Goal: Communication & Community: Answer question/provide support

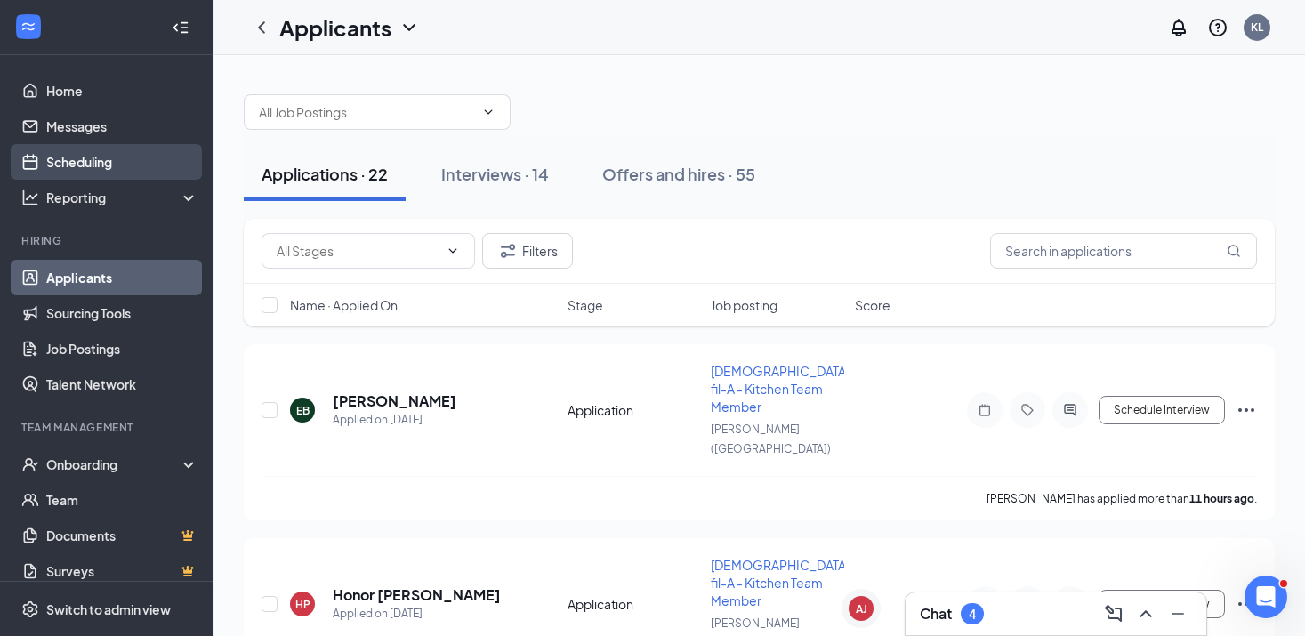
click at [116, 168] on link "Scheduling" at bounding box center [122, 162] width 152 height 36
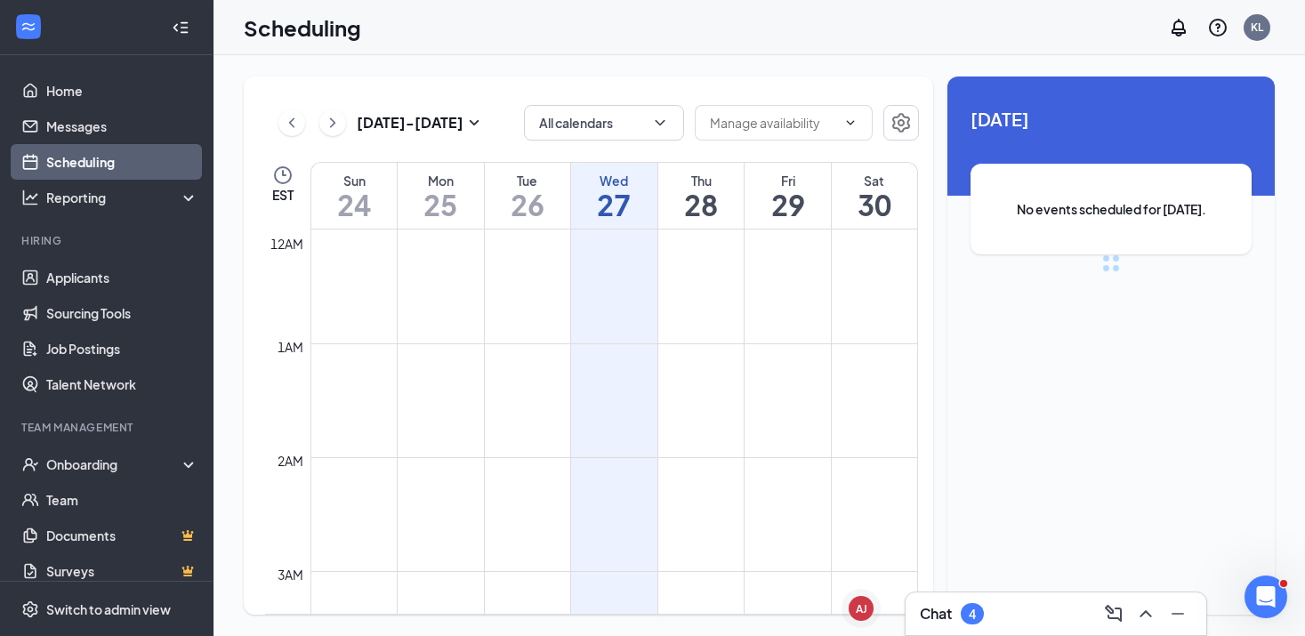
scroll to position [874, 0]
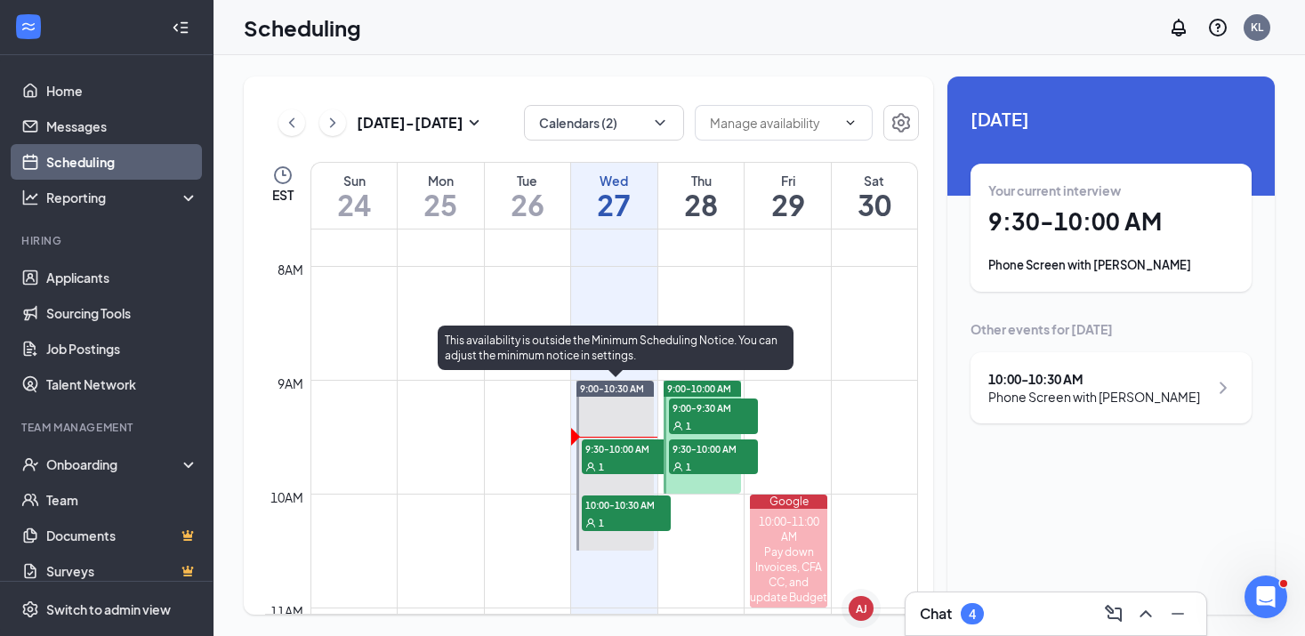
click at [604, 464] on div "1" at bounding box center [626, 466] width 89 height 18
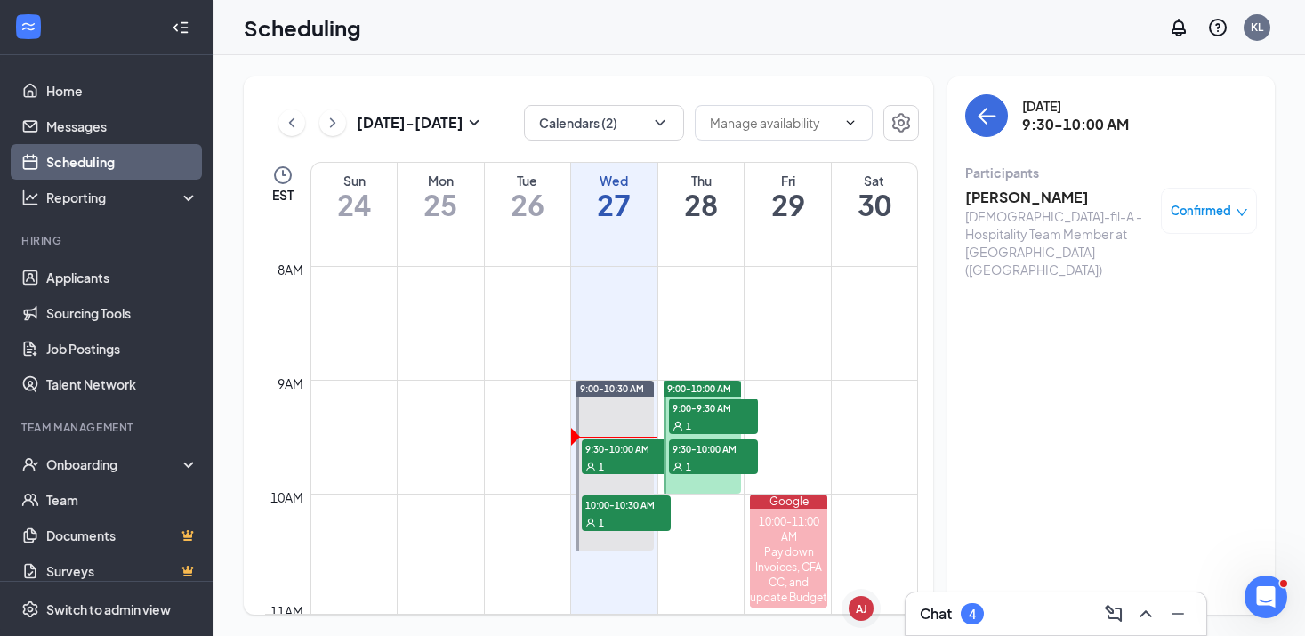
click at [1019, 201] on h3 "[PERSON_NAME]" at bounding box center [1058, 198] width 187 height 20
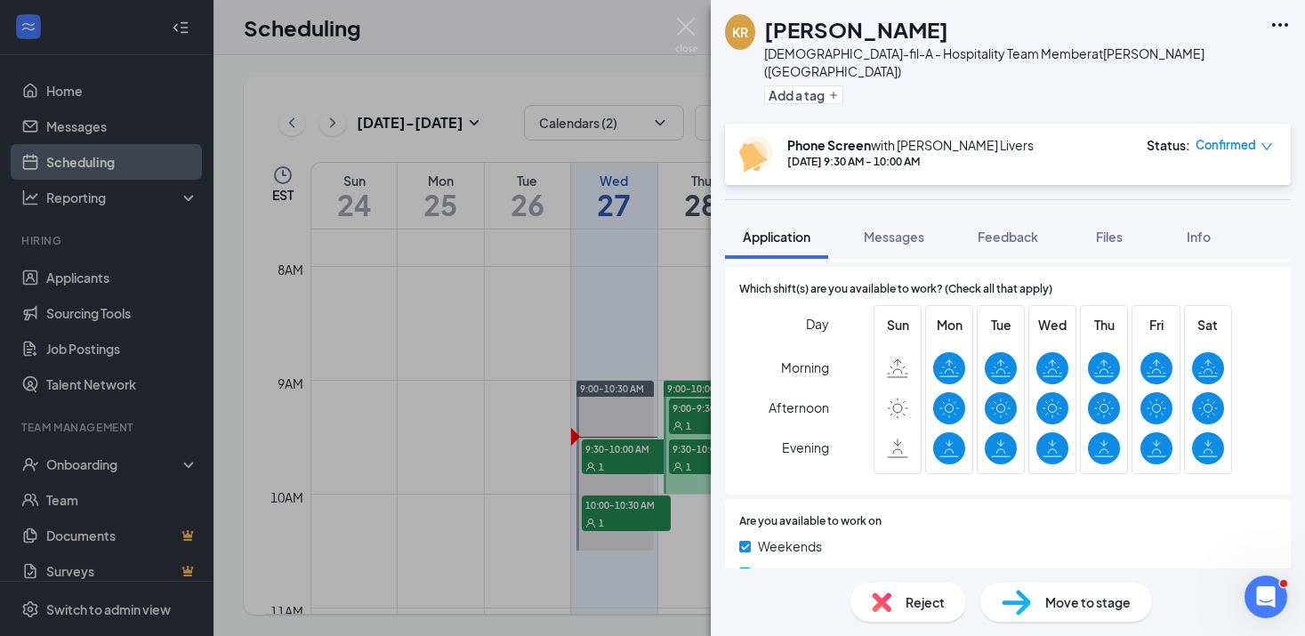
scroll to position [552, 0]
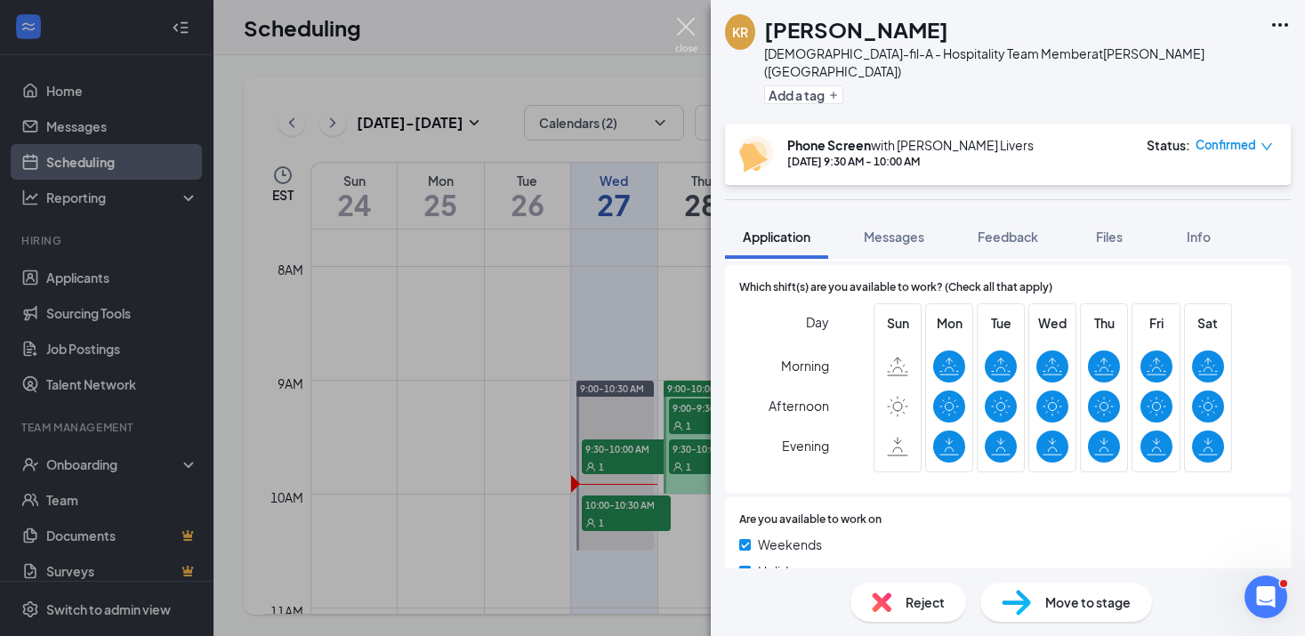
click at [687, 29] on img at bounding box center [686, 35] width 22 height 35
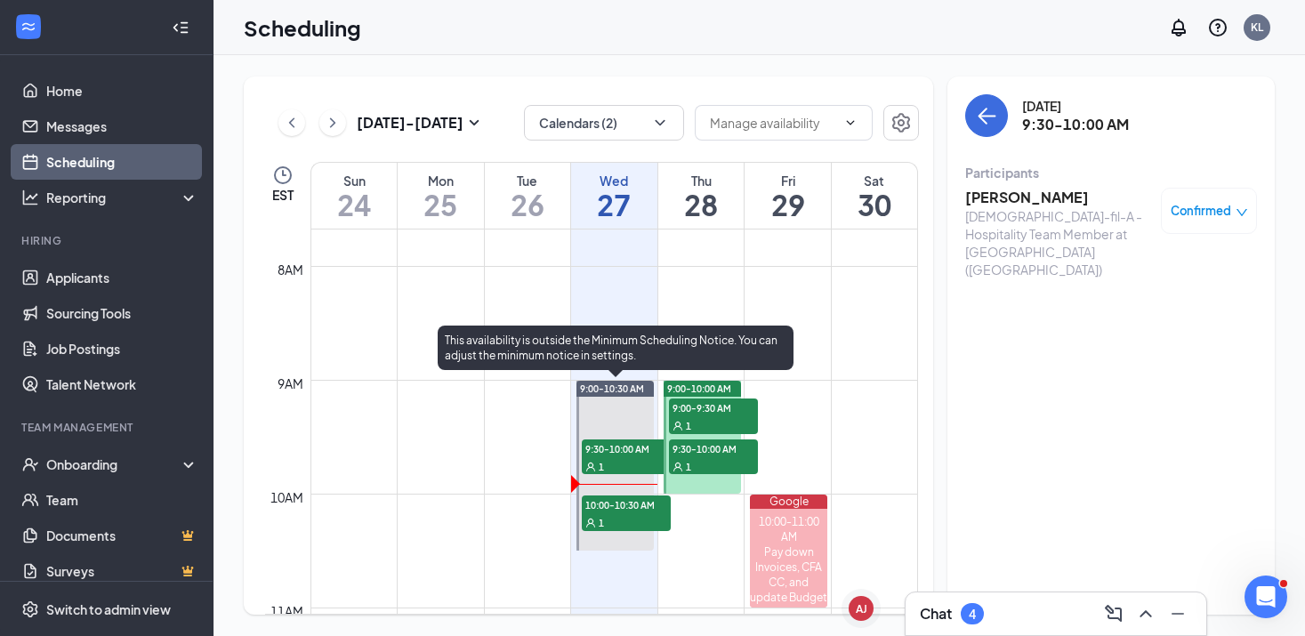
click at [607, 508] on span "10:00-10:30 AM" at bounding box center [626, 504] width 89 height 18
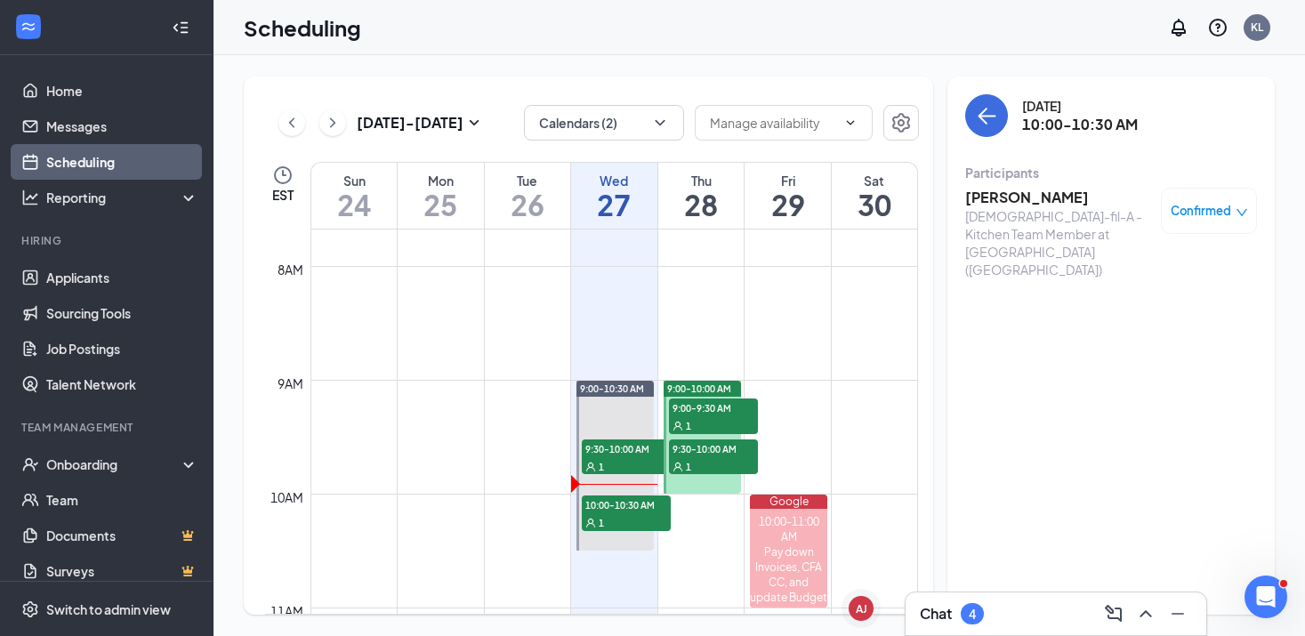
click at [994, 194] on h3 "[PERSON_NAME]" at bounding box center [1058, 198] width 187 height 20
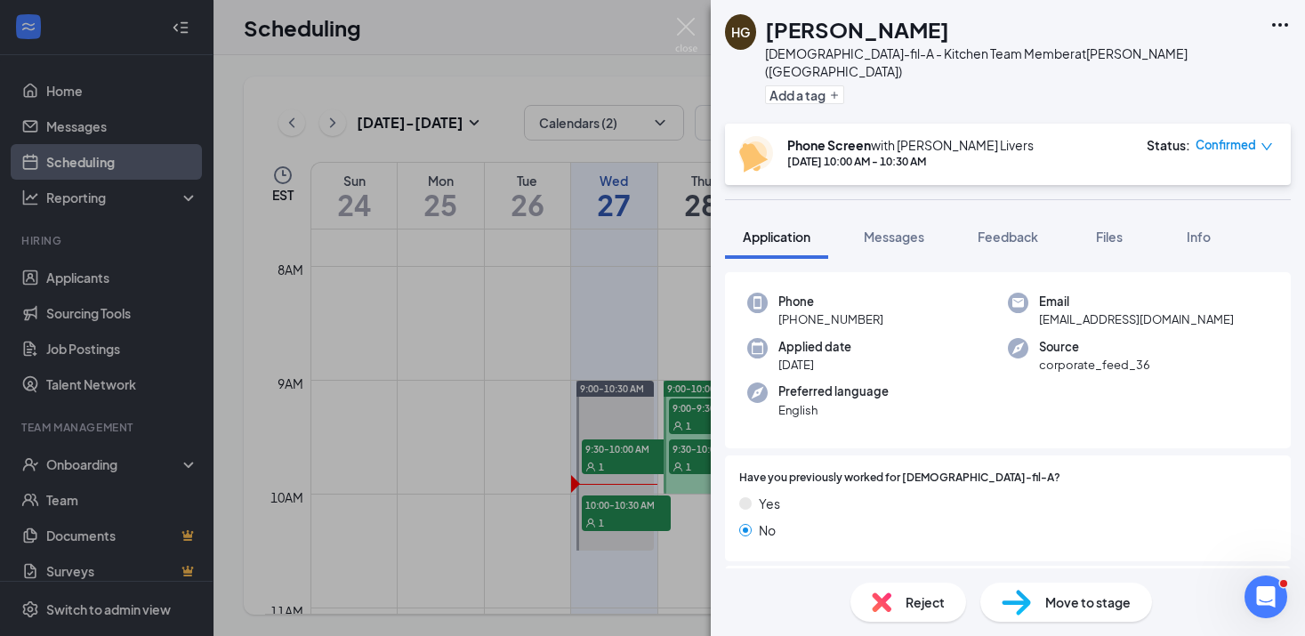
scroll to position [59, 0]
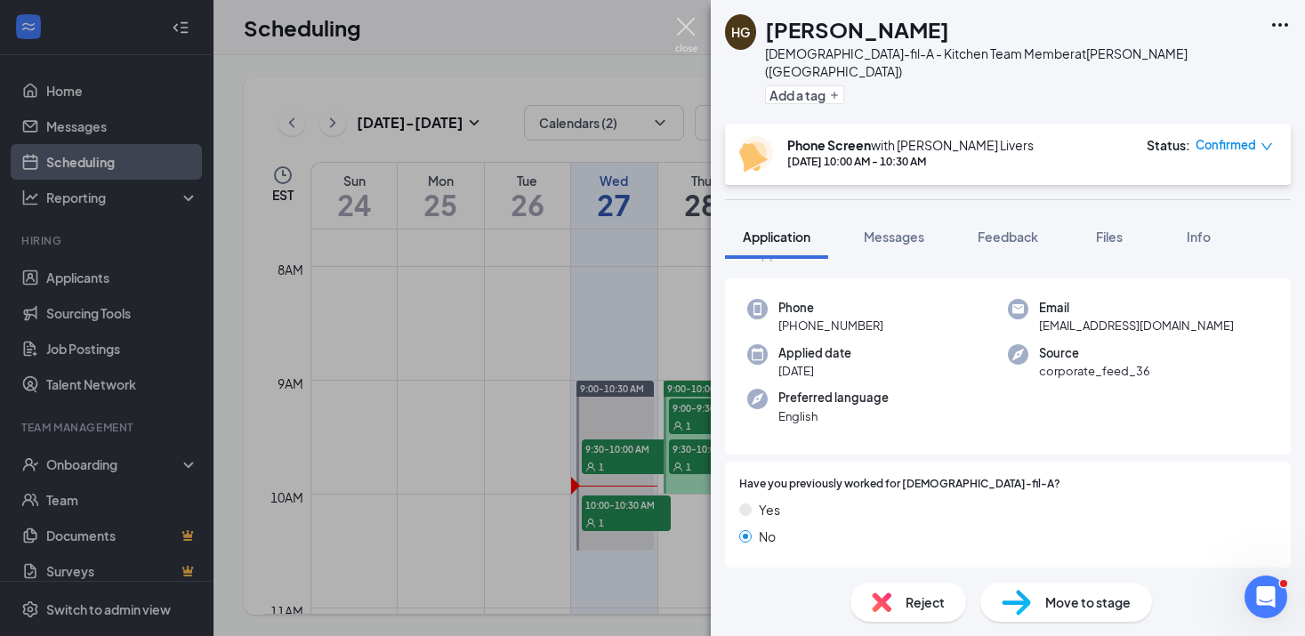
click at [693, 37] on img at bounding box center [686, 35] width 22 height 35
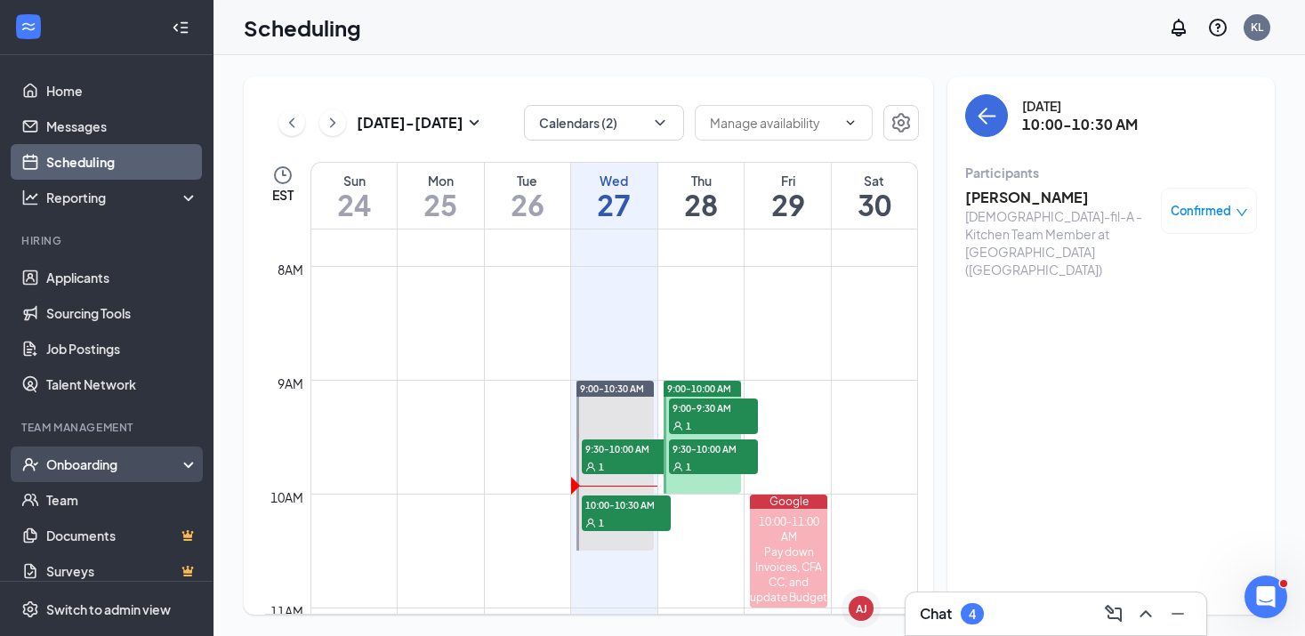
click at [134, 462] on div "Onboarding" at bounding box center [114, 464] width 137 height 18
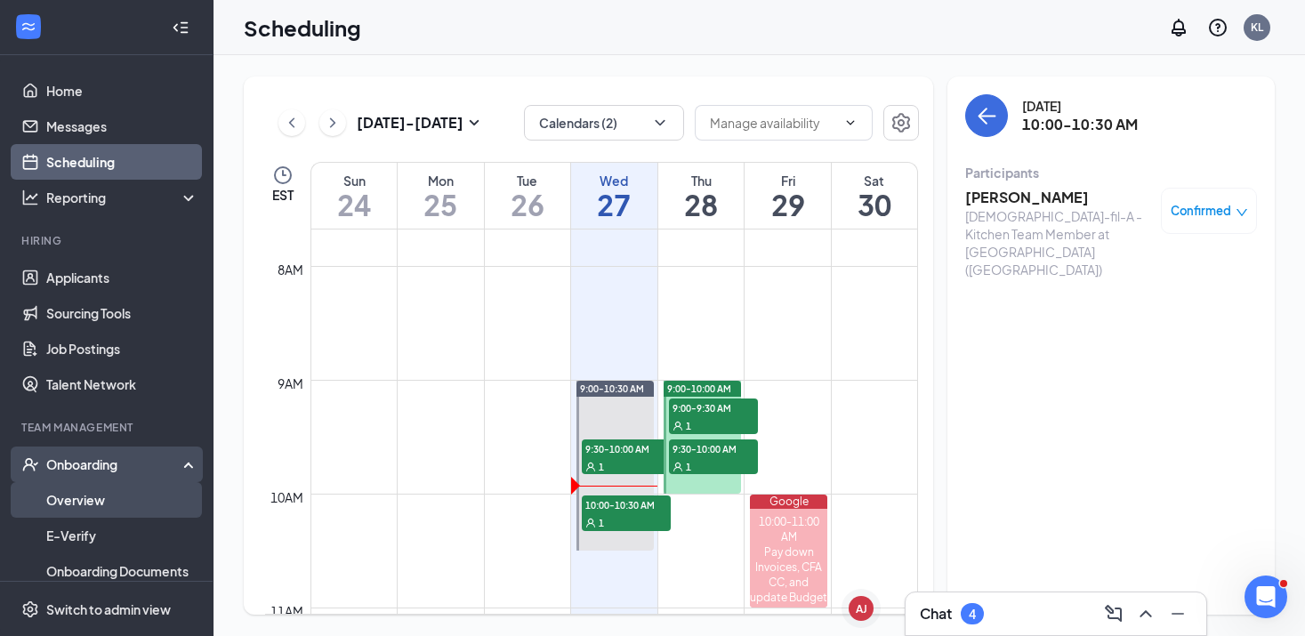
click at [114, 502] on link "Overview" at bounding box center [122, 500] width 152 height 36
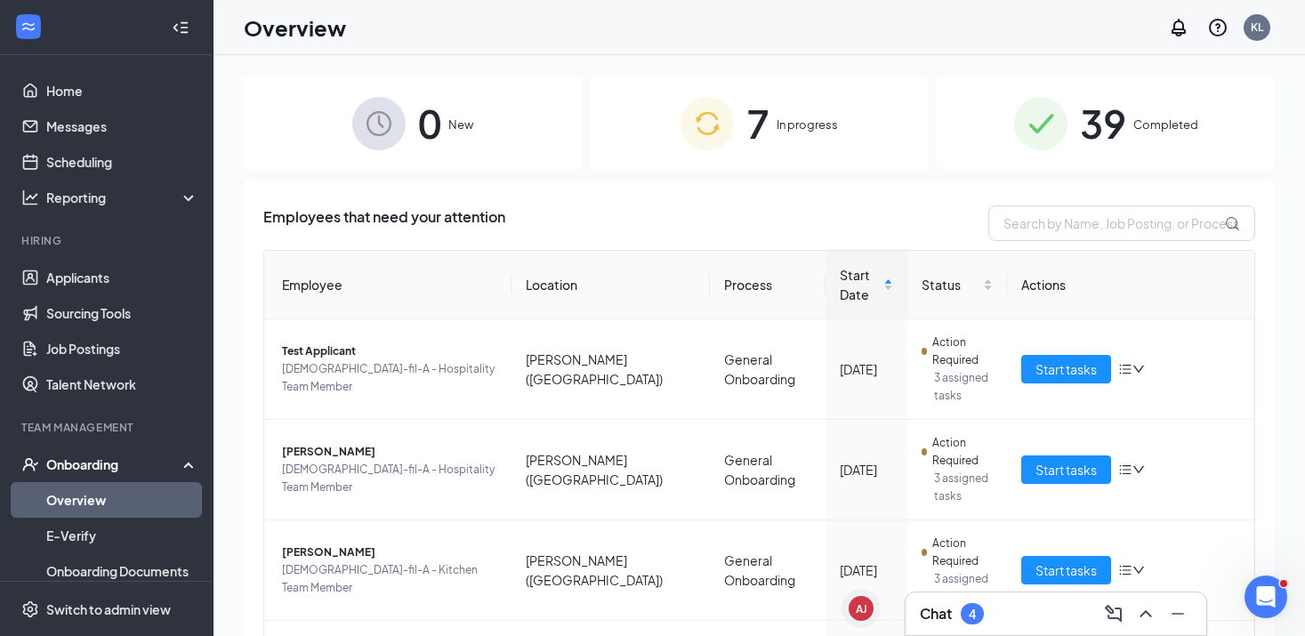
click at [824, 145] on div "7 In progress" at bounding box center [759, 122] width 338 height 93
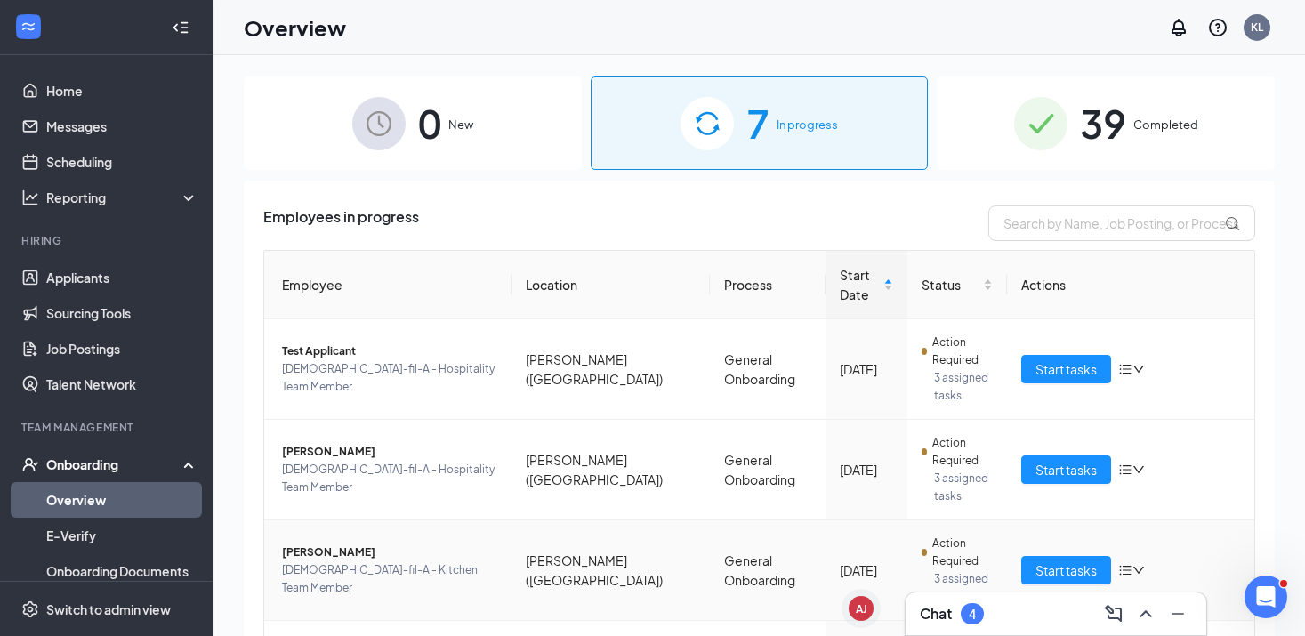
scroll to position [130, 0]
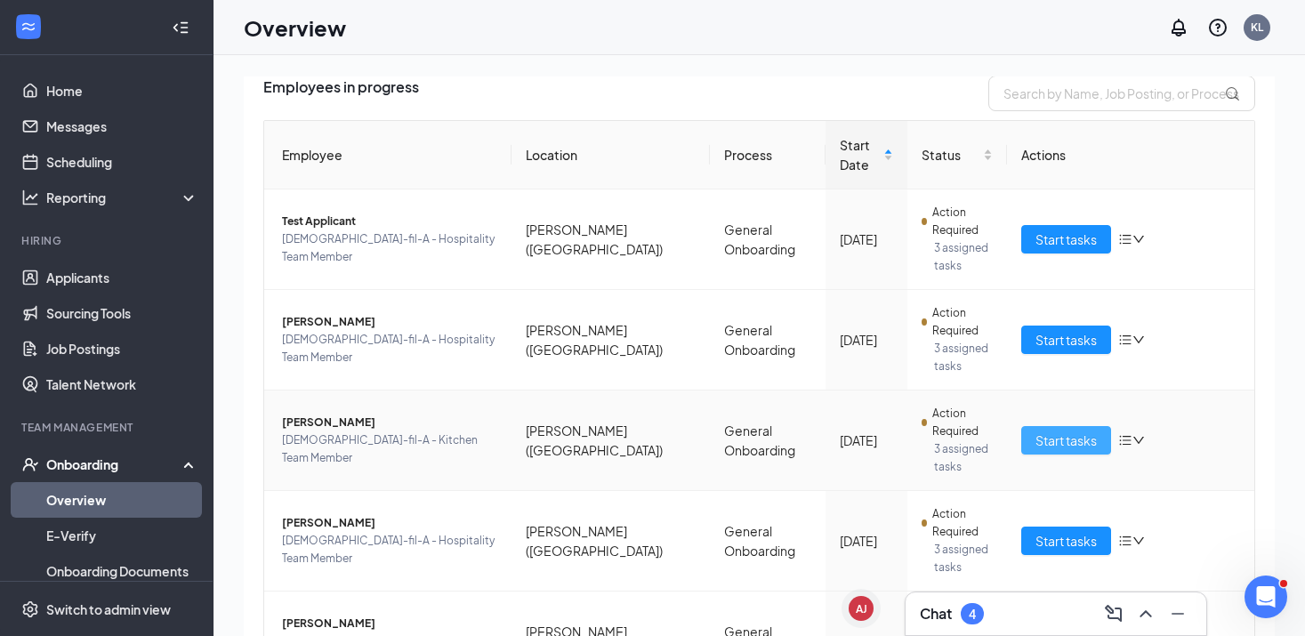
click at [1048, 430] on span "Start tasks" at bounding box center [1065, 440] width 61 height 20
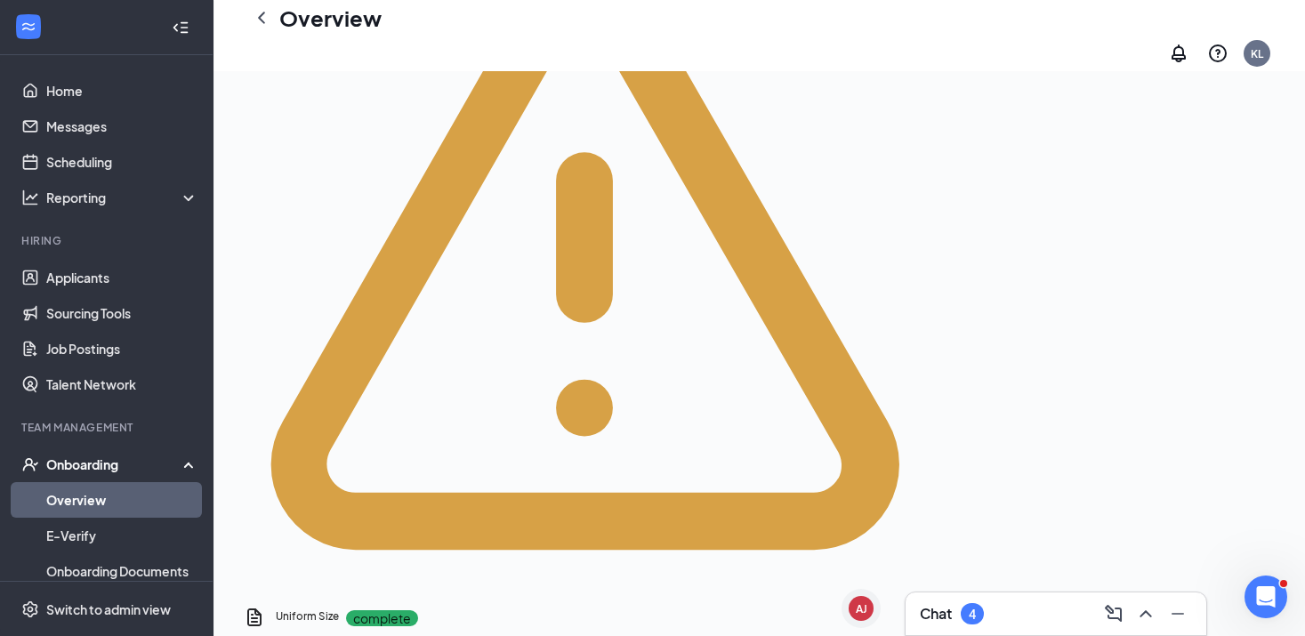
scroll to position [1207, 0]
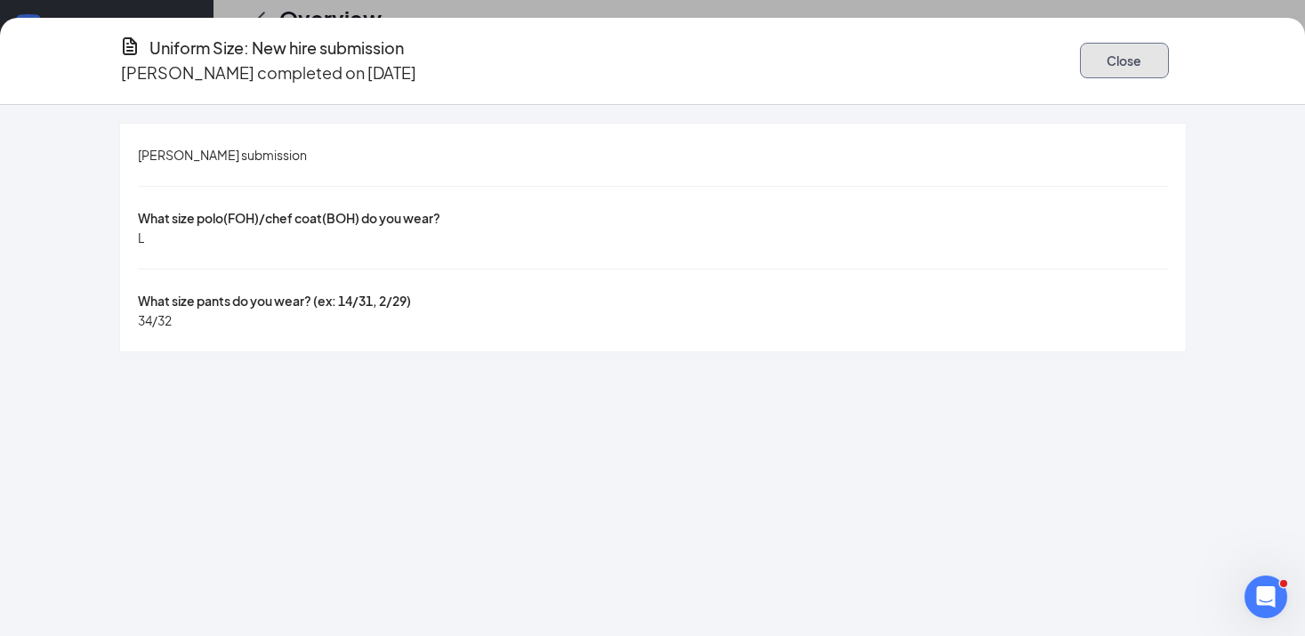
click at [1113, 49] on button "Close" at bounding box center [1124, 61] width 89 height 36
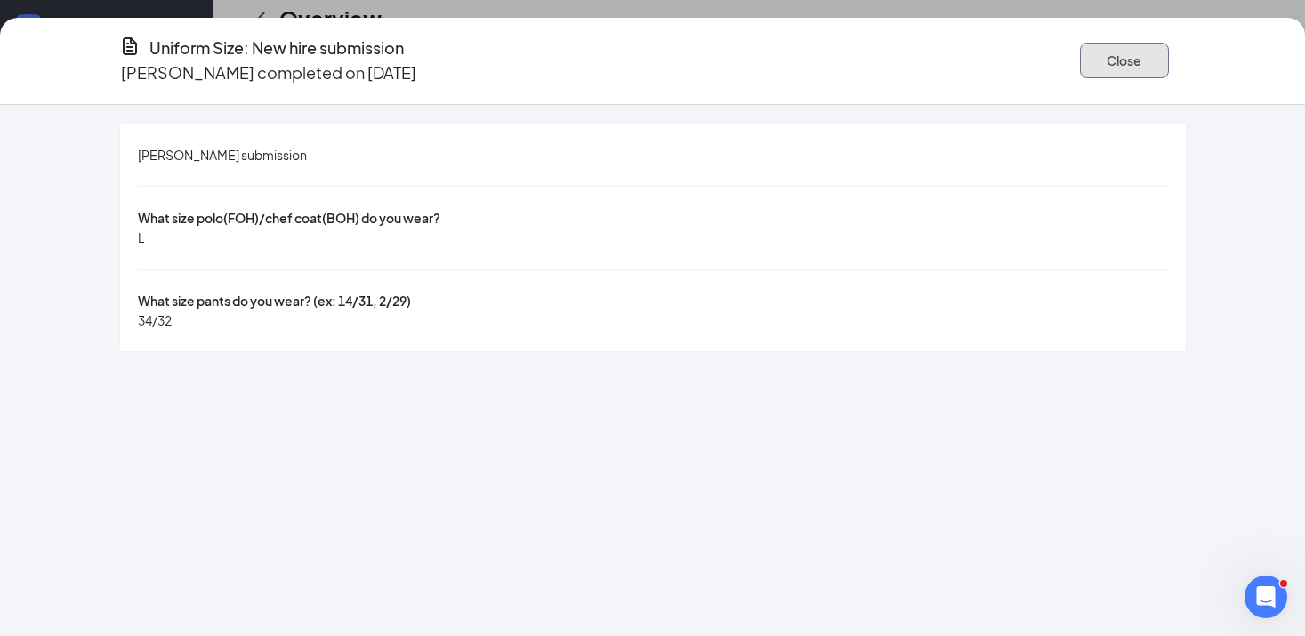
click at [1113, 55] on button "Close" at bounding box center [1124, 61] width 89 height 36
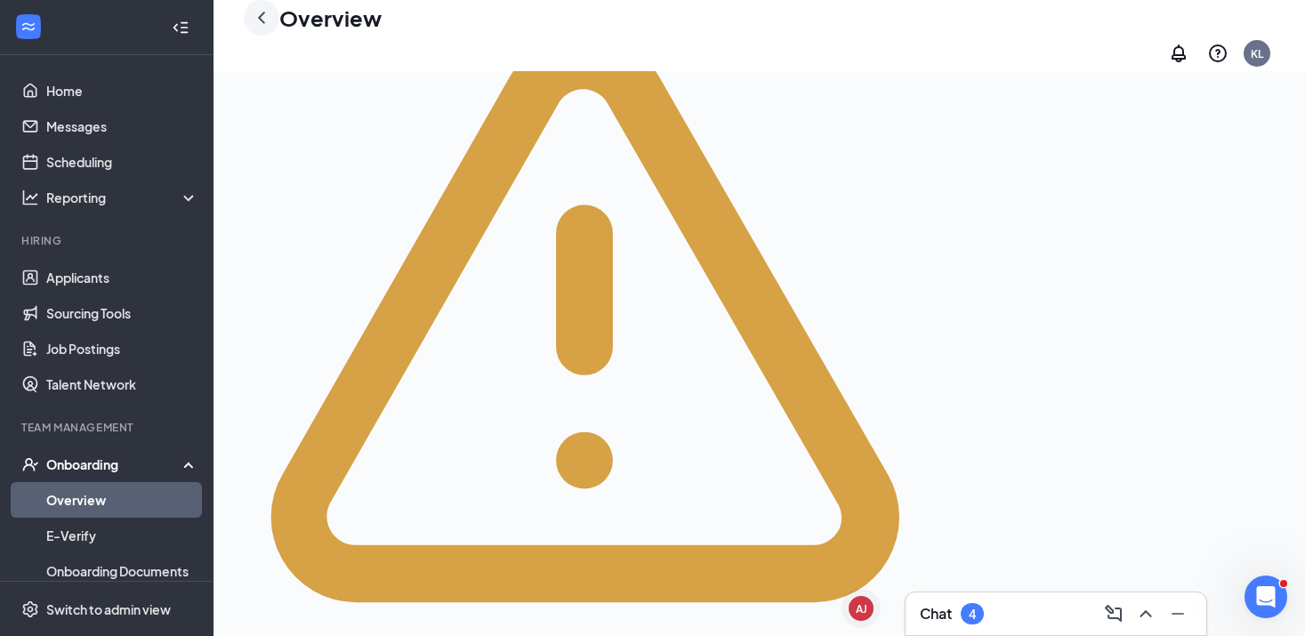
click at [258, 22] on icon "ChevronLeft" at bounding box center [261, 17] width 21 height 21
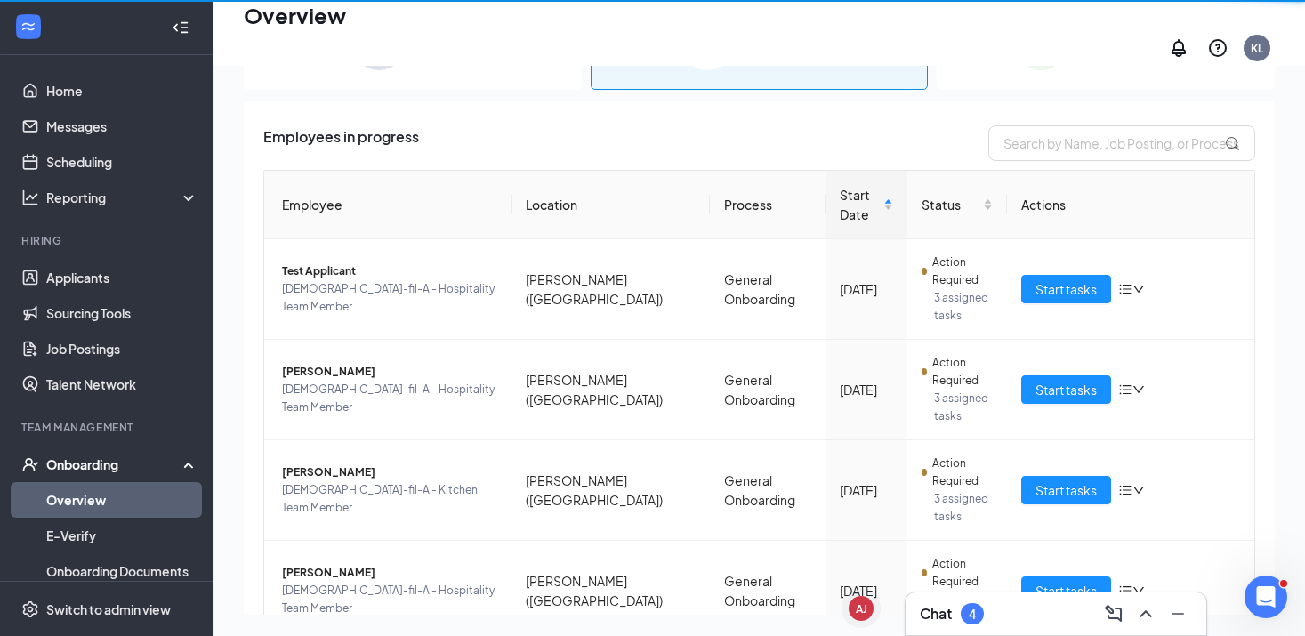
scroll to position [80, 0]
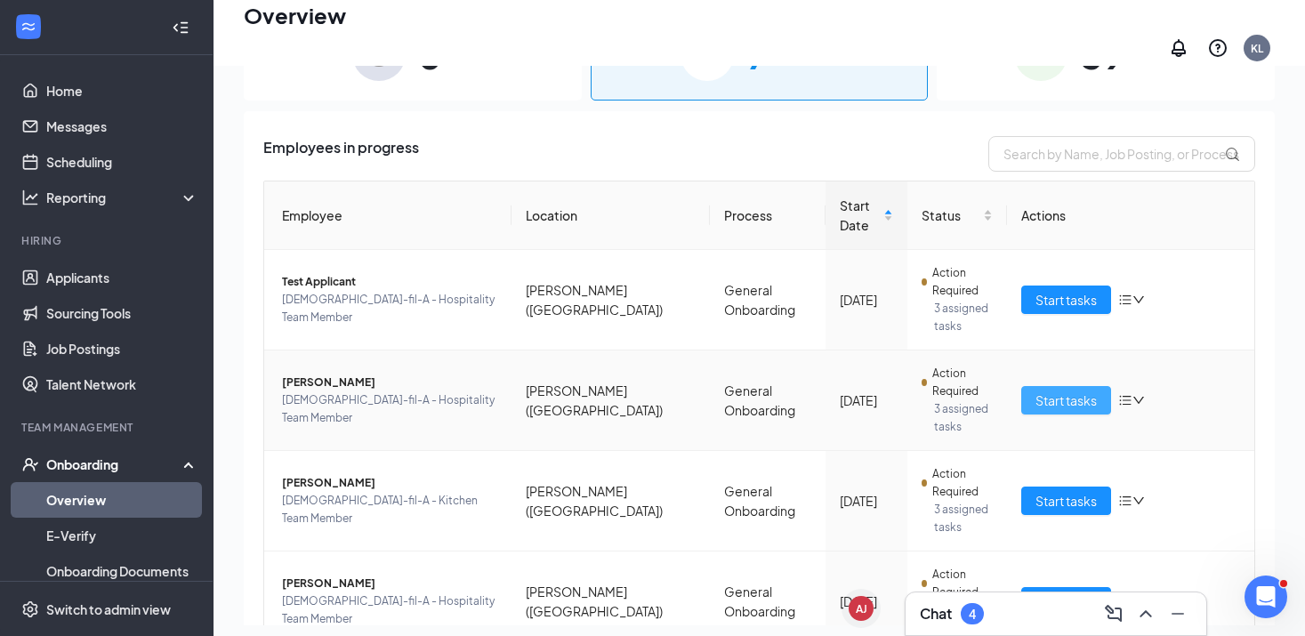
click at [1063, 390] on span "Start tasks" at bounding box center [1065, 400] width 61 height 20
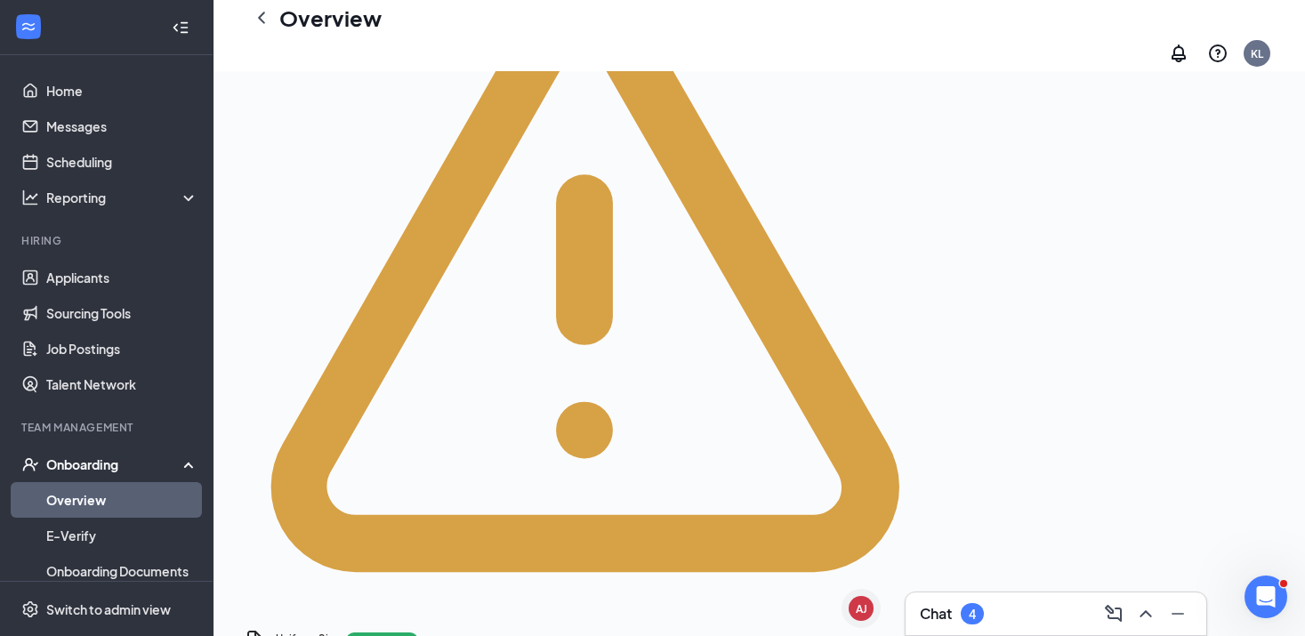
scroll to position [1174, 0]
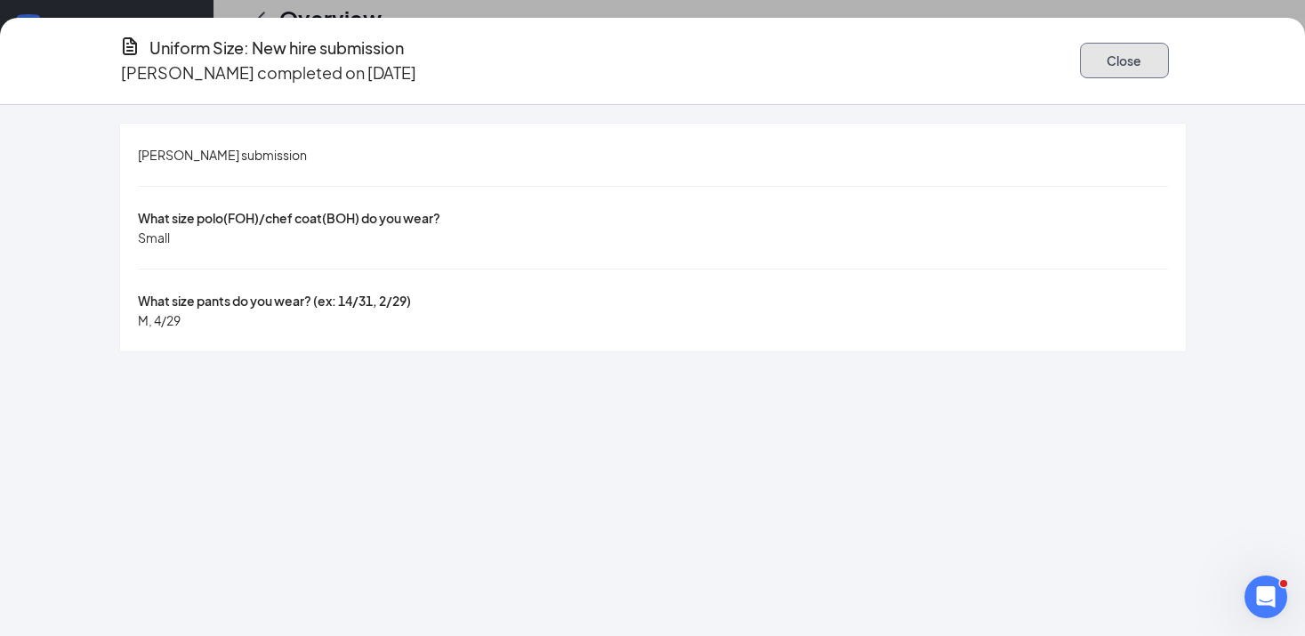
click at [1099, 43] on button "Close" at bounding box center [1124, 61] width 89 height 36
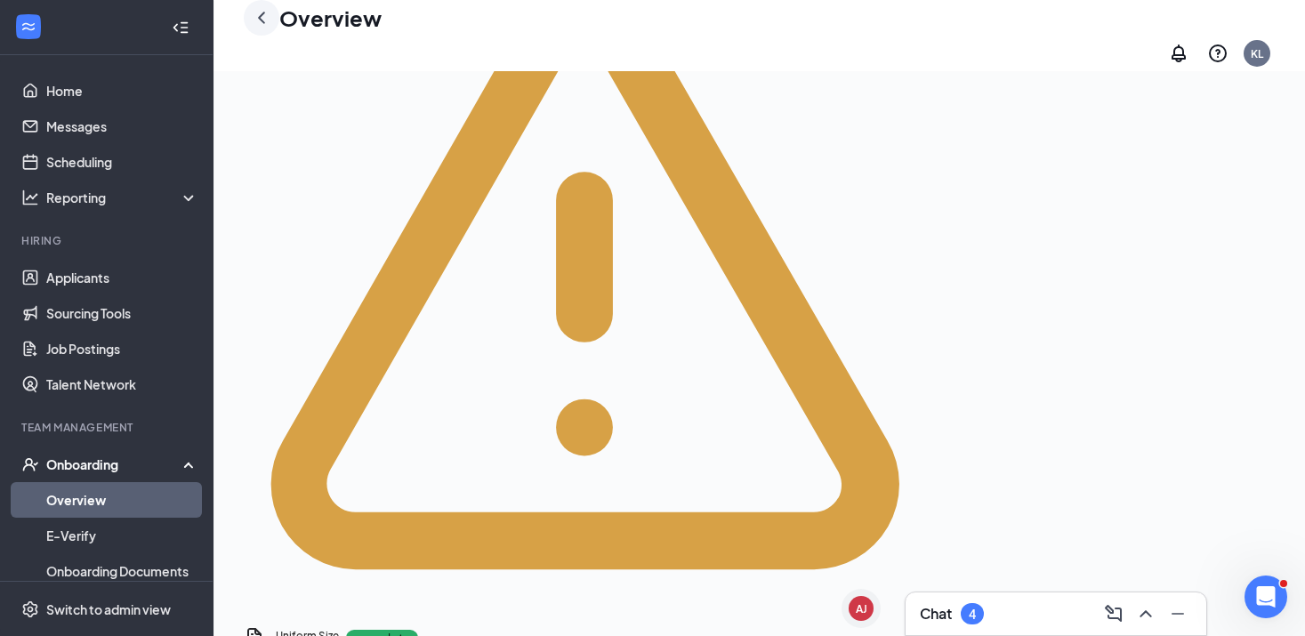
click at [262, 23] on icon "ChevronLeft" at bounding box center [261, 18] width 7 height 12
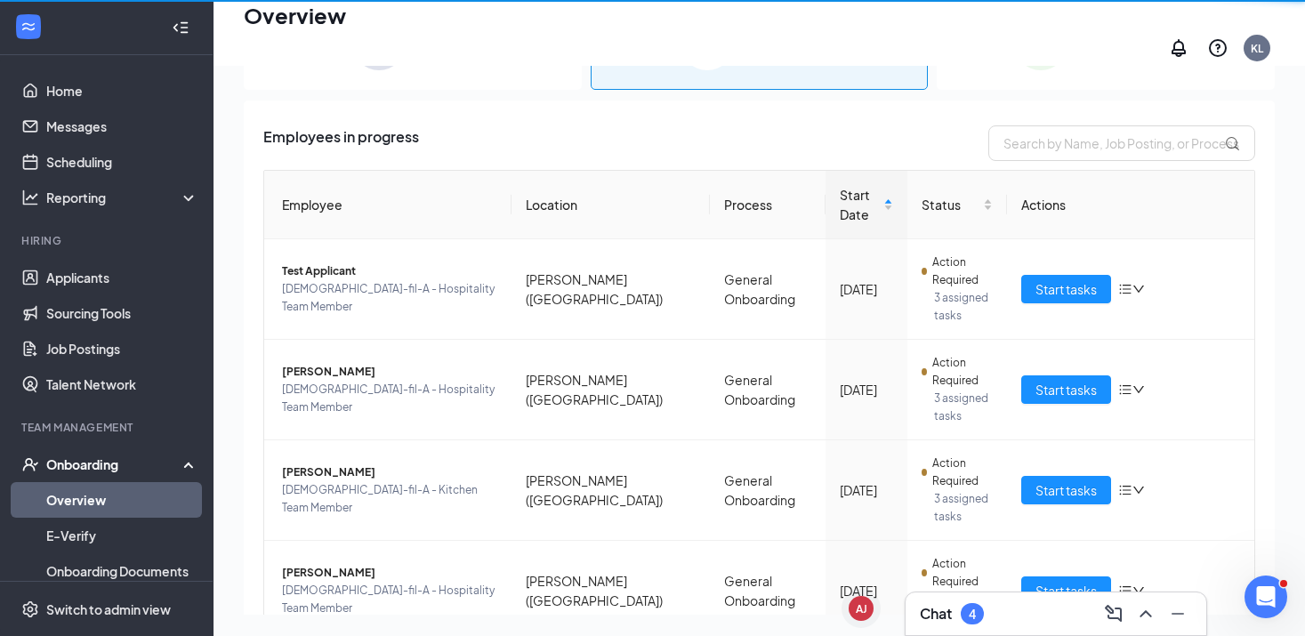
scroll to position [80, 0]
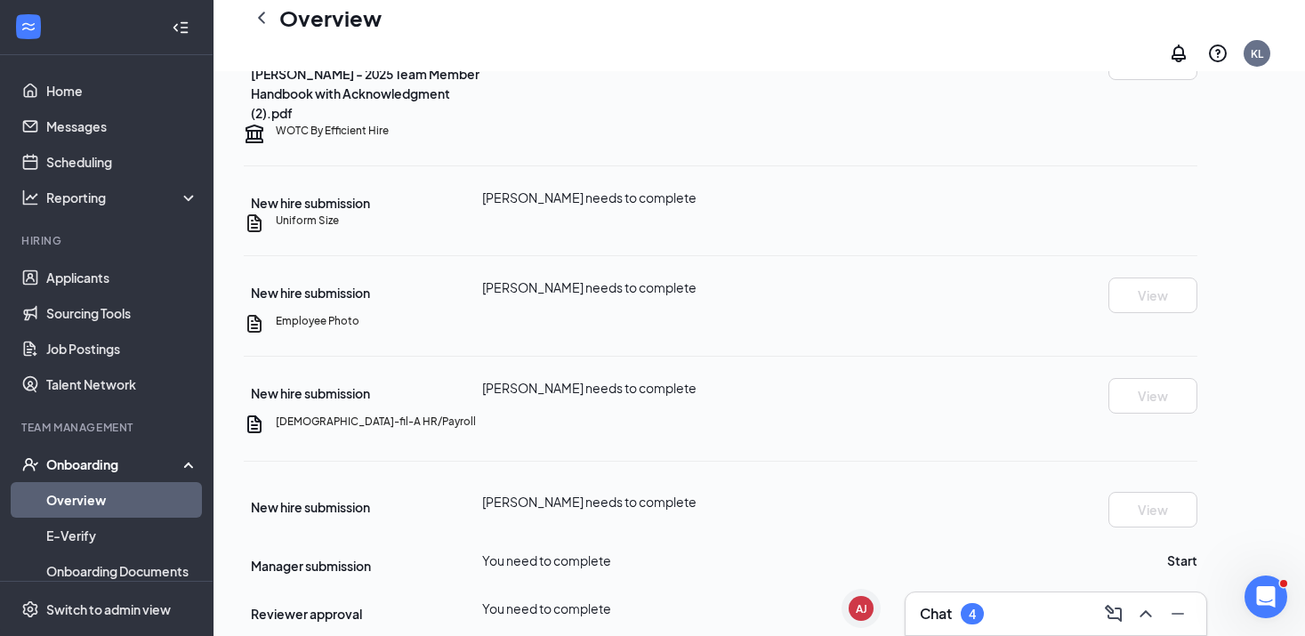
scroll to position [887, 0]
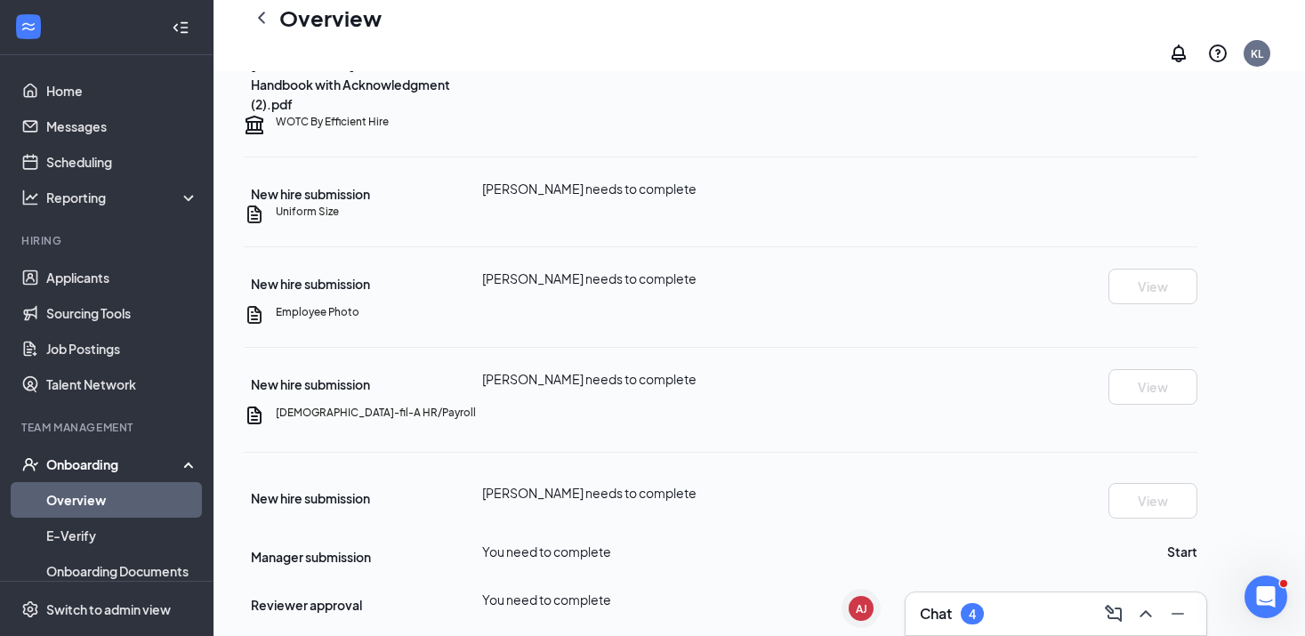
click at [1047, 614] on div "Chat 4" at bounding box center [1056, 613] width 272 height 28
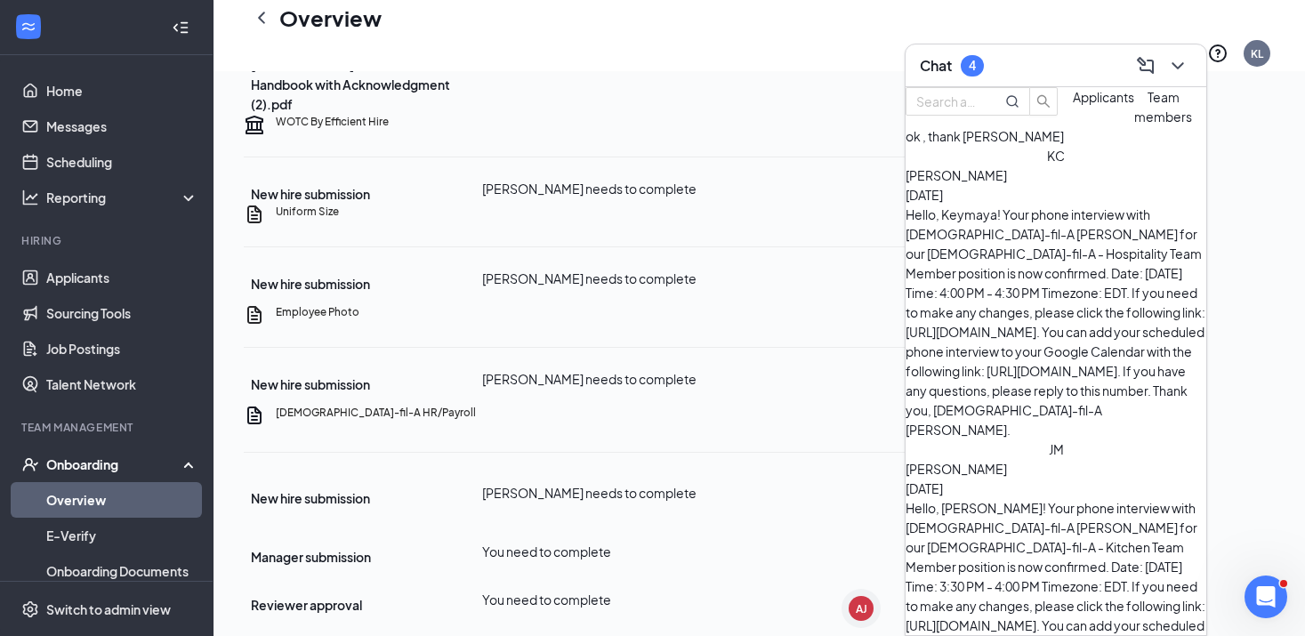
scroll to position [0, 0]
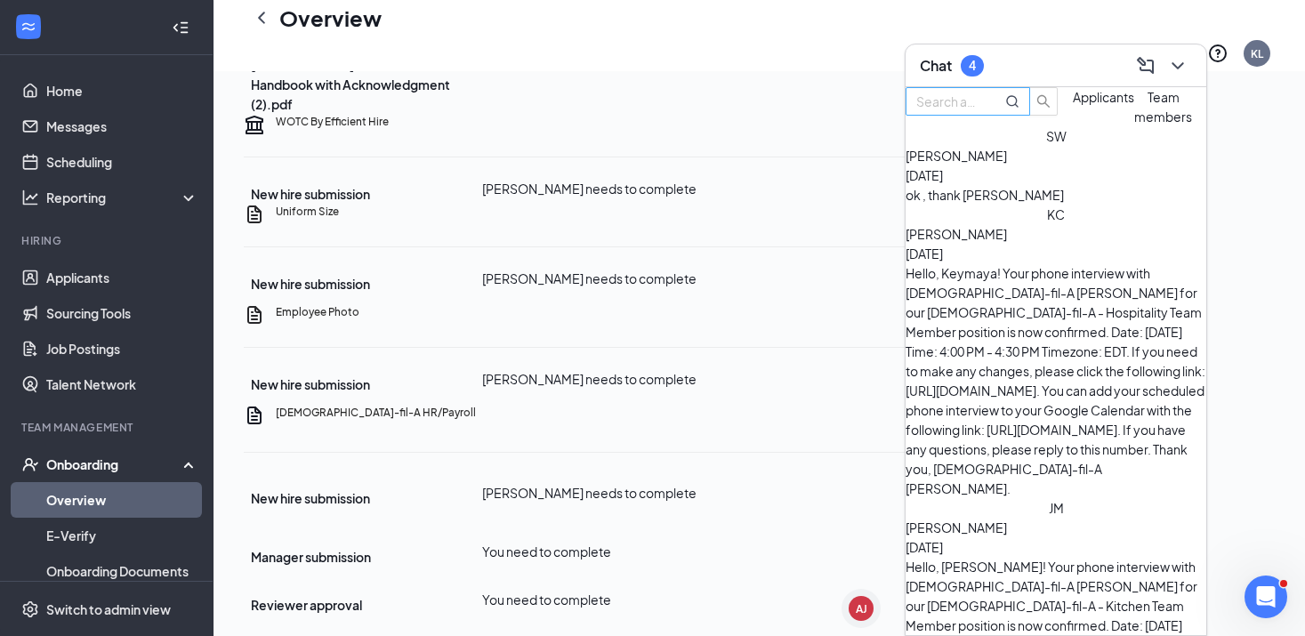
click at [980, 111] on input "text" at bounding box center [948, 102] width 64 height 20
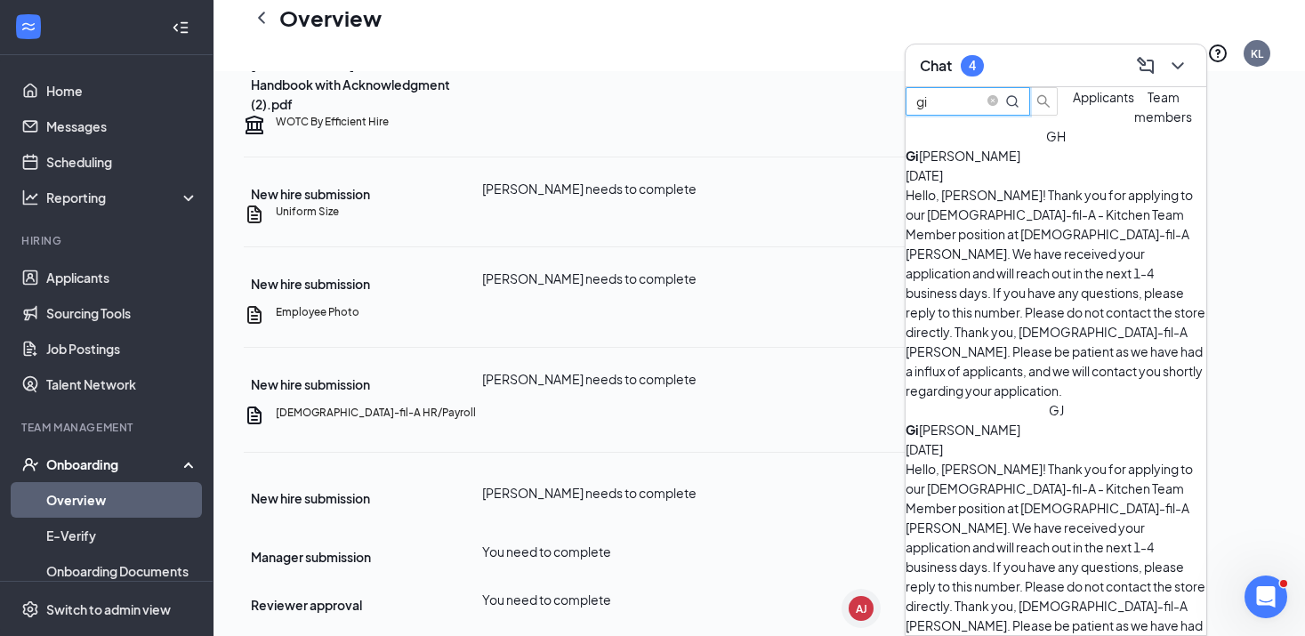
type input "gi"
click at [1134, 125] on span "Team members" at bounding box center [1163, 107] width 58 height 36
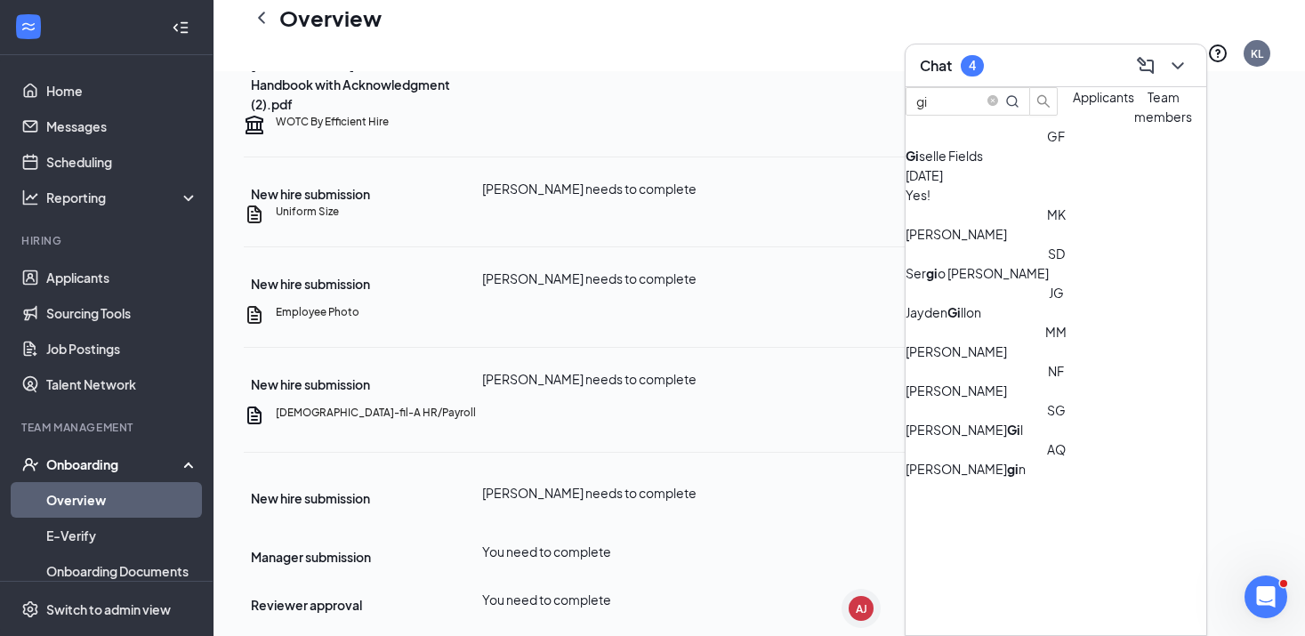
click at [1042, 205] on div "Yes!" at bounding box center [1055, 195] width 301 height 20
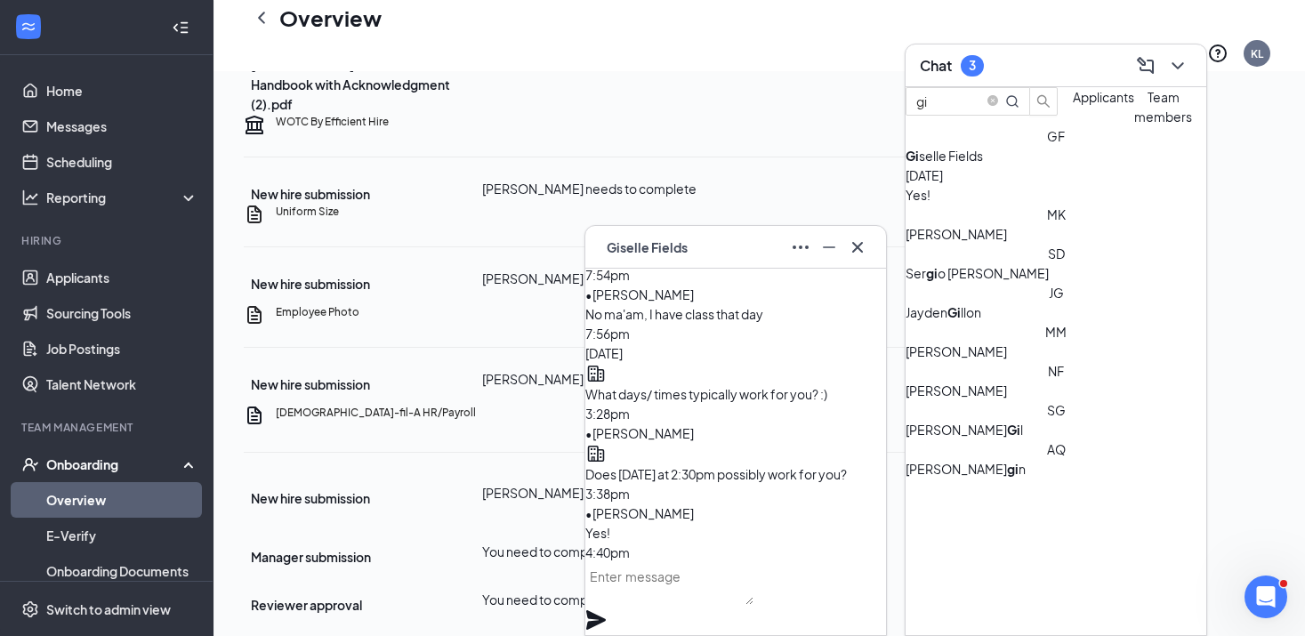
click at [677, 603] on textarea at bounding box center [669, 583] width 168 height 43
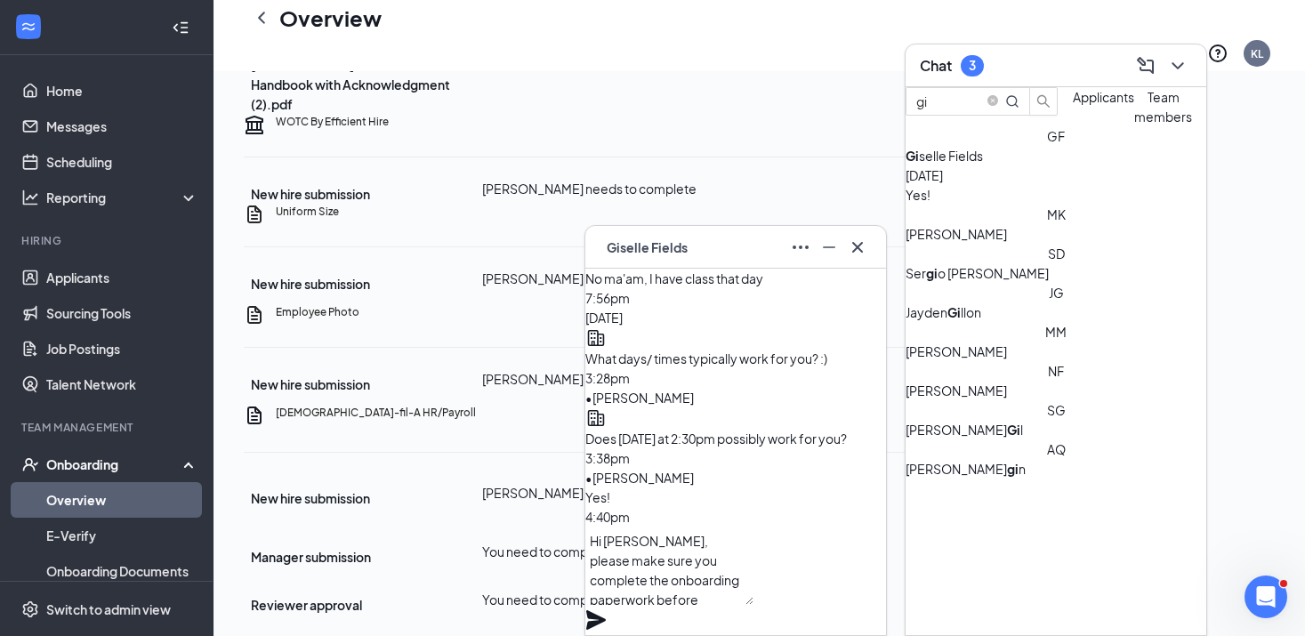
type textarea "Hi [PERSON_NAME], please make sure you complete the onboarding paperwork before…"
click at [607, 609] on icon "Plane" at bounding box center [595, 619] width 21 height 21
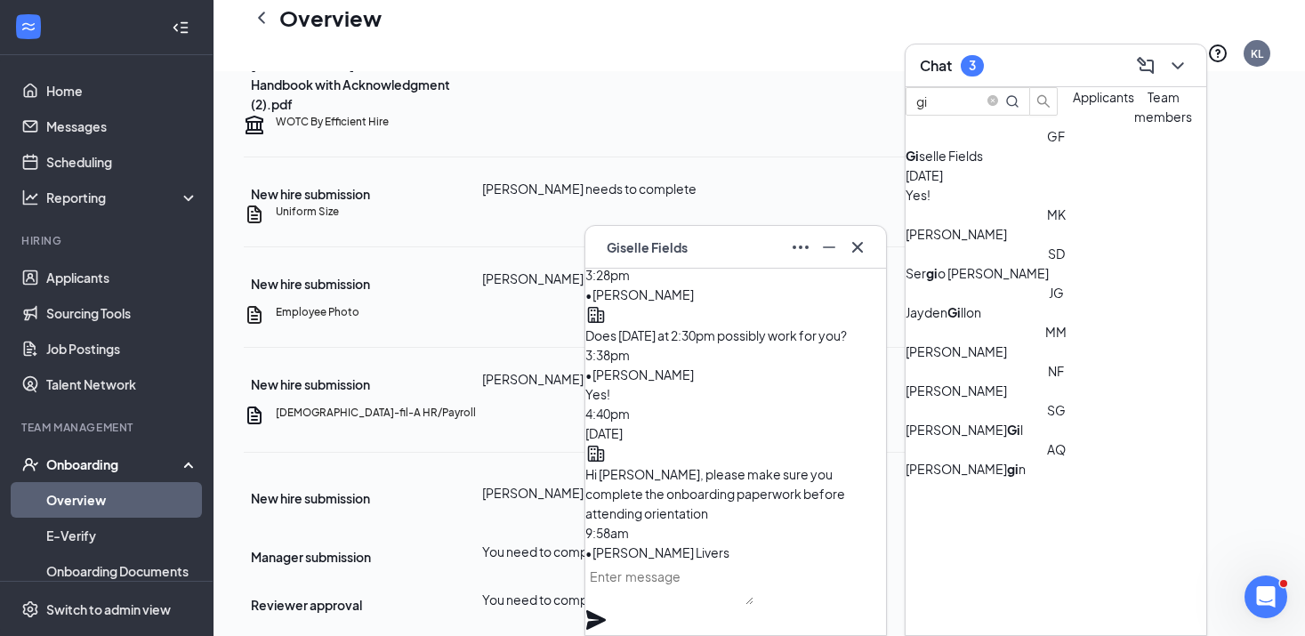
click at [765, 261] on div "GF [PERSON_NAME]" at bounding box center [735, 247] width 272 height 28
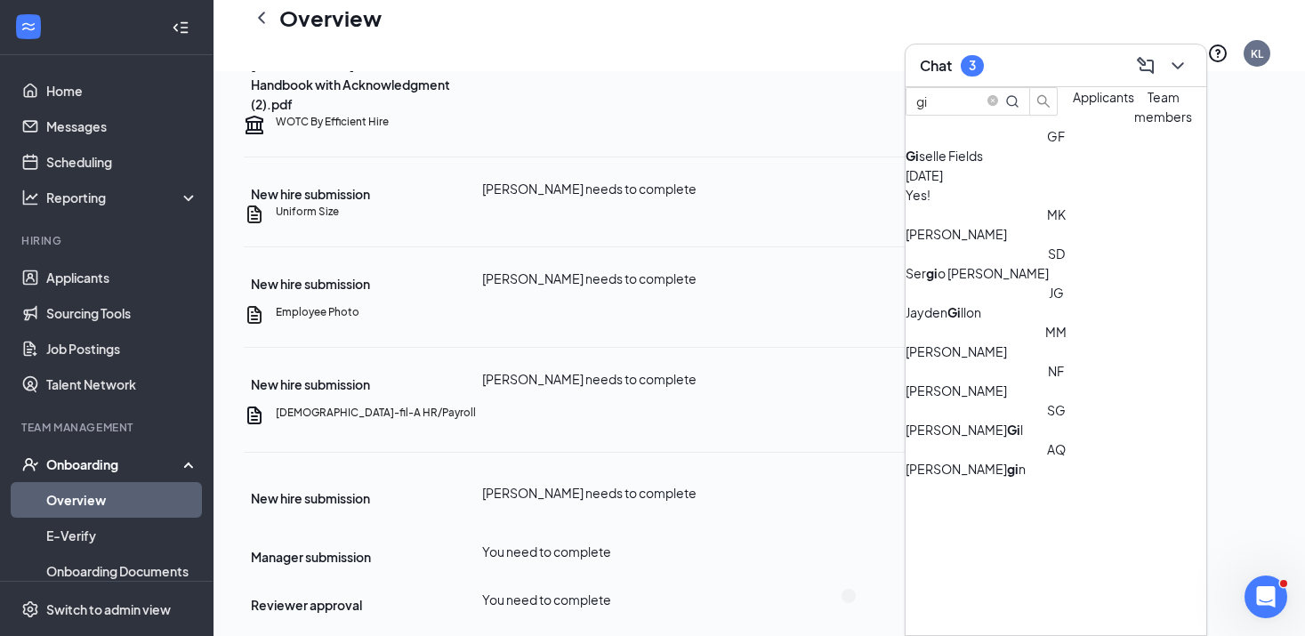
click at [1034, 76] on div "Chat 3" at bounding box center [1056, 66] width 272 height 28
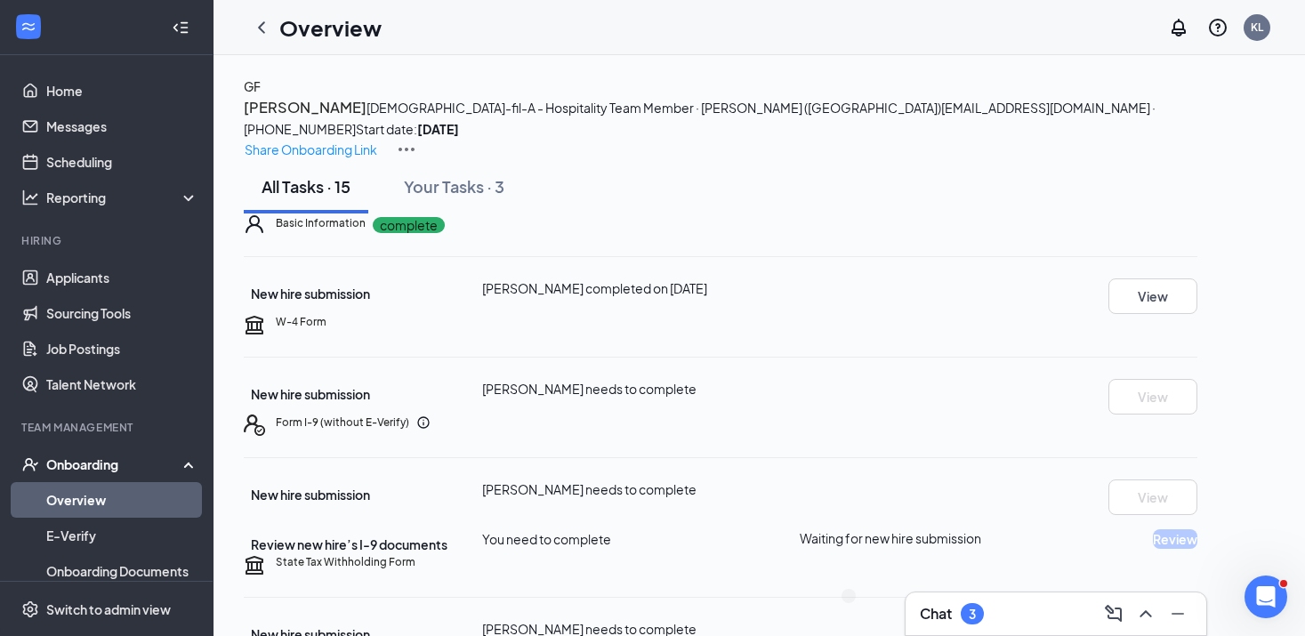
click at [417, 139] on img at bounding box center [406, 149] width 21 height 21
click at [1145, 139] on div "Share Onboarding Link" at bounding box center [759, 149] width 1031 height 21
click at [378, 139] on button "Share Onboarding Link" at bounding box center [311, 149] width 134 height 21
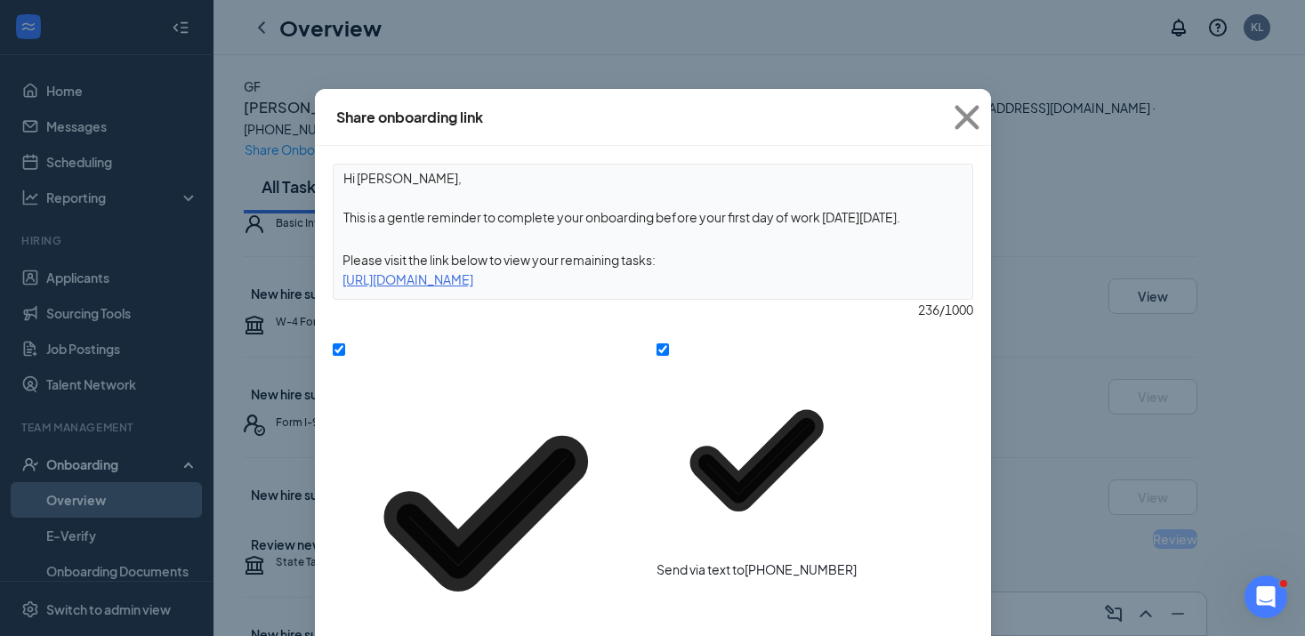
click at [894, 223] on textarea "Hi [PERSON_NAME], This is a gentle reminder to complete your onboarding before …" at bounding box center [652, 198] width 639 height 66
drag, startPoint x: 824, startPoint y: 216, endPoint x: 705, endPoint y: 214, distance: 119.2
click at [705, 214] on textarea "Hi [PERSON_NAME], This is a gentle reminder to complete your onboarding before …" at bounding box center [652, 198] width 639 height 66
drag, startPoint x: 930, startPoint y: 216, endPoint x: 830, endPoint y: 213, distance: 100.6
click at [830, 213] on textarea "Hi [PERSON_NAME], This is a gentle reminder to complete your onboarding before …" at bounding box center [652, 198] width 639 height 66
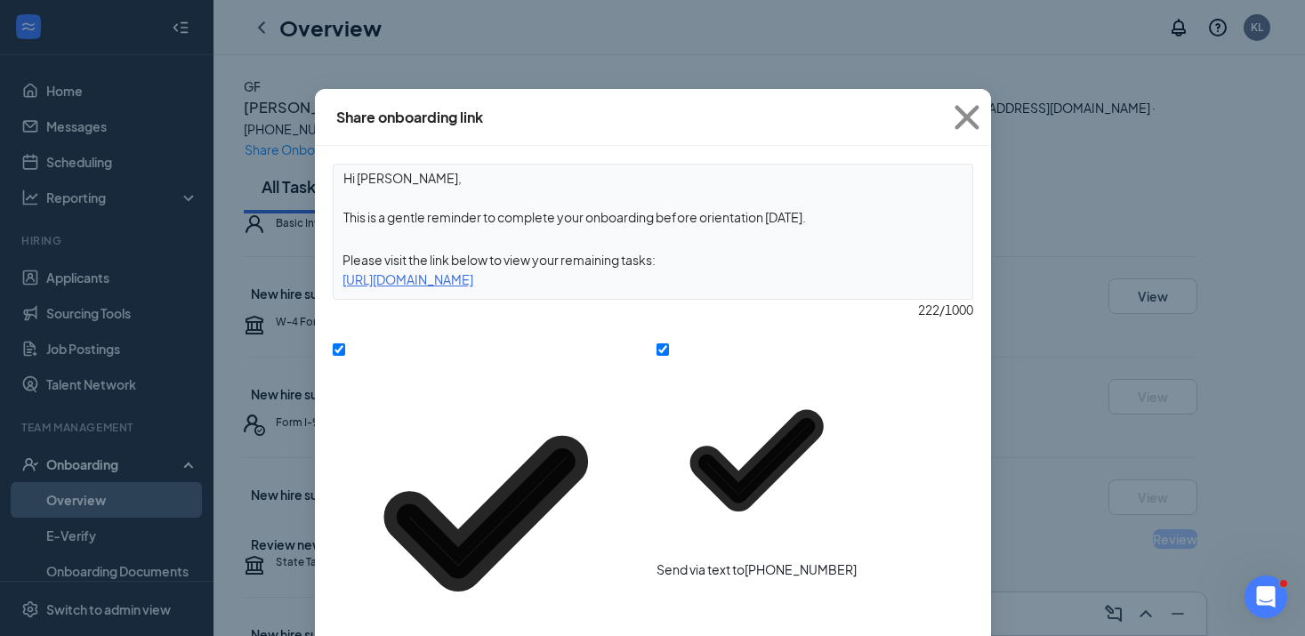
click at [797, 219] on textarea "Hi [PERSON_NAME], This is a gentle reminder to complete your onboarding before …" at bounding box center [652, 198] width 639 height 66
type textarea "Hi [PERSON_NAME], This is a gentle reminder to complete your onboarding before …"
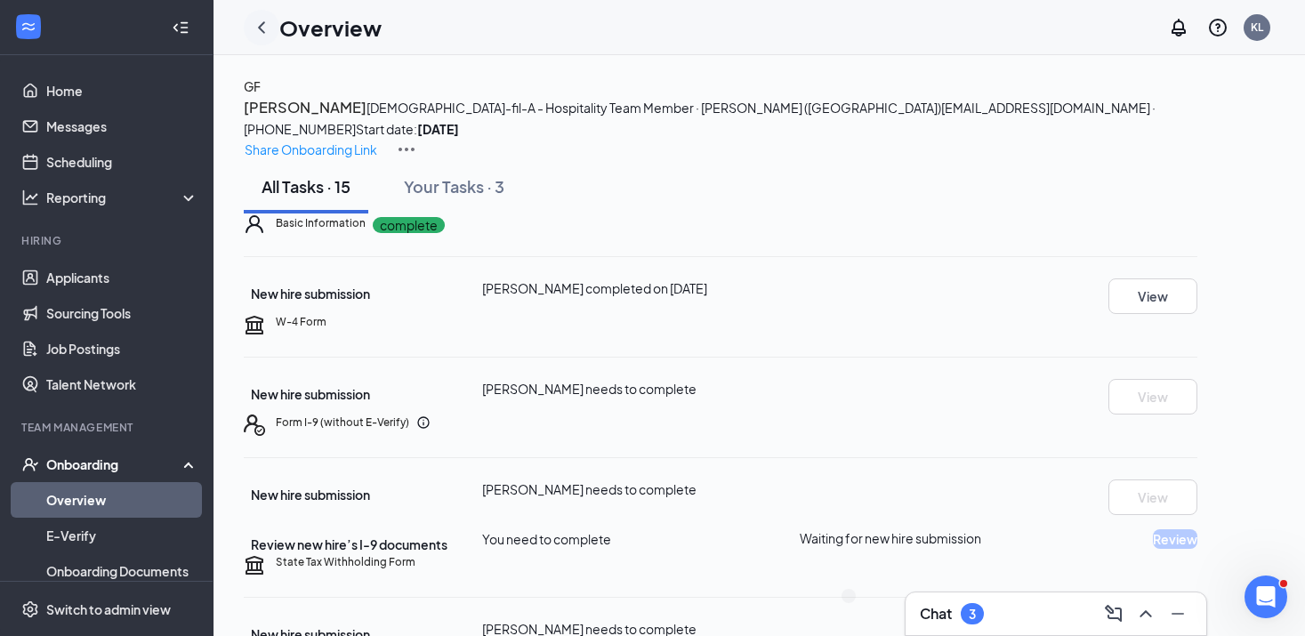
click at [263, 34] on icon "ChevronLeft" at bounding box center [261, 27] width 21 height 21
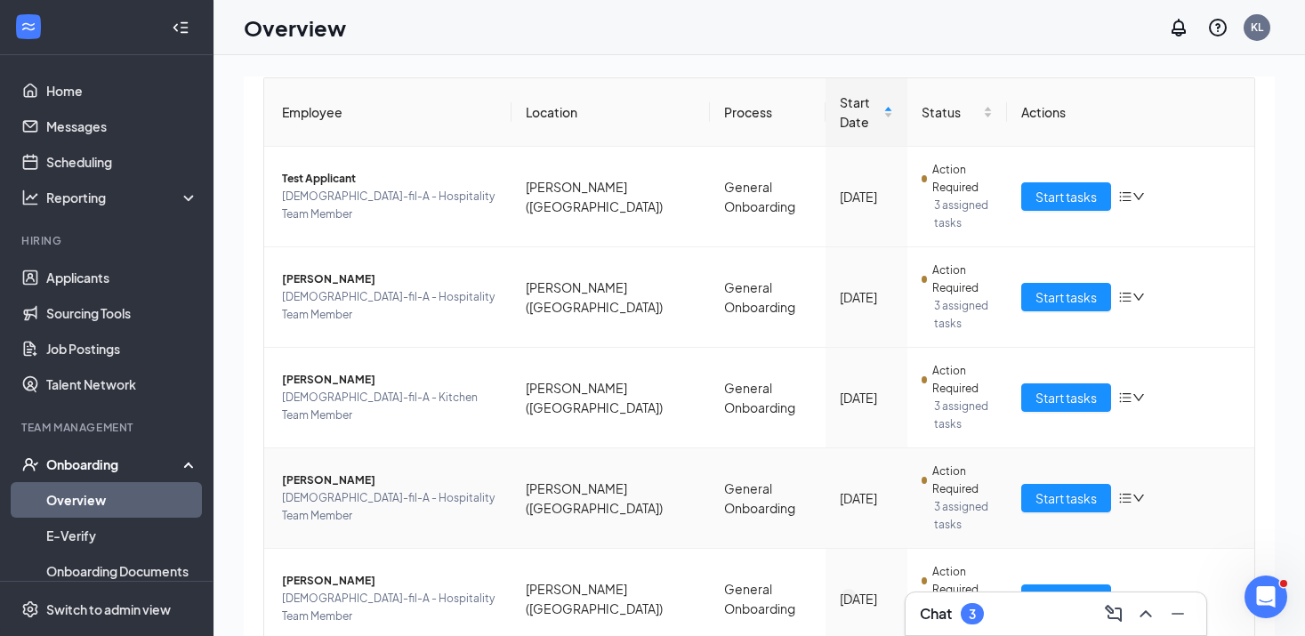
scroll to position [177, 0]
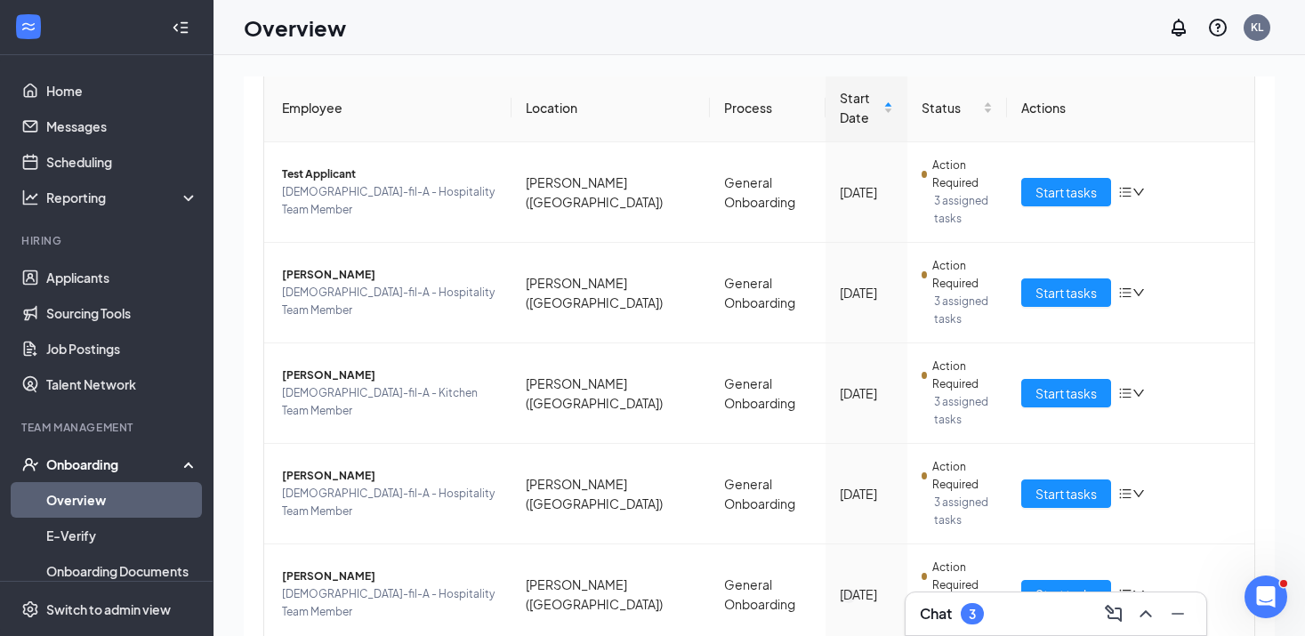
click at [957, 619] on div "Chat 3" at bounding box center [952, 613] width 64 height 21
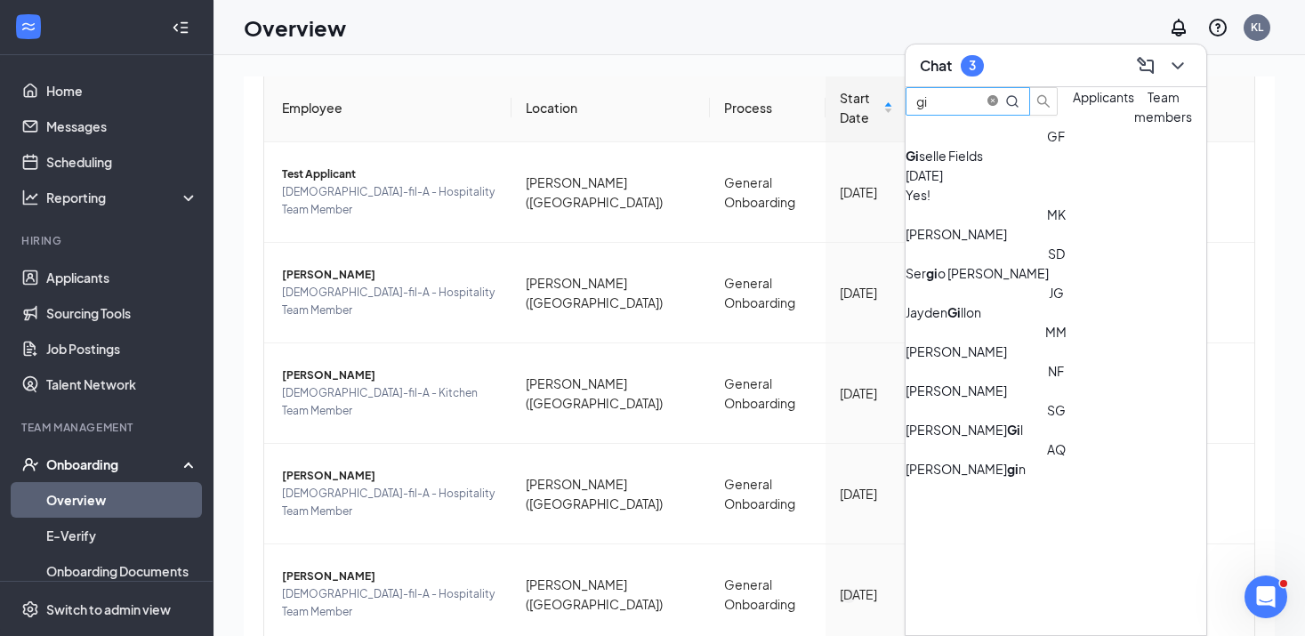
click at [998, 106] on icon "close-circle" at bounding box center [992, 100] width 11 height 11
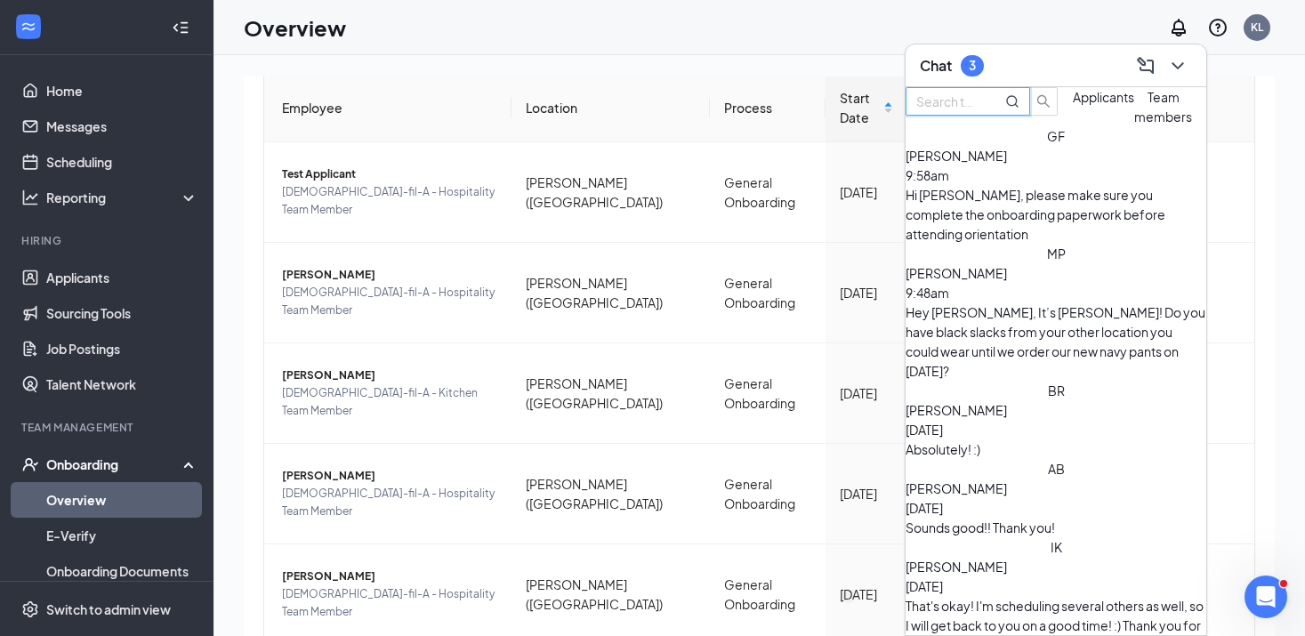
click at [1040, 557] on div "[PERSON_NAME] [DATE]" at bounding box center [1055, 576] width 301 height 39
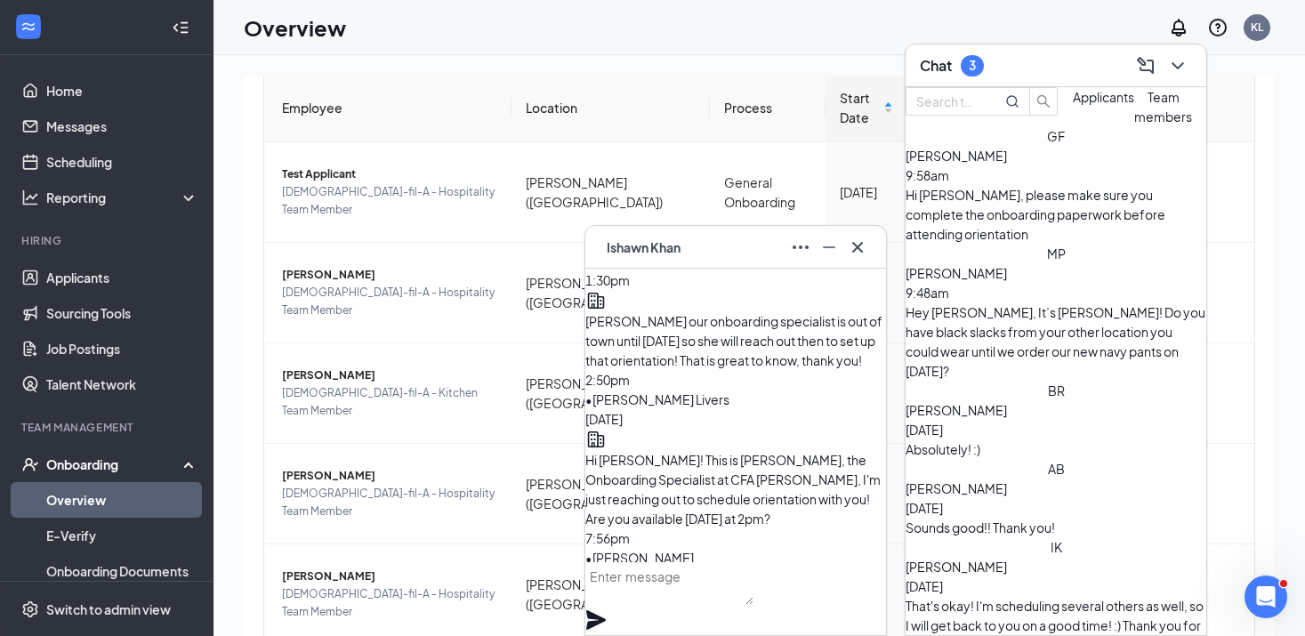
scroll to position [-245, 0]
click at [1008, 69] on div "Chat 3" at bounding box center [1056, 66] width 272 height 28
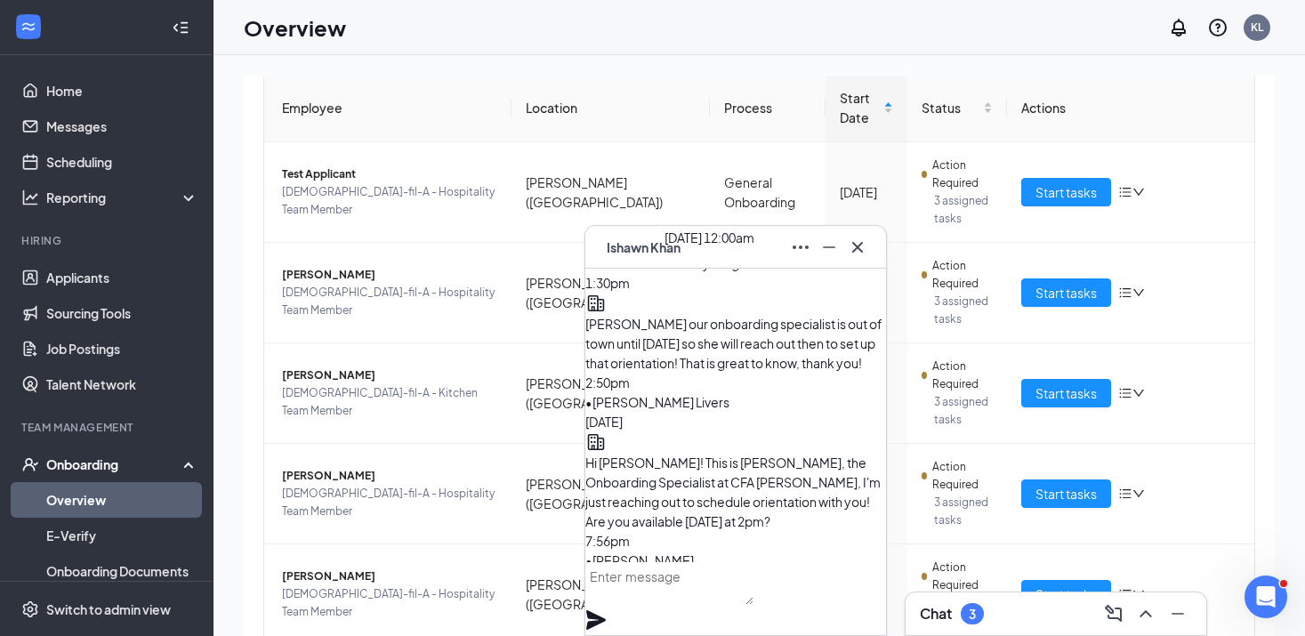
click at [623, 414] on span "[DATE]" at bounding box center [603, 422] width 37 height 16
click at [811, 263] on div "IK [PERSON_NAME]" at bounding box center [735, 247] width 301 height 43
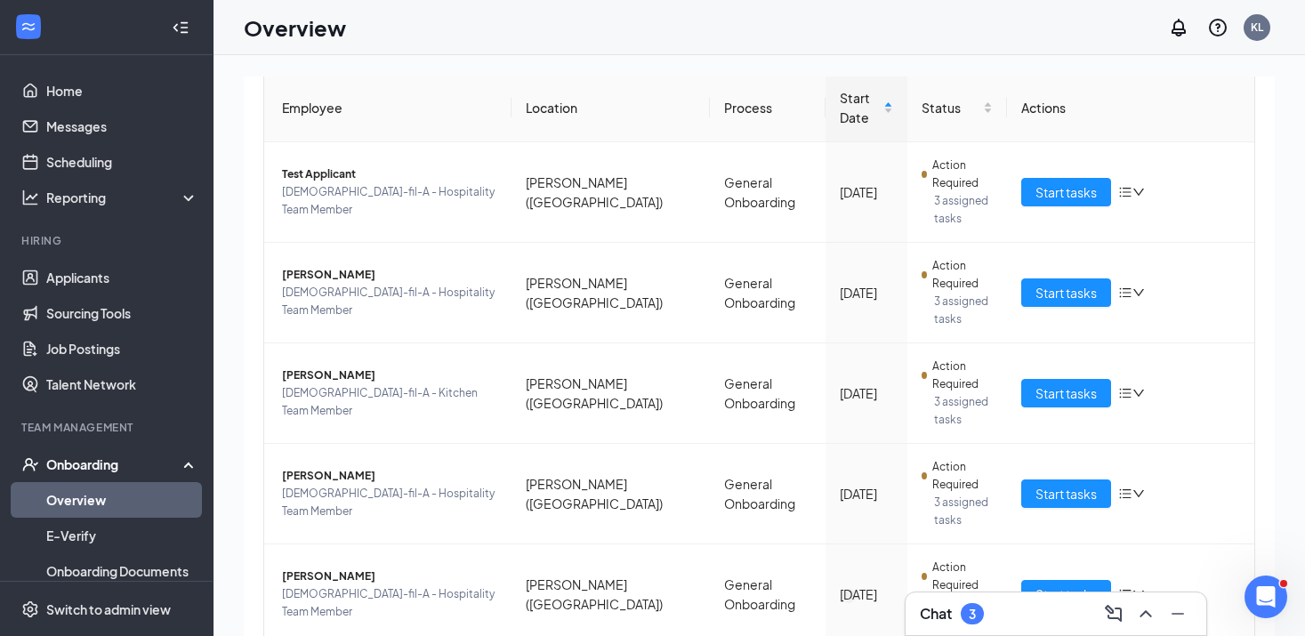
scroll to position [0, 0]
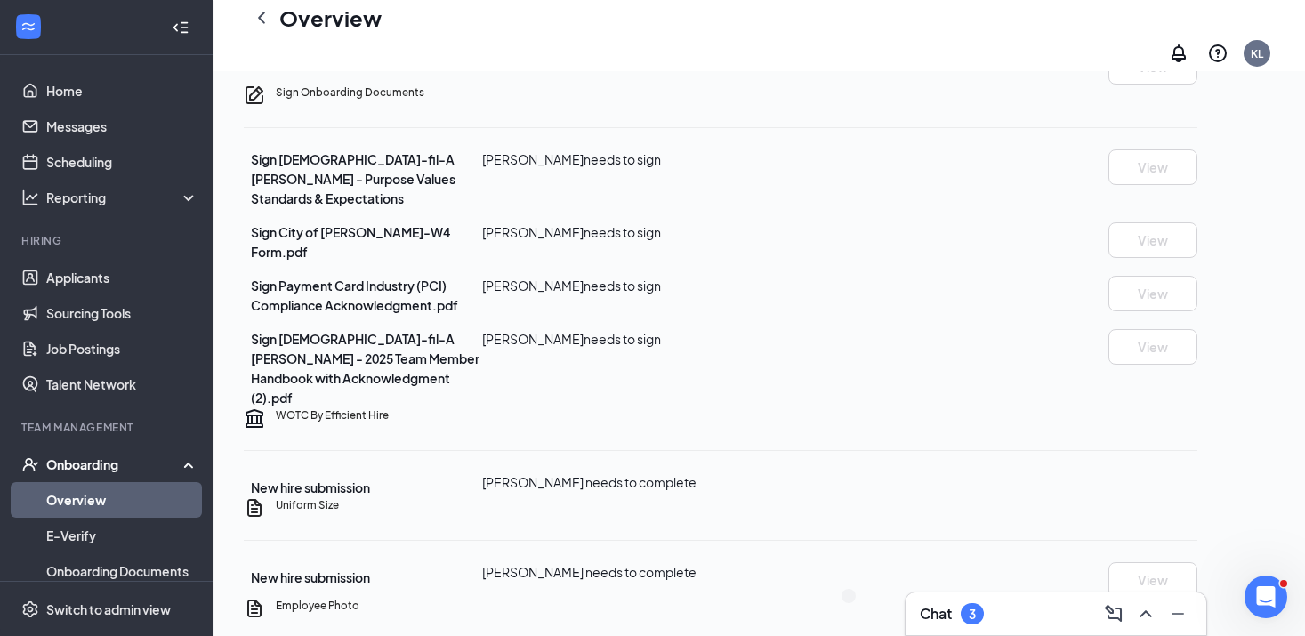
scroll to position [484, 0]
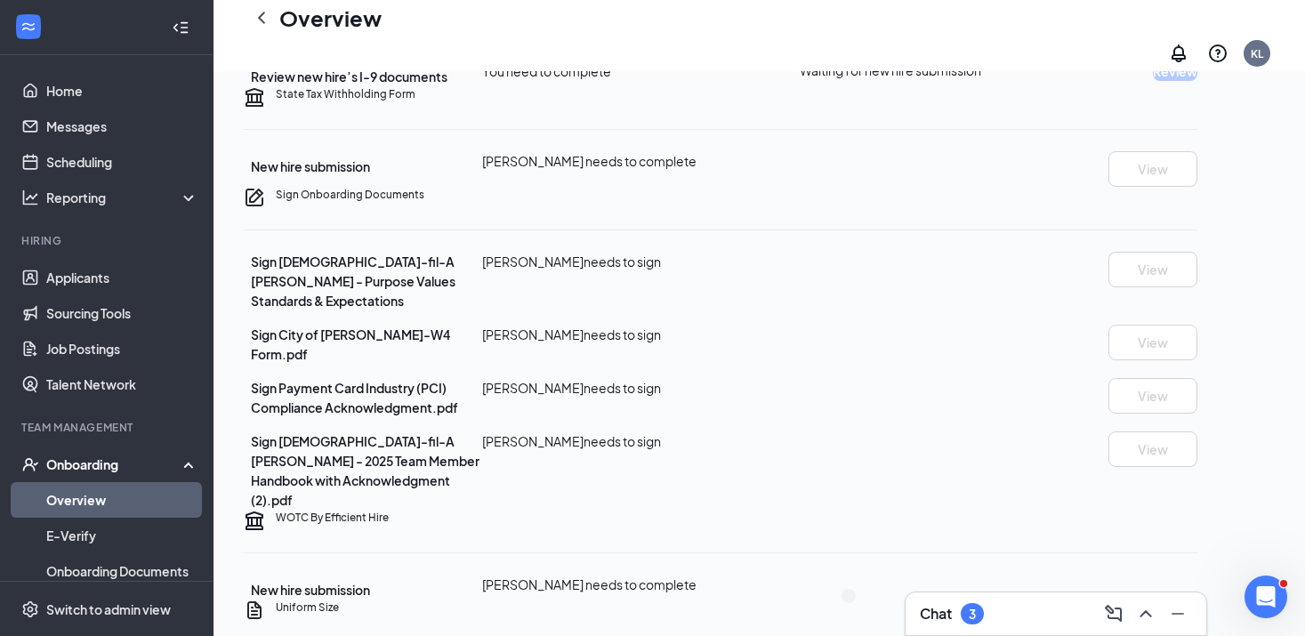
click at [969, 610] on div "3" at bounding box center [971, 614] width 7 height 15
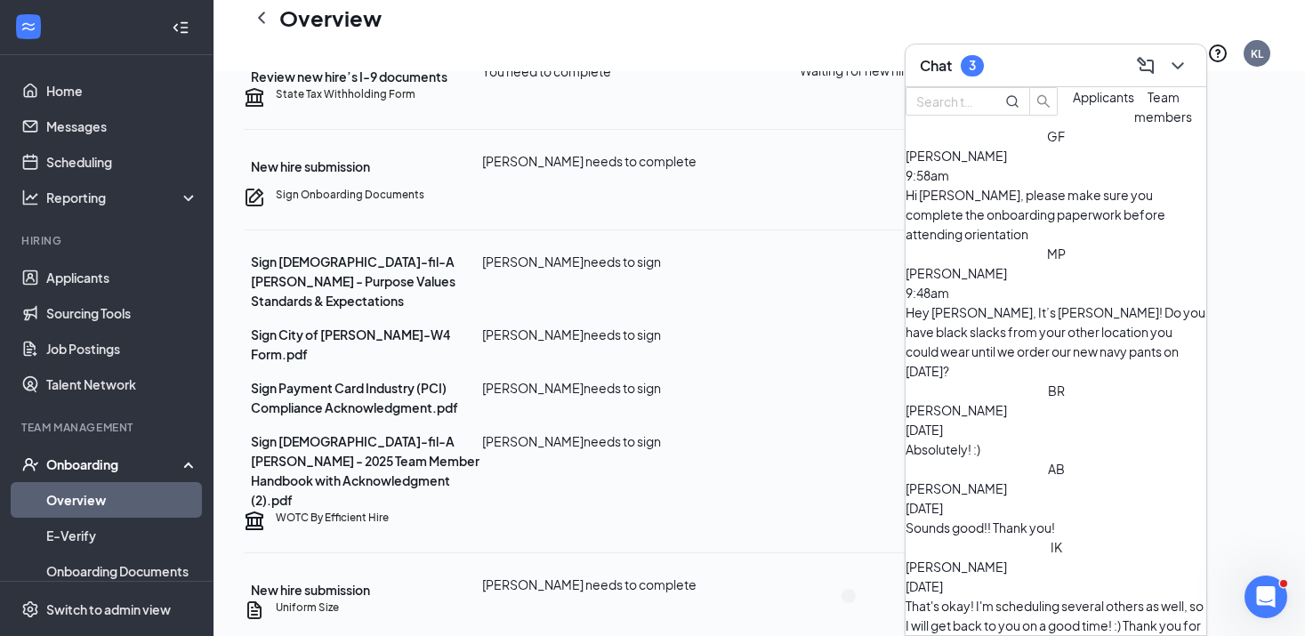
click at [1010, 298] on div "[PERSON_NAME] 9:48am Hey [PERSON_NAME], It’s [PERSON_NAME]! Do you have black s…" at bounding box center [1055, 312] width 301 height 137
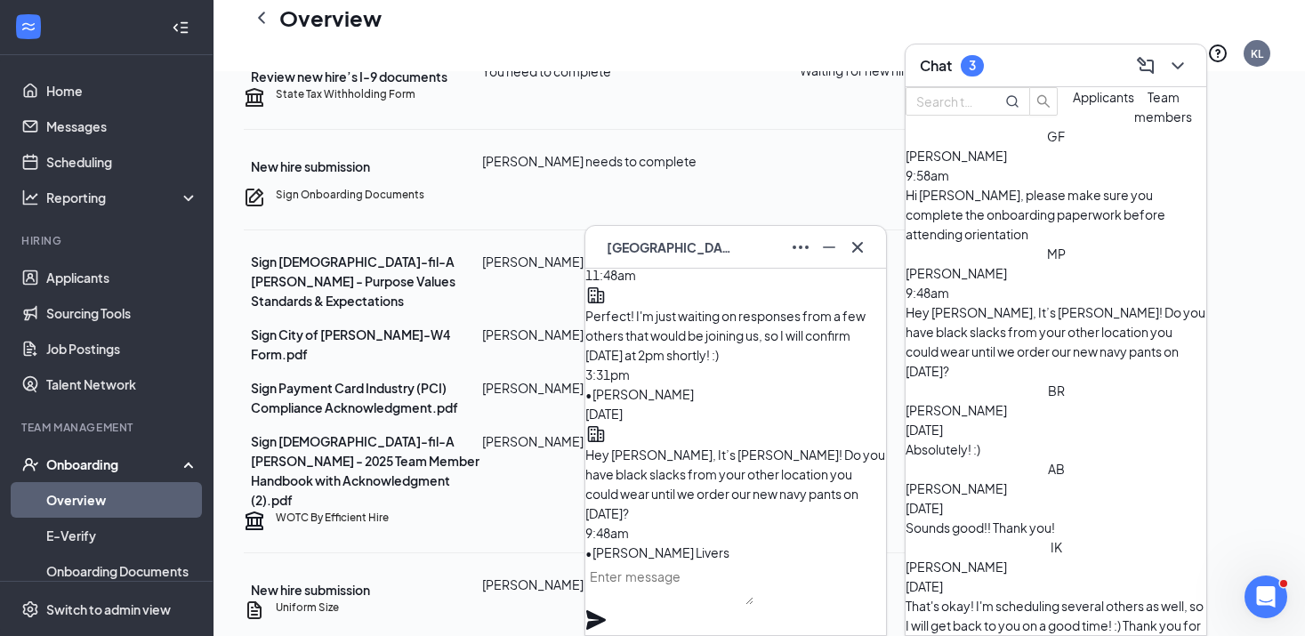
click at [694, 595] on textarea at bounding box center [669, 583] width 168 height 43
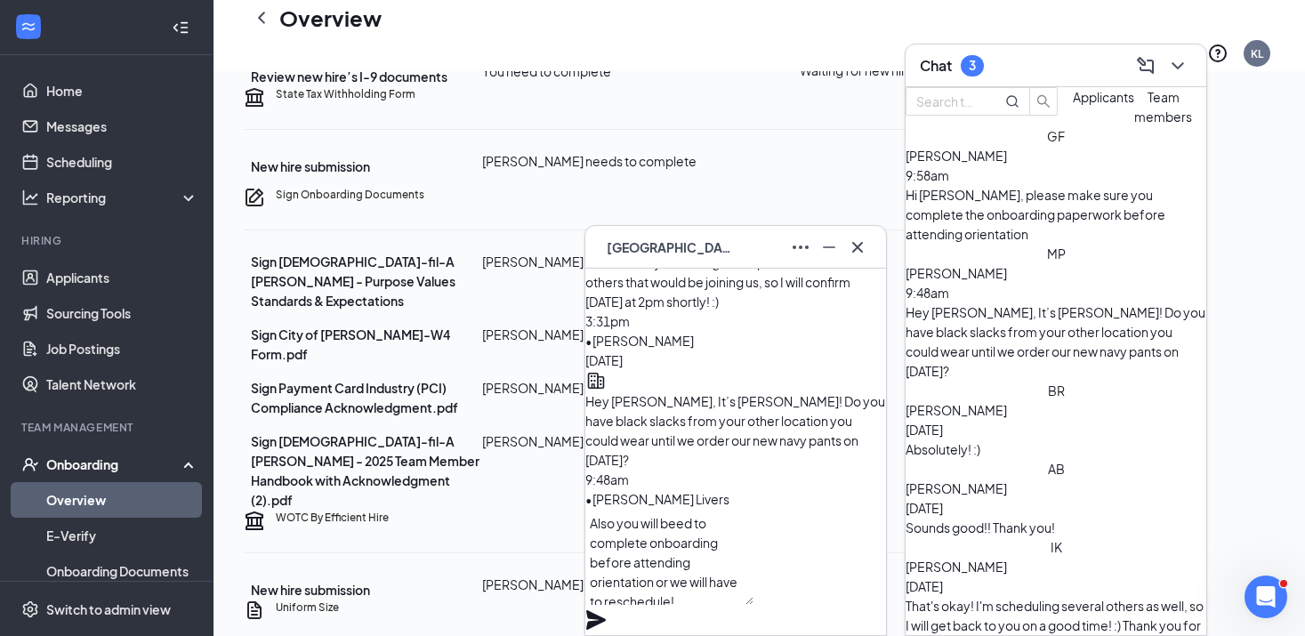
type textarea "Also you will beed to complete onboarding before attending orientation or we wi…"
click at [607, 609] on icon "Plane" at bounding box center [595, 619] width 21 height 21
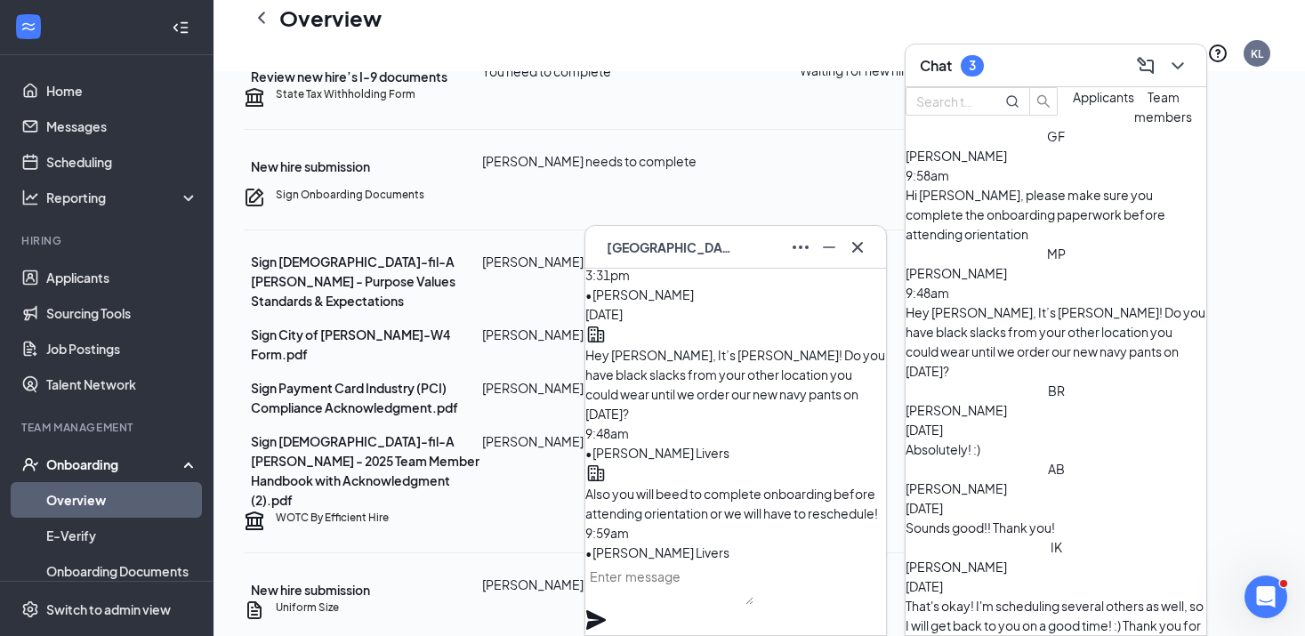
click at [737, 253] on div "[PERSON_NAME]" at bounding box center [735, 247] width 272 height 28
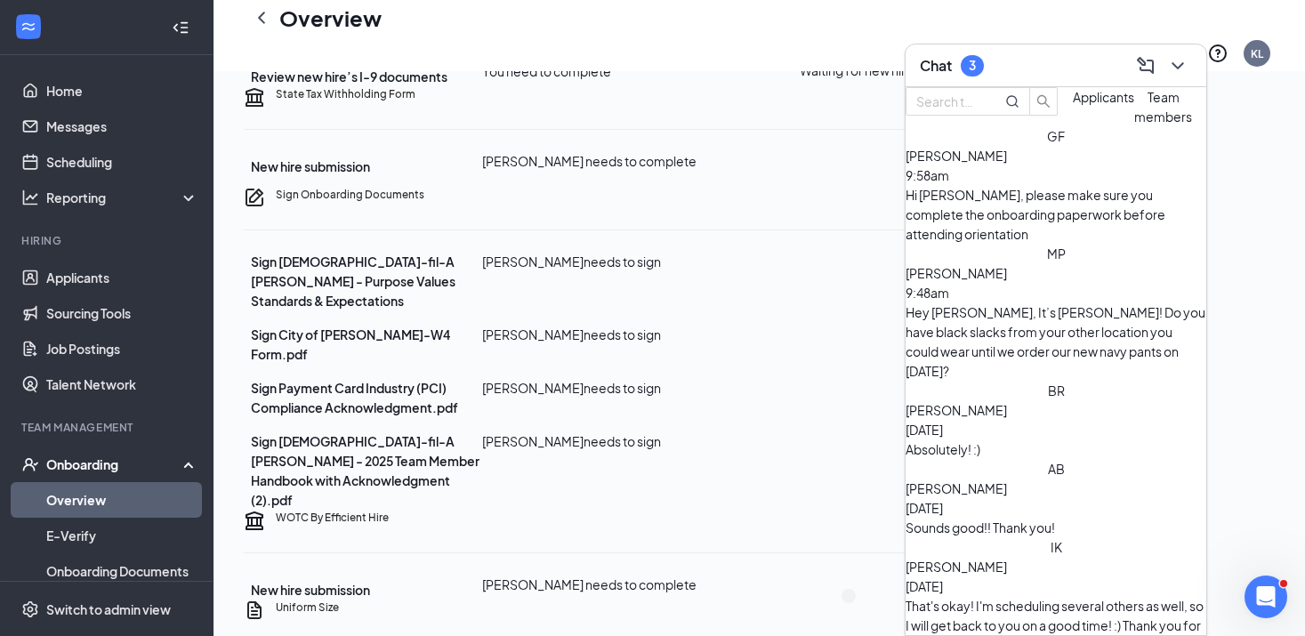
click at [1064, 69] on div "Chat 3" at bounding box center [1056, 66] width 272 height 28
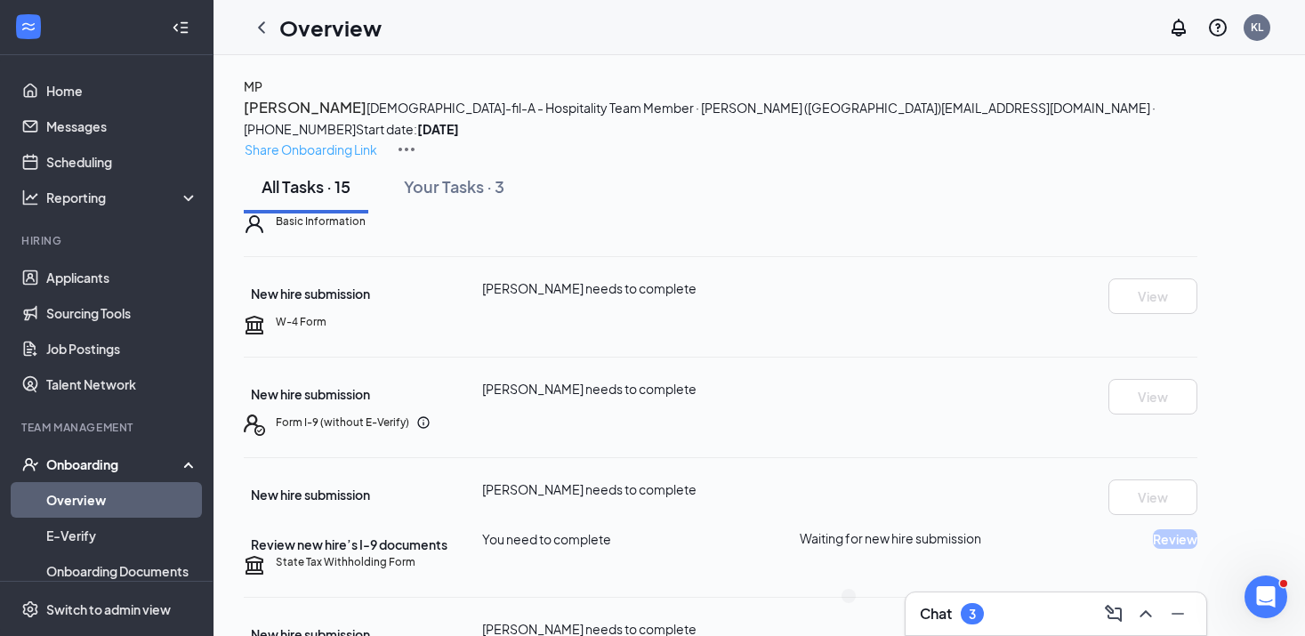
click at [377, 140] on p "Share Onboarding Link" at bounding box center [311, 150] width 133 height 20
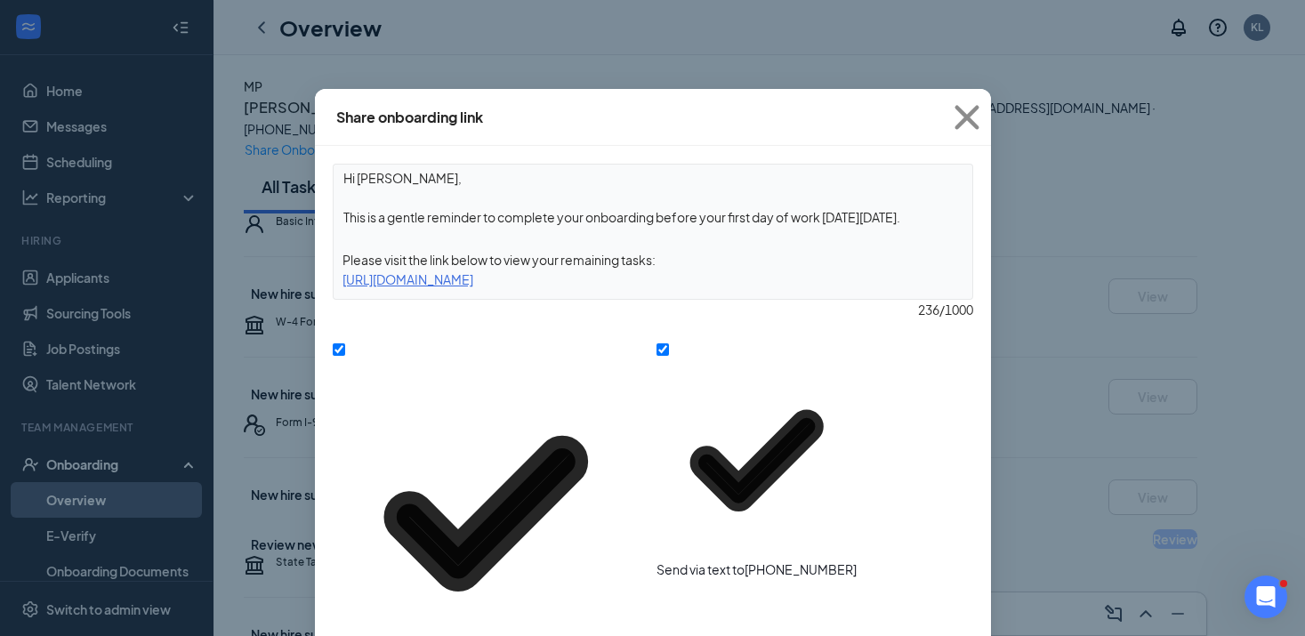
drag, startPoint x: 920, startPoint y: 217, endPoint x: 711, endPoint y: 217, distance: 209.9
click at [711, 217] on textarea "Hi [PERSON_NAME], This is a gentle reminder to complete your onboarding before …" at bounding box center [652, 198] width 639 height 66
type textarea "Hi [PERSON_NAME], This is a gentle reminder to complete your onboarding before …"
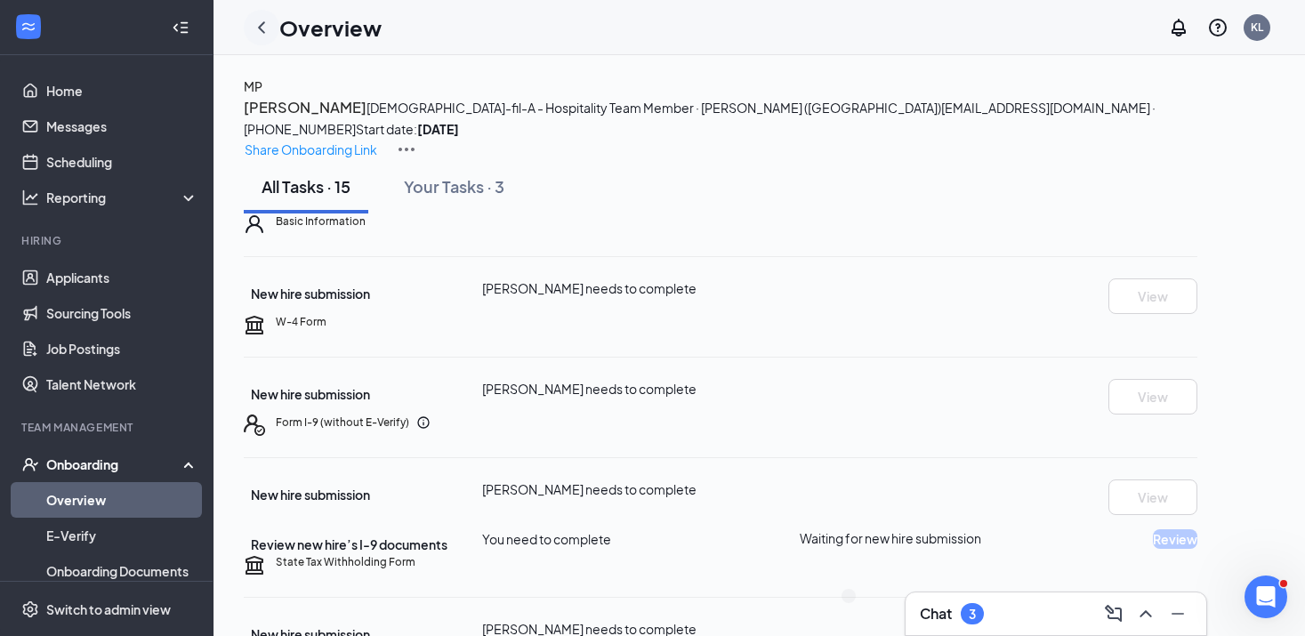
click at [276, 28] on div at bounding box center [262, 28] width 36 height 36
click at [263, 28] on icon "ChevronLeft" at bounding box center [261, 27] width 21 height 21
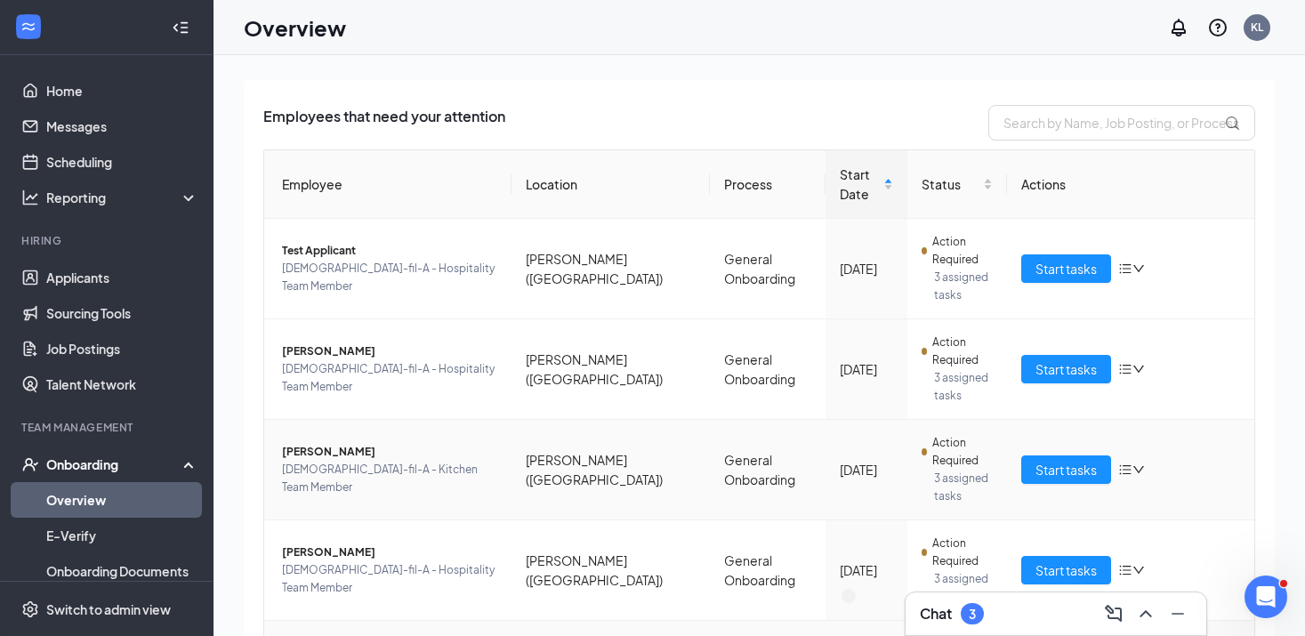
scroll to position [180, 0]
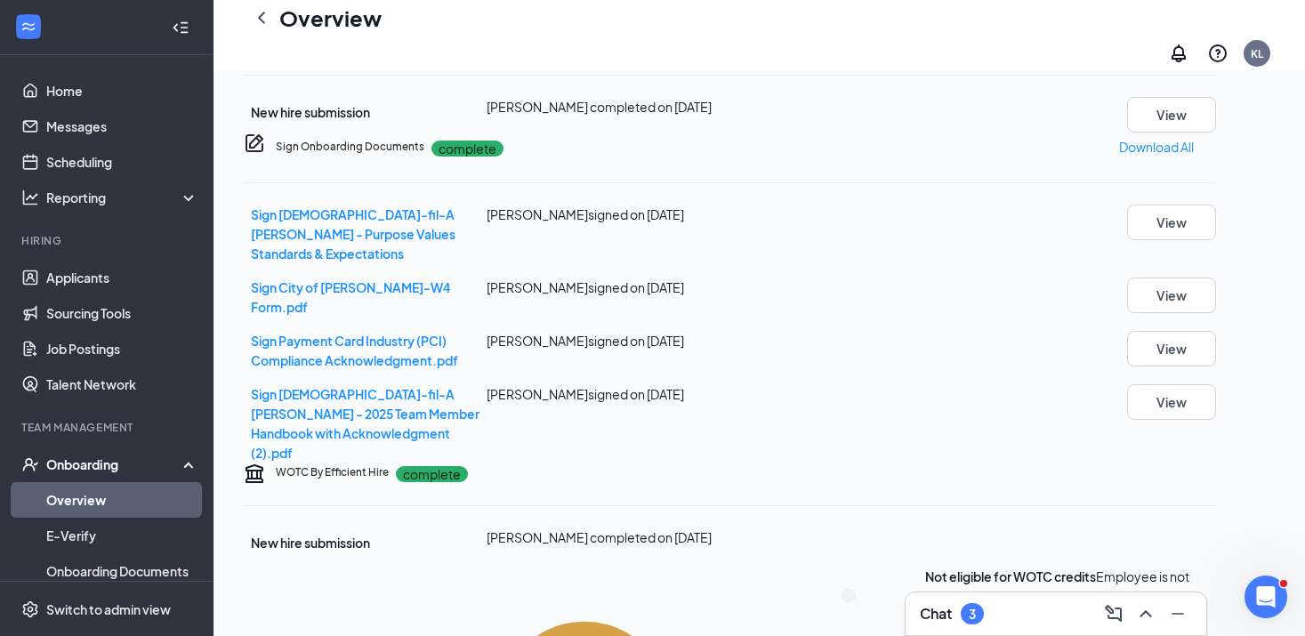
scroll to position [558, 0]
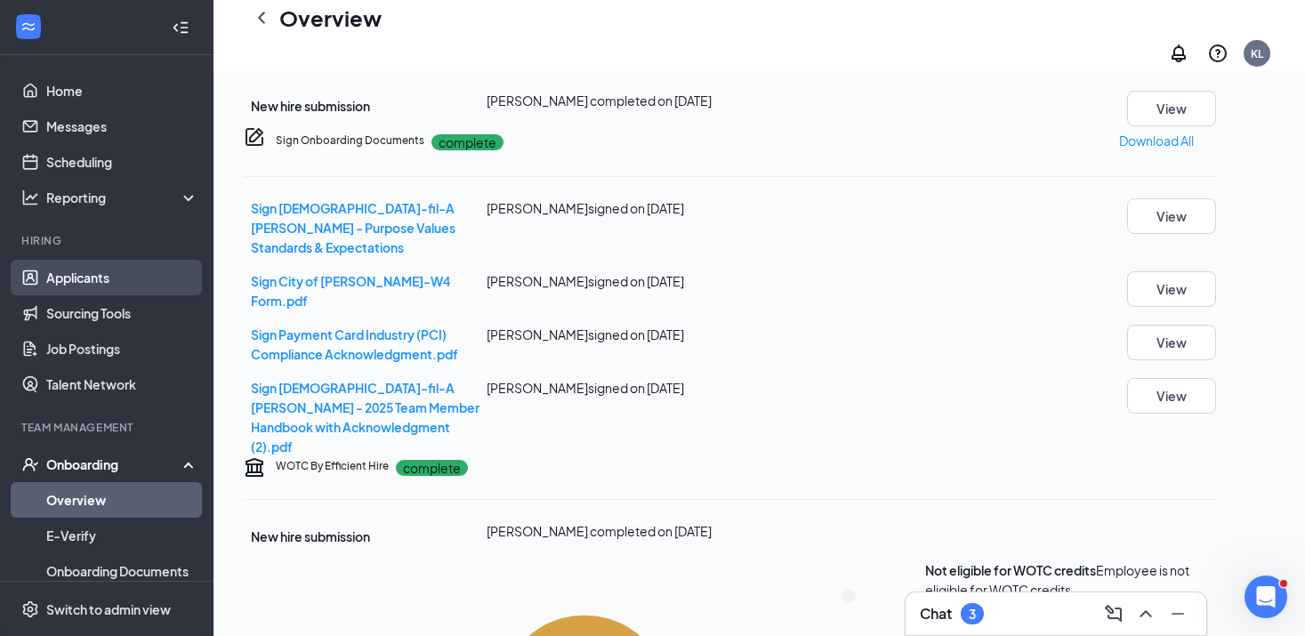
click at [118, 277] on link "Applicants" at bounding box center [122, 278] width 152 height 36
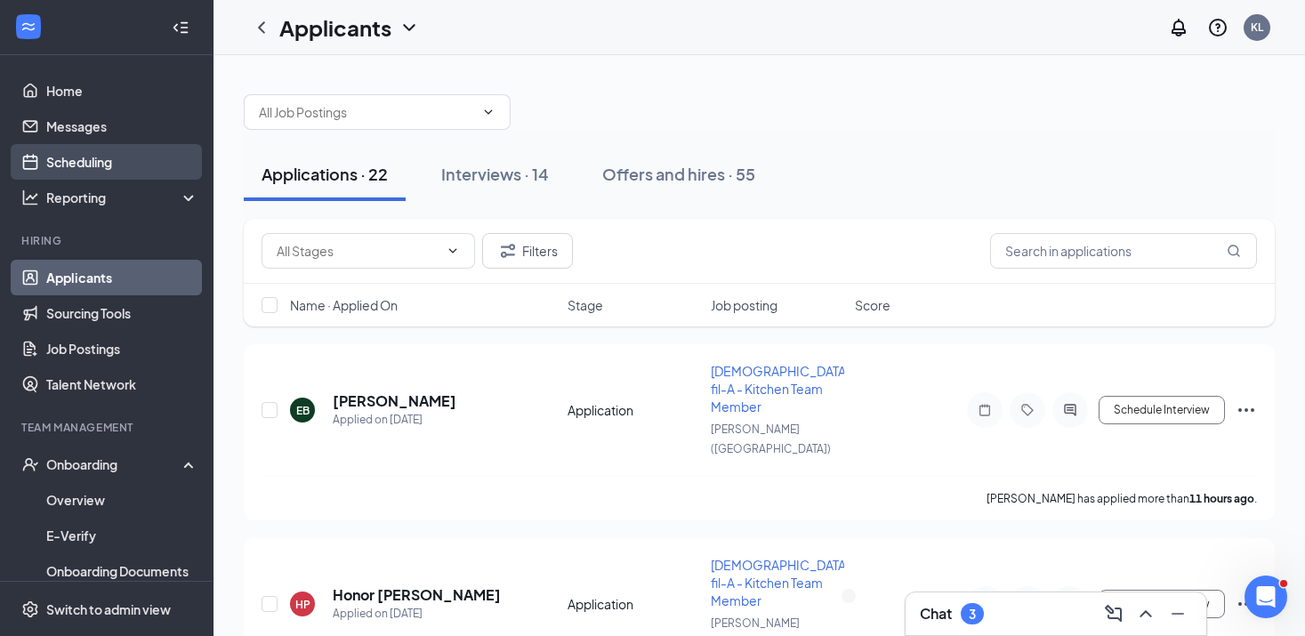
click at [162, 155] on link "Scheduling" at bounding box center [122, 162] width 152 height 36
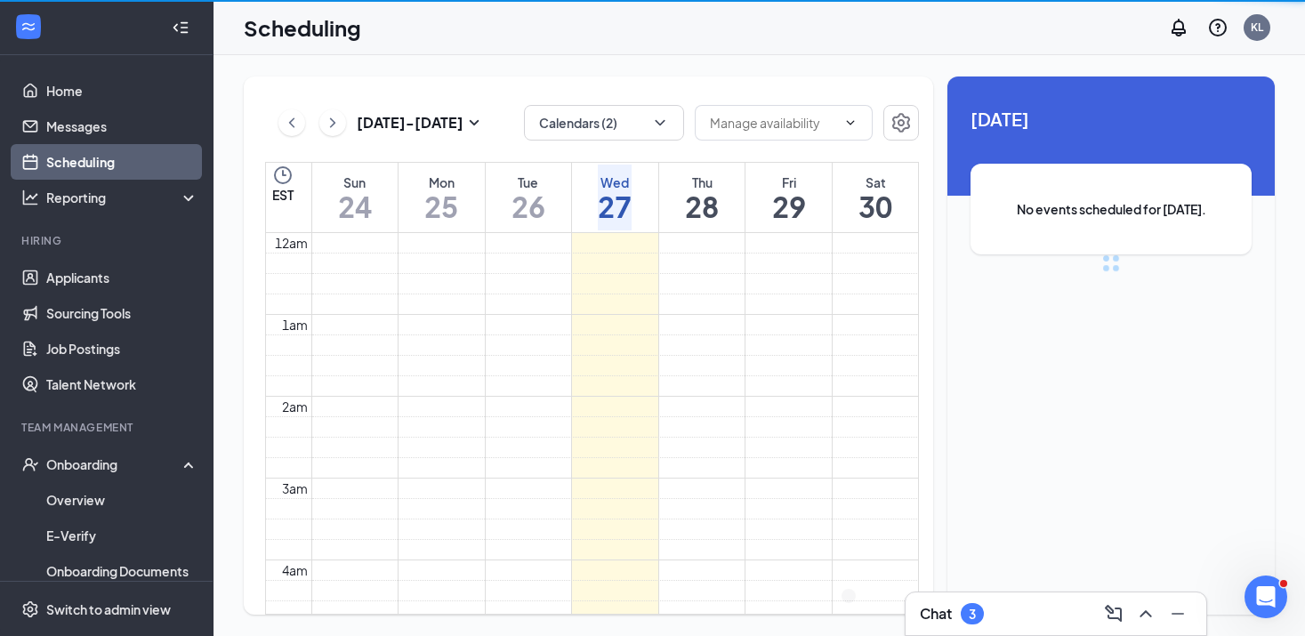
scroll to position [874, 0]
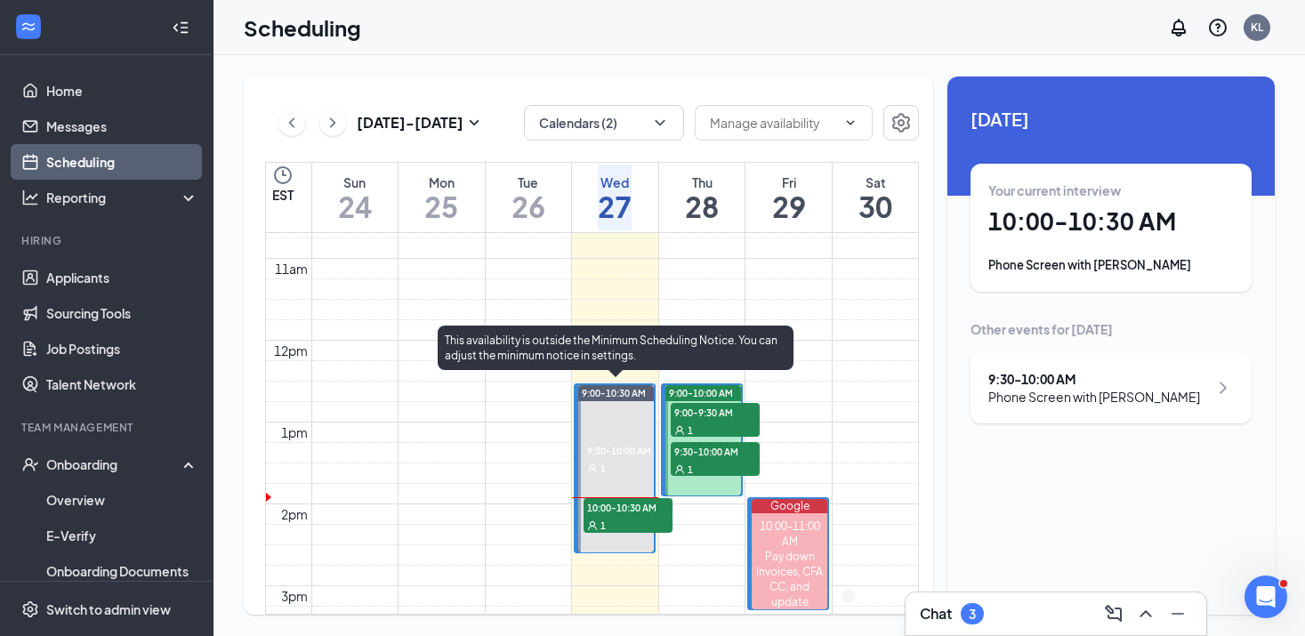
click at [623, 492] on div at bounding box center [616, 468] width 76 height 167
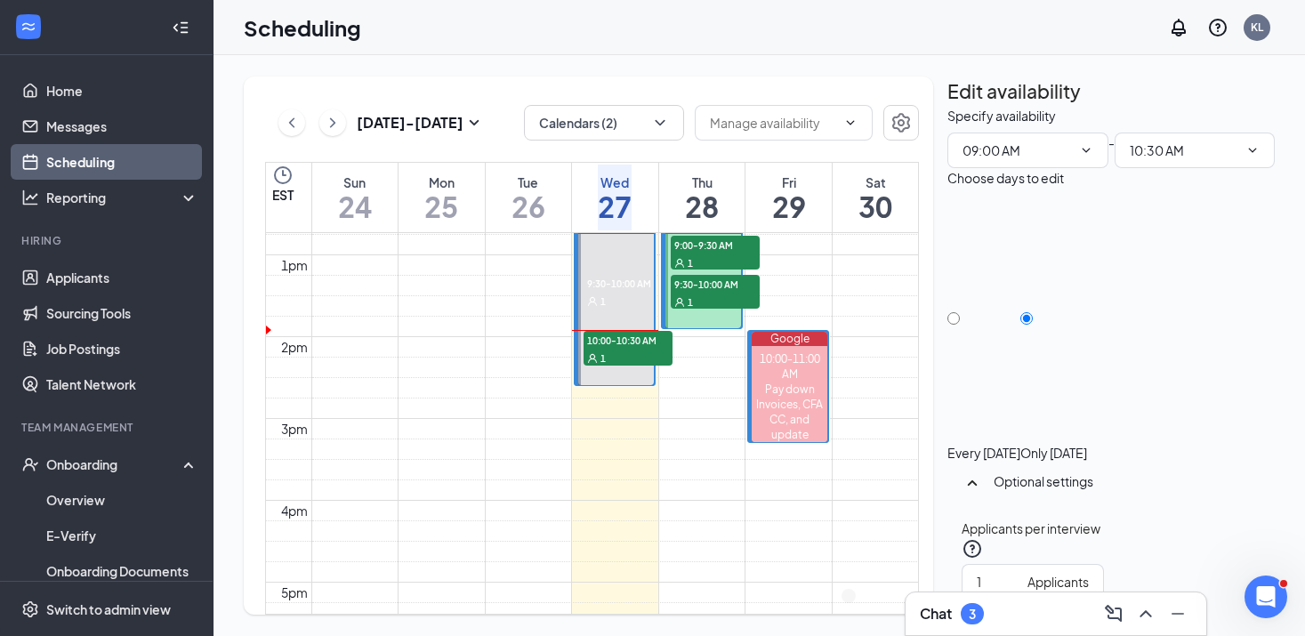
scroll to position [979, 0]
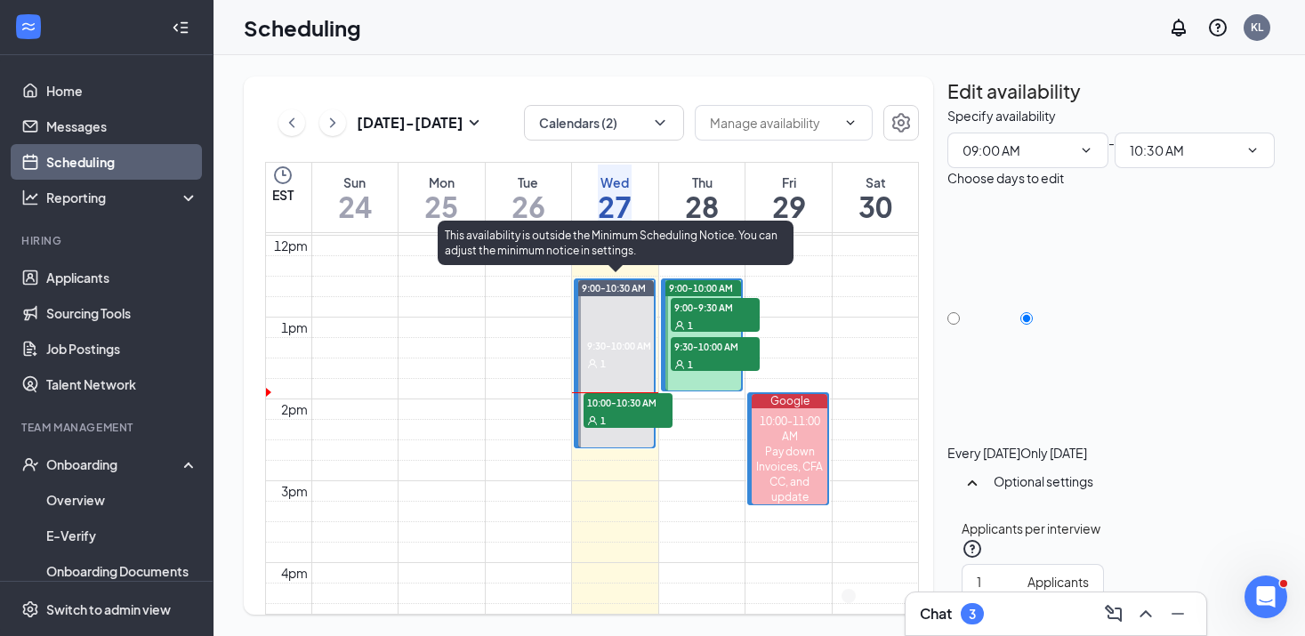
click at [654, 406] on span "10:00-10:30 AM" at bounding box center [627, 402] width 89 height 18
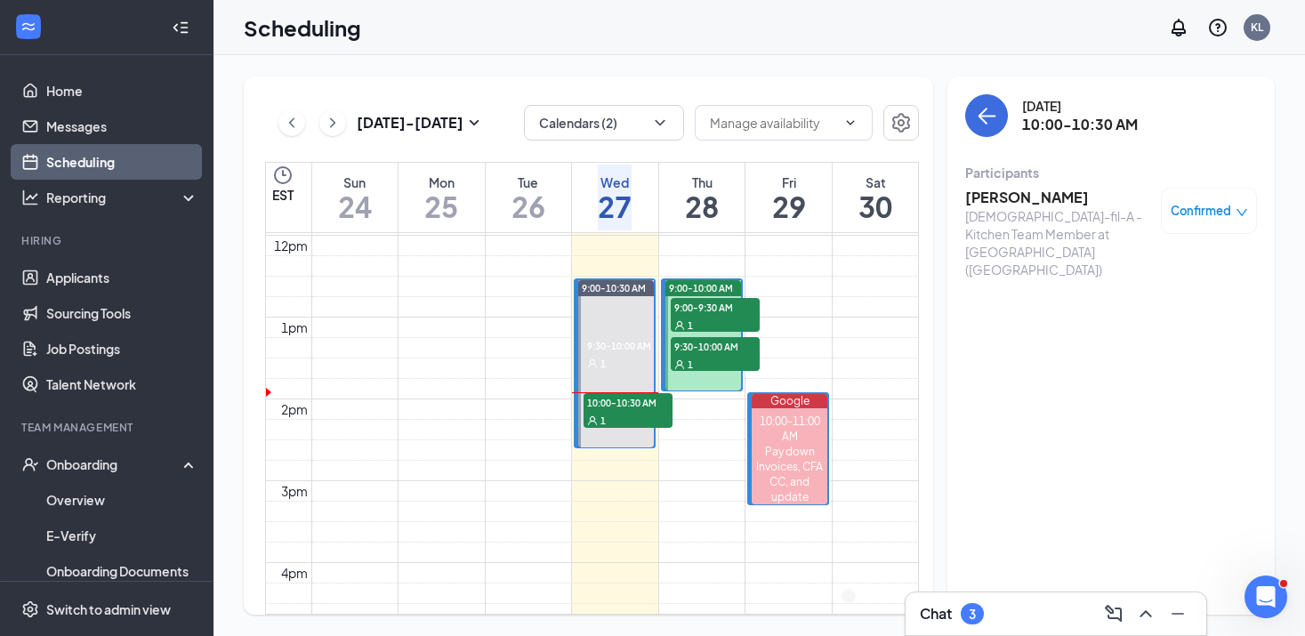
click at [1026, 198] on h3 "[PERSON_NAME]" at bounding box center [1058, 198] width 187 height 20
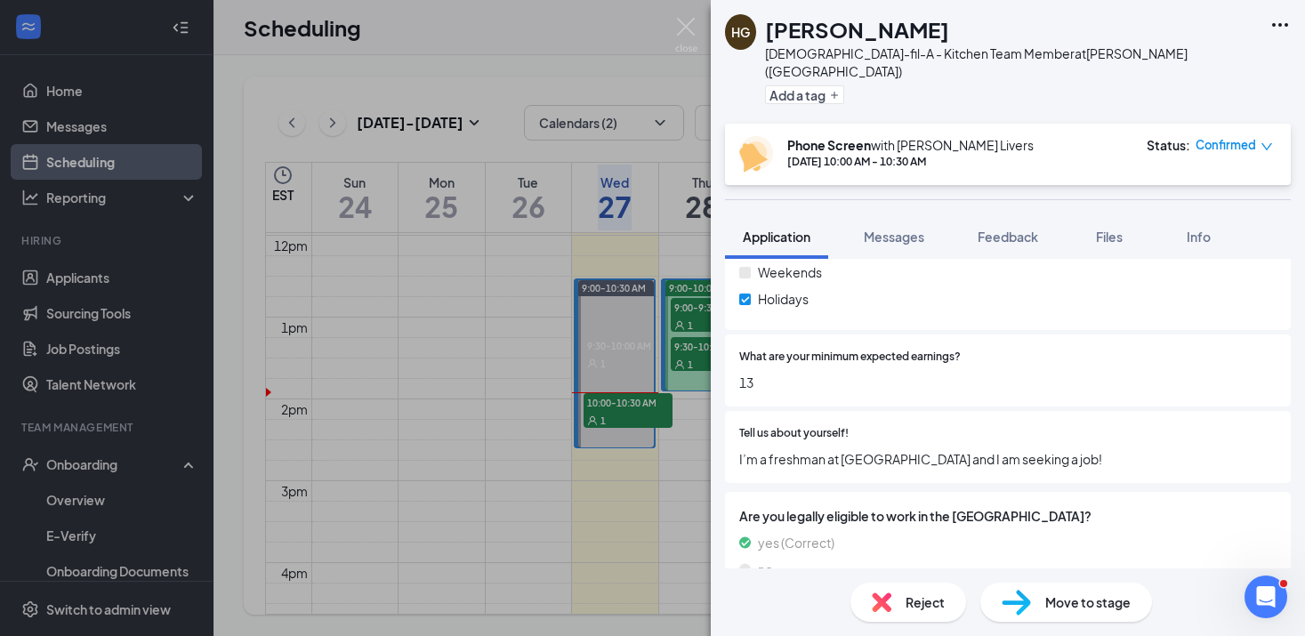
scroll to position [828, 0]
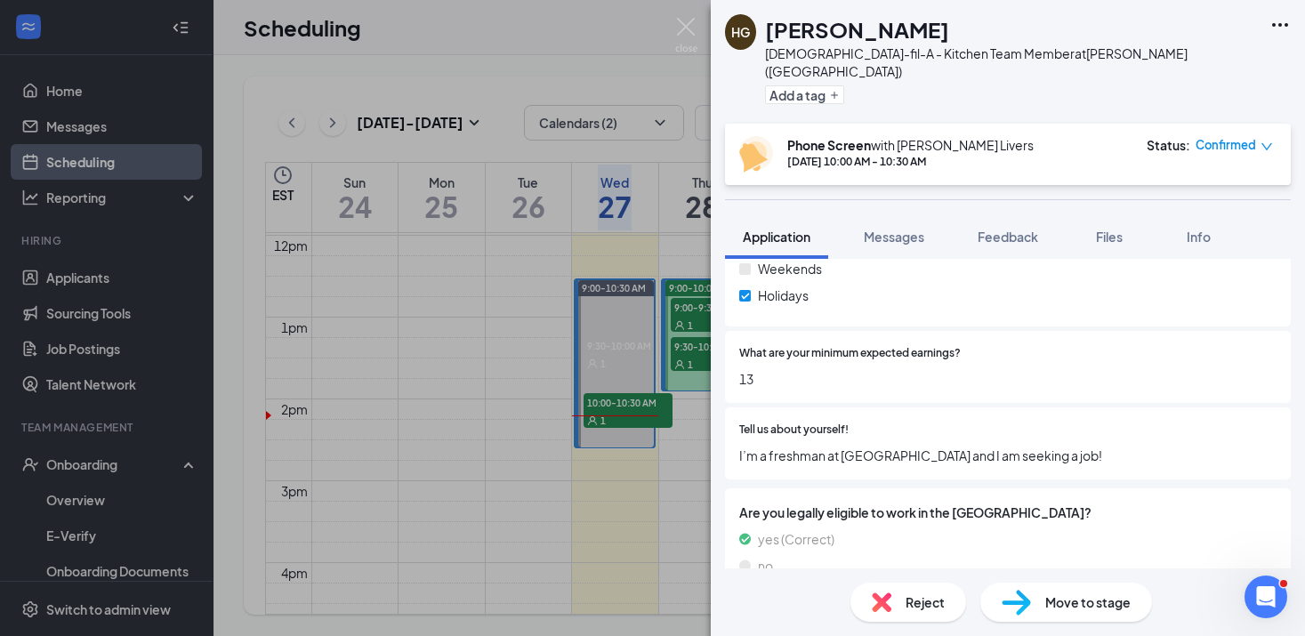
click at [697, 11] on div "[PERSON_NAME] [DEMOGRAPHIC_DATA]-fil-A - Kitchen Team Member at [PERSON_NAME] (…" at bounding box center [652, 318] width 1305 height 636
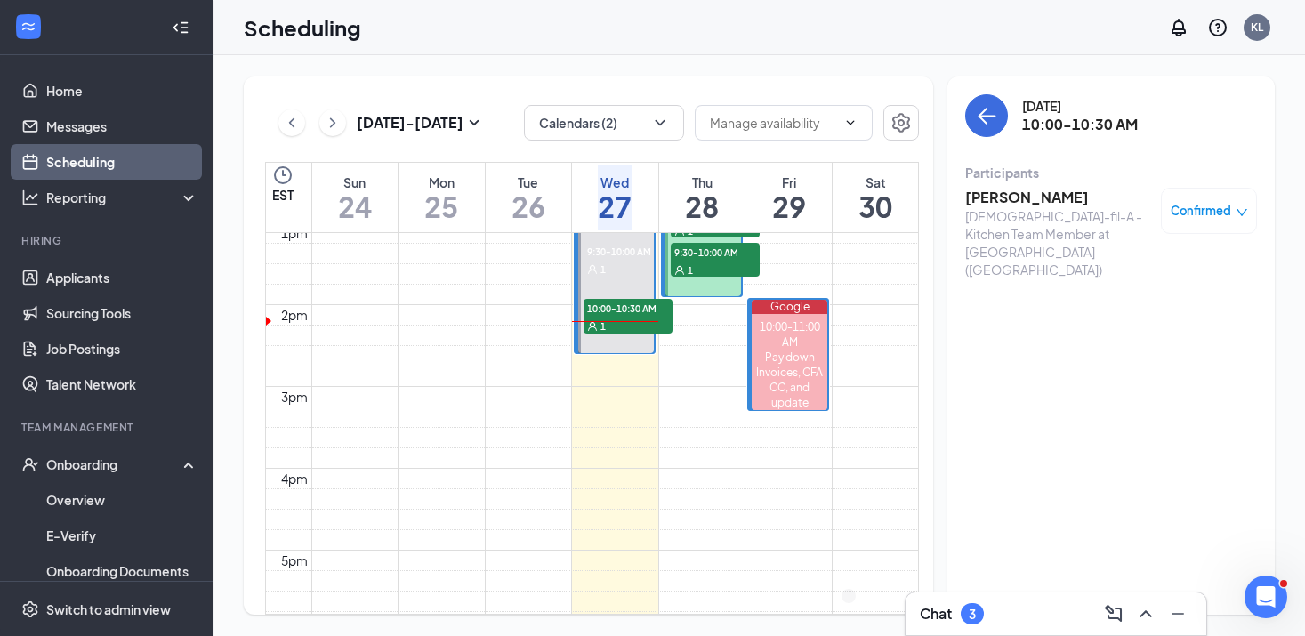
scroll to position [1072, 0]
click at [100, 269] on link "Applicants" at bounding box center [122, 278] width 152 height 36
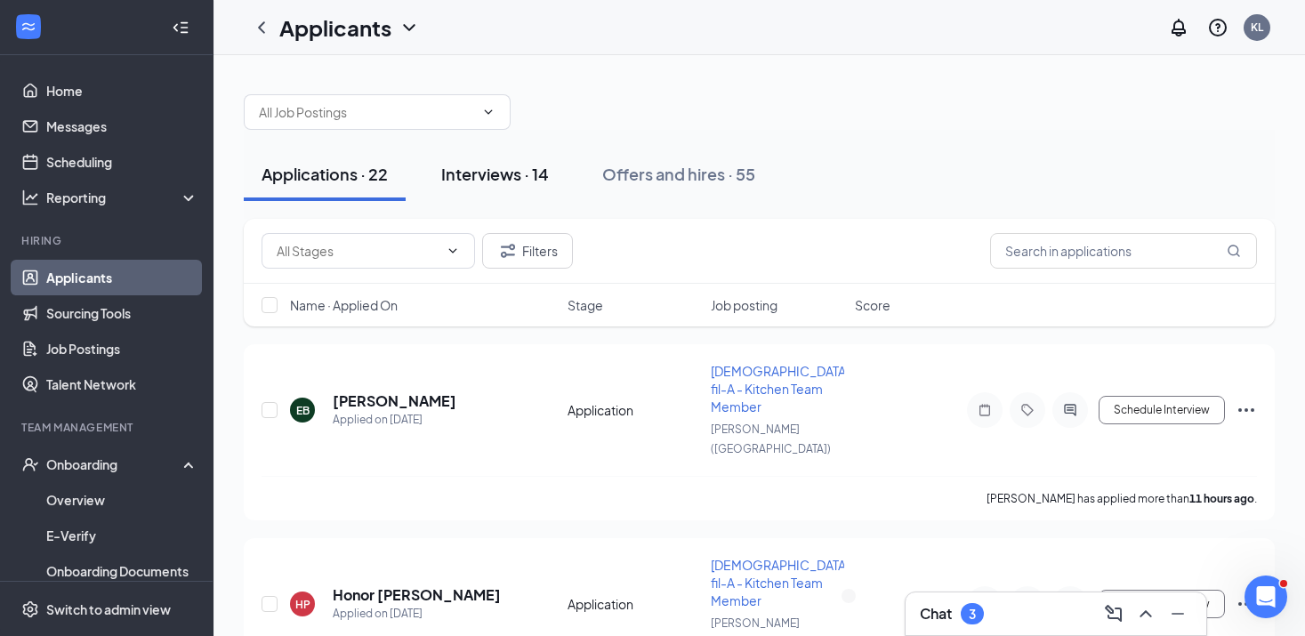
click at [504, 188] on button "Interviews · 14" at bounding box center [494, 174] width 143 height 53
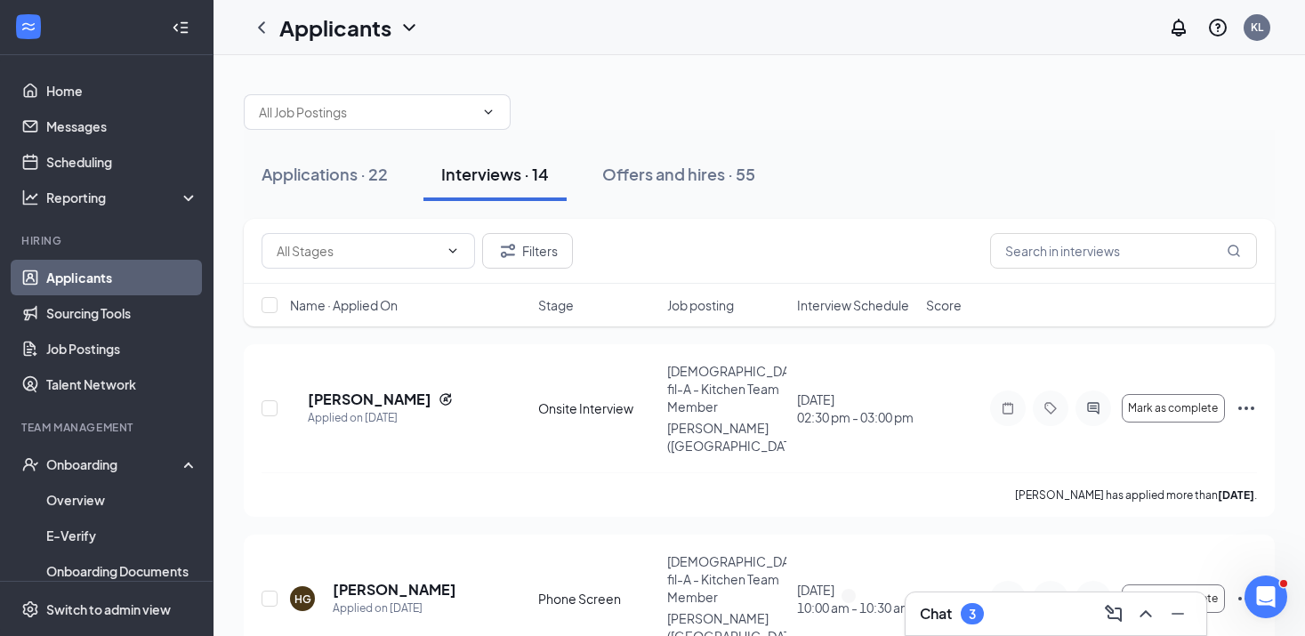
click at [397, 302] on span "Name · Applied On" at bounding box center [344, 305] width 108 height 18
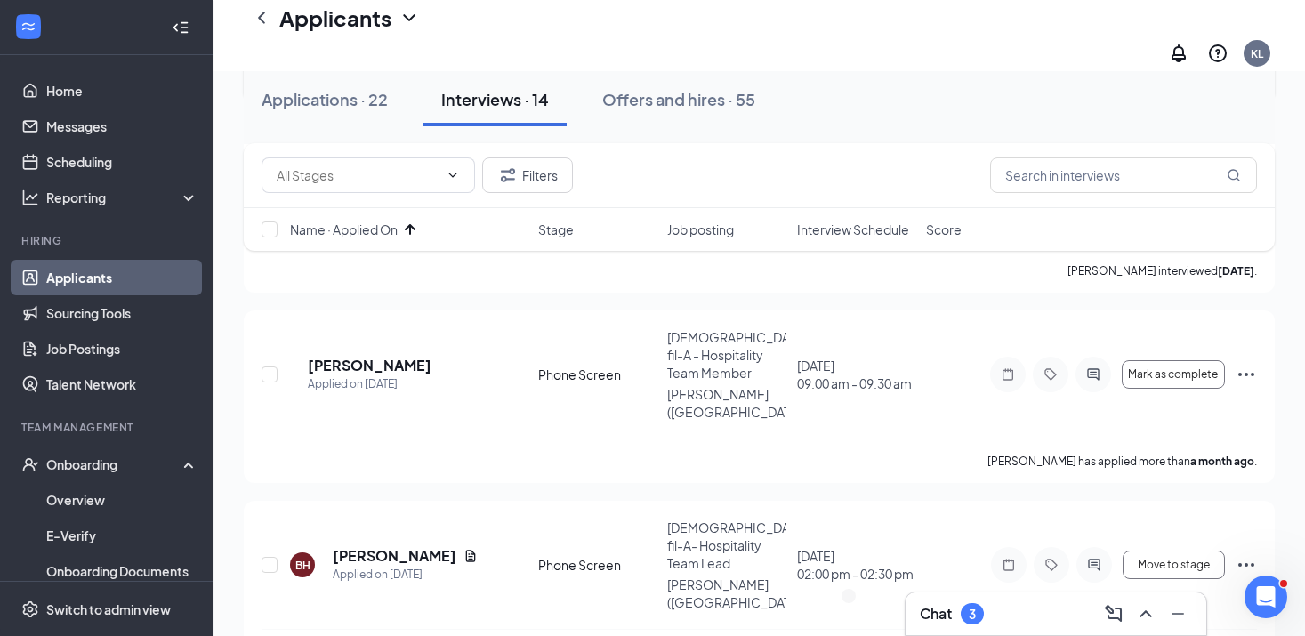
scroll to position [431, 0]
click at [1252, 553] on icon "Ellipses" at bounding box center [1245, 563] width 21 height 21
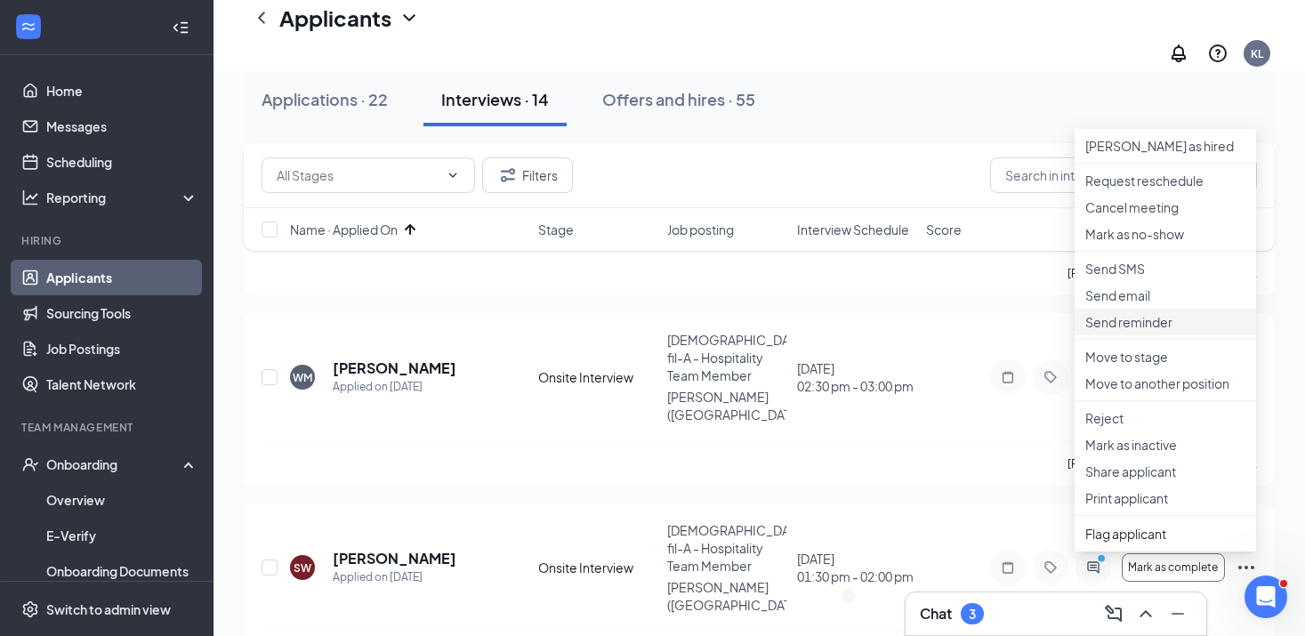
scroll to position [827, 0]
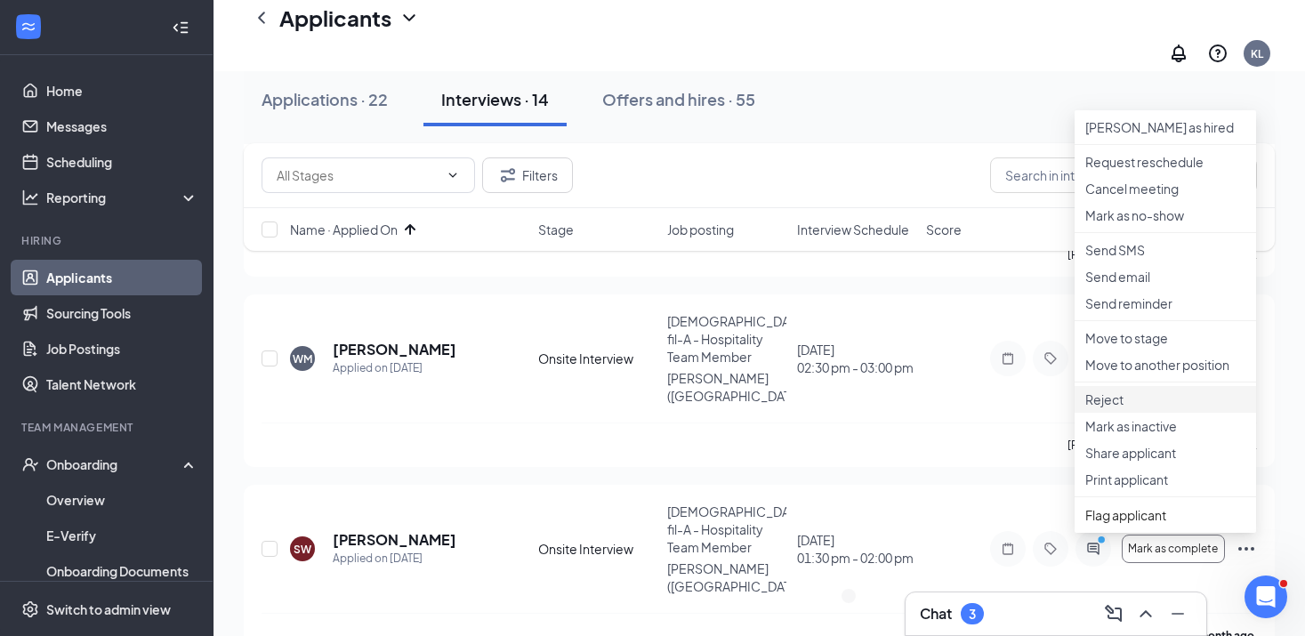
click at [1122, 408] on p "Reject" at bounding box center [1165, 399] width 160 height 18
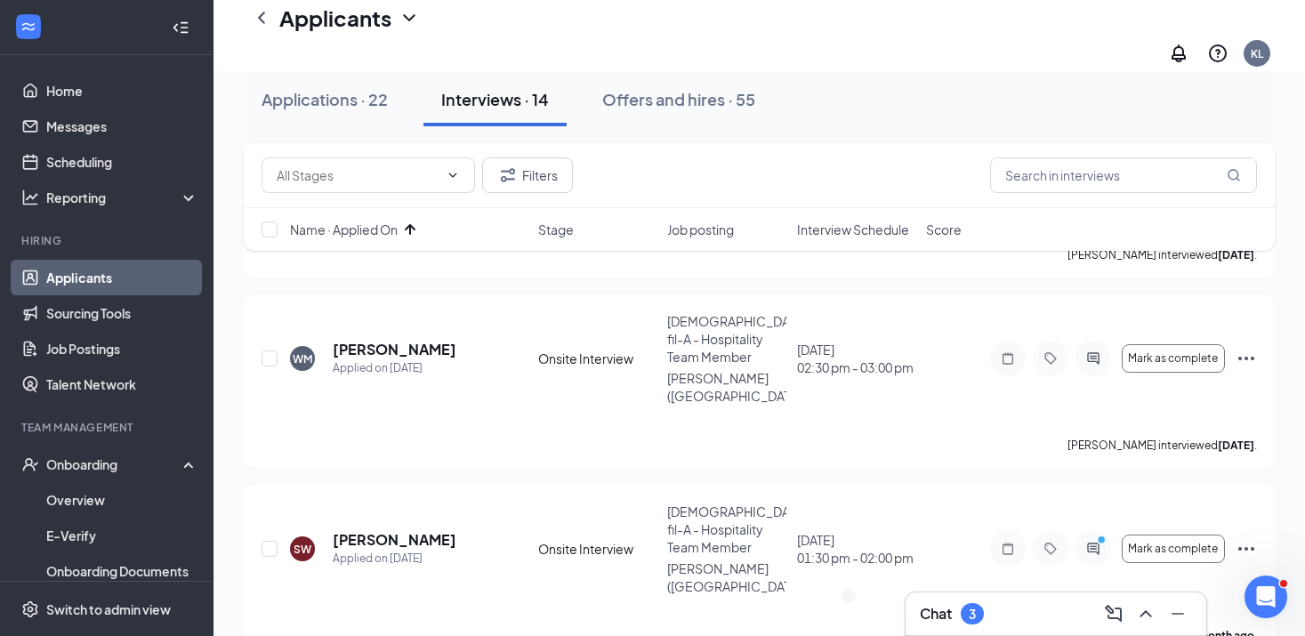
checkbox input "true"
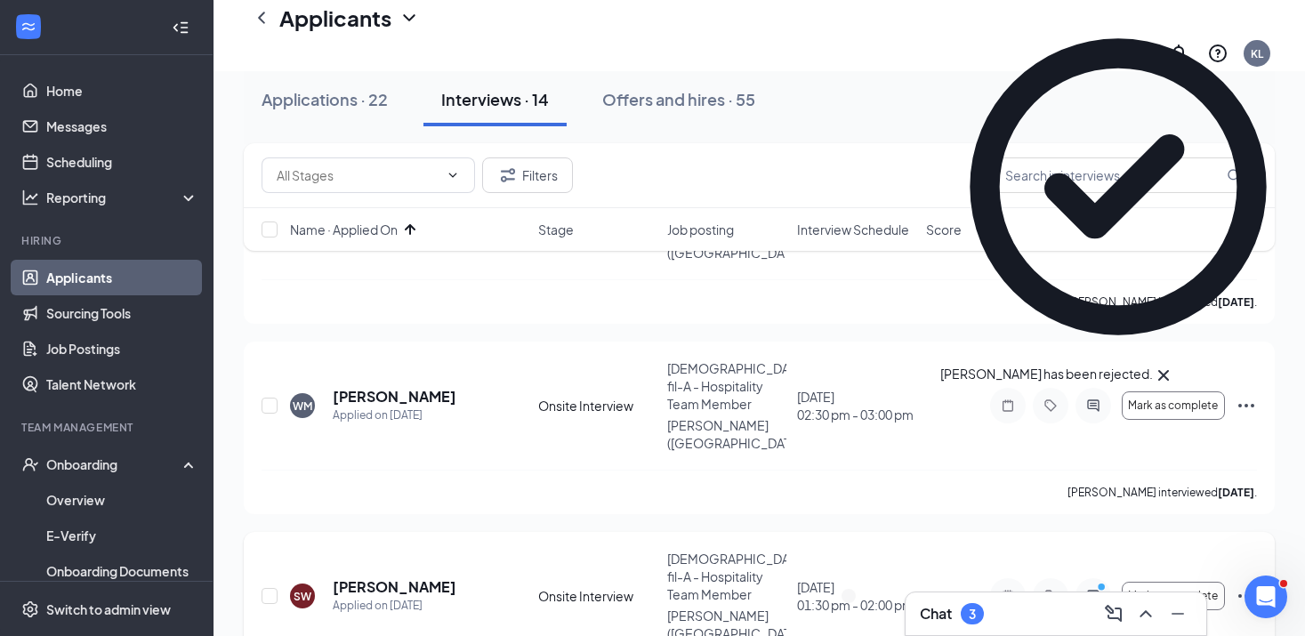
scroll to position [777, 0]
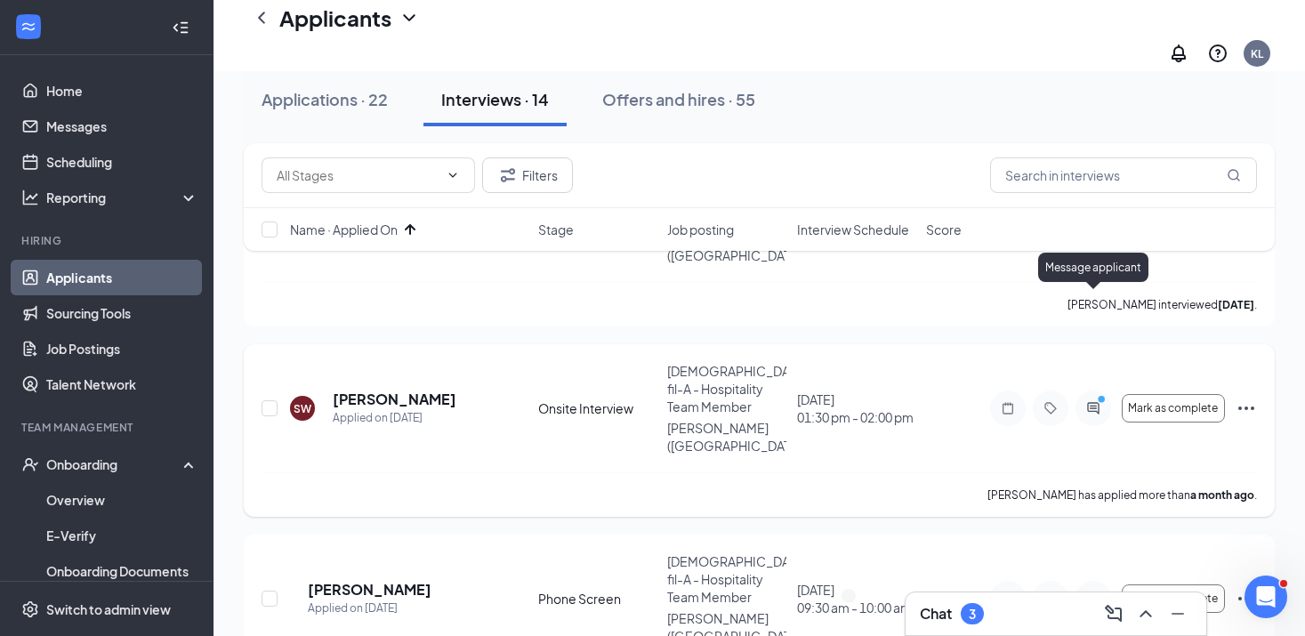
click at [1087, 401] on icon "ActiveChat" at bounding box center [1092, 408] width 21 height 14
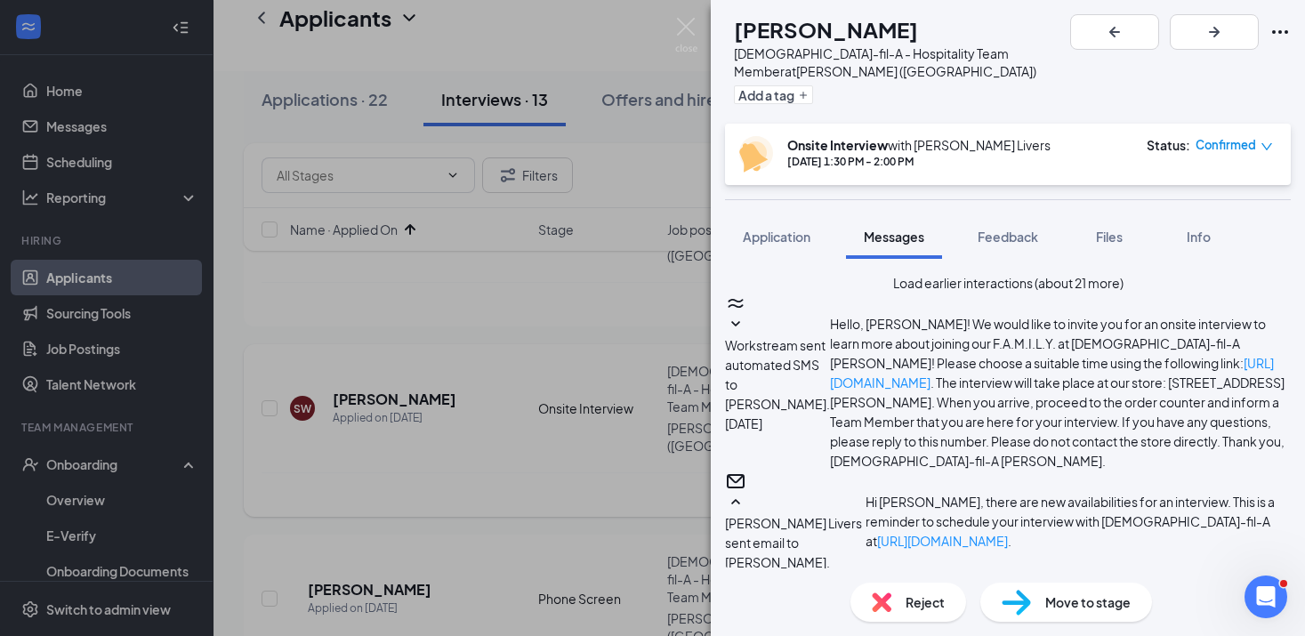
scroll to position [1013, 0]
click at [686, 38] on img at bounding box center [686, 35] width 22 height 35
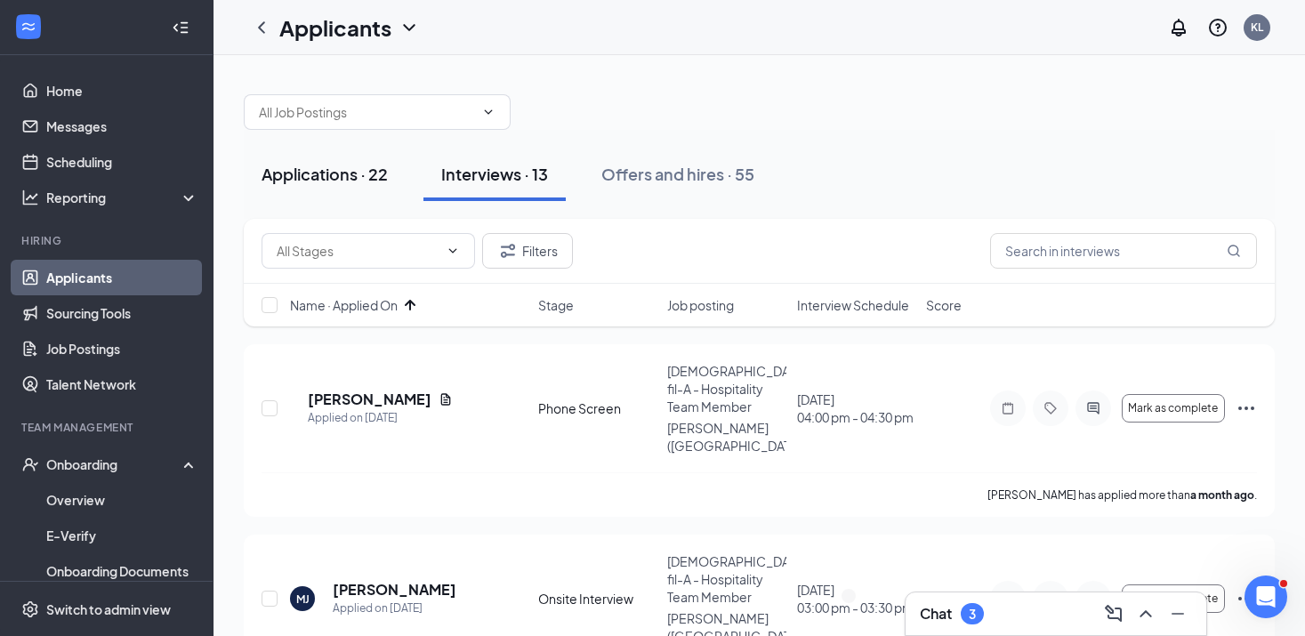
click at [349, 181] on div "Applications · 22" at bounding box center [324, 174] width 126 height 22
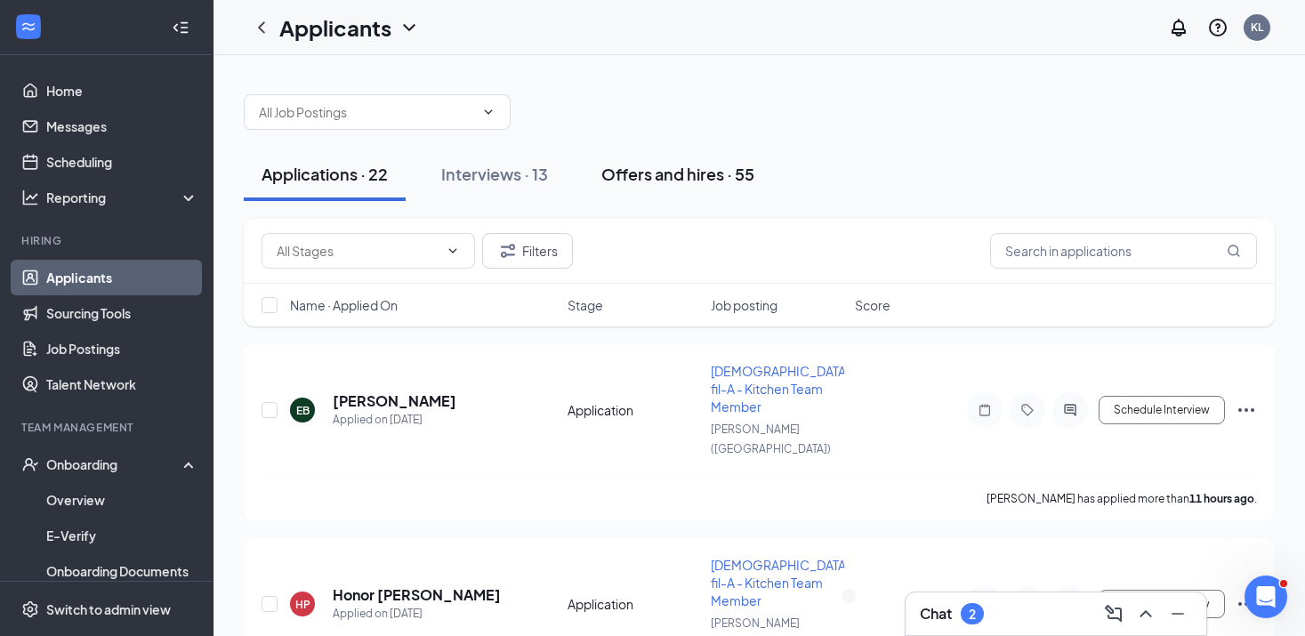
click at [688, 150] on button "Offers and hires · 55" at bounding box center [677, 174] width 189 height 53
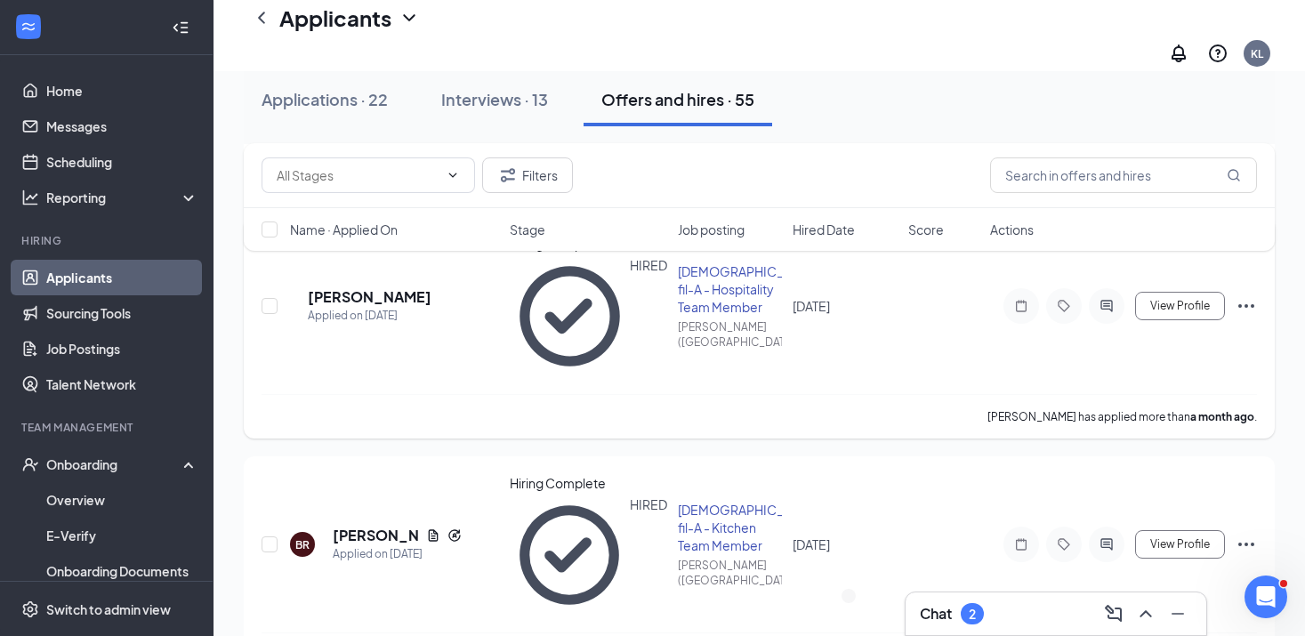
scroll to position [429, 0]
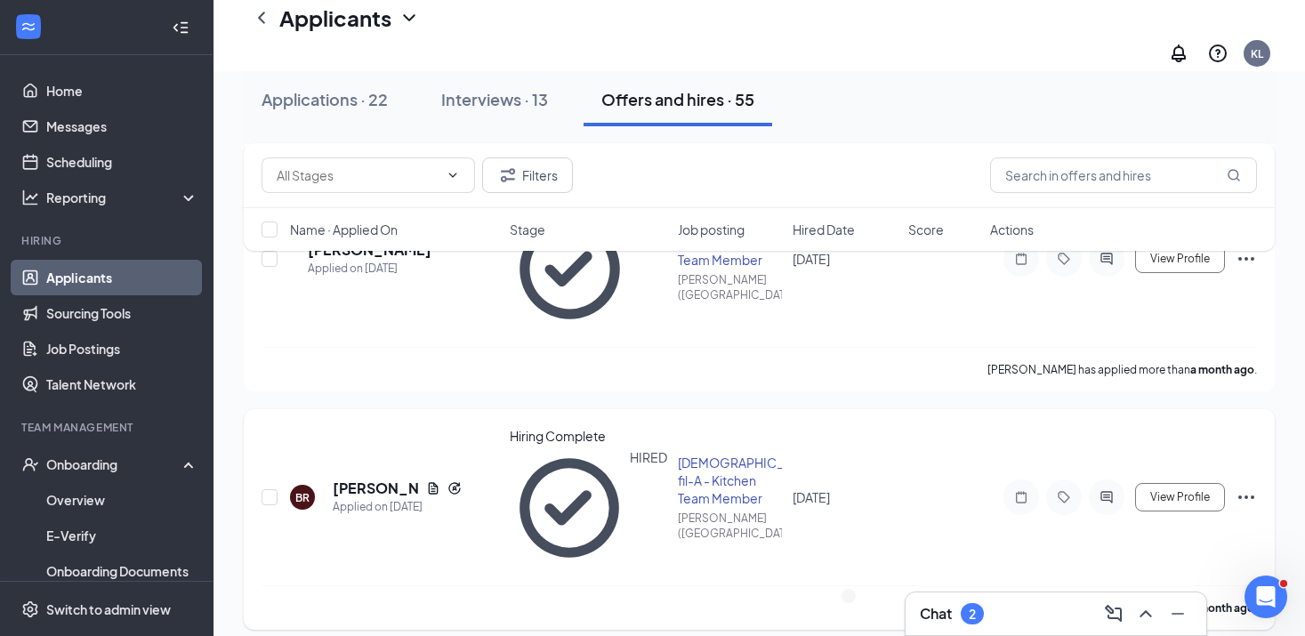
click at [1103, 479] on div at bounding box center [1107, 497] width 36 height 36
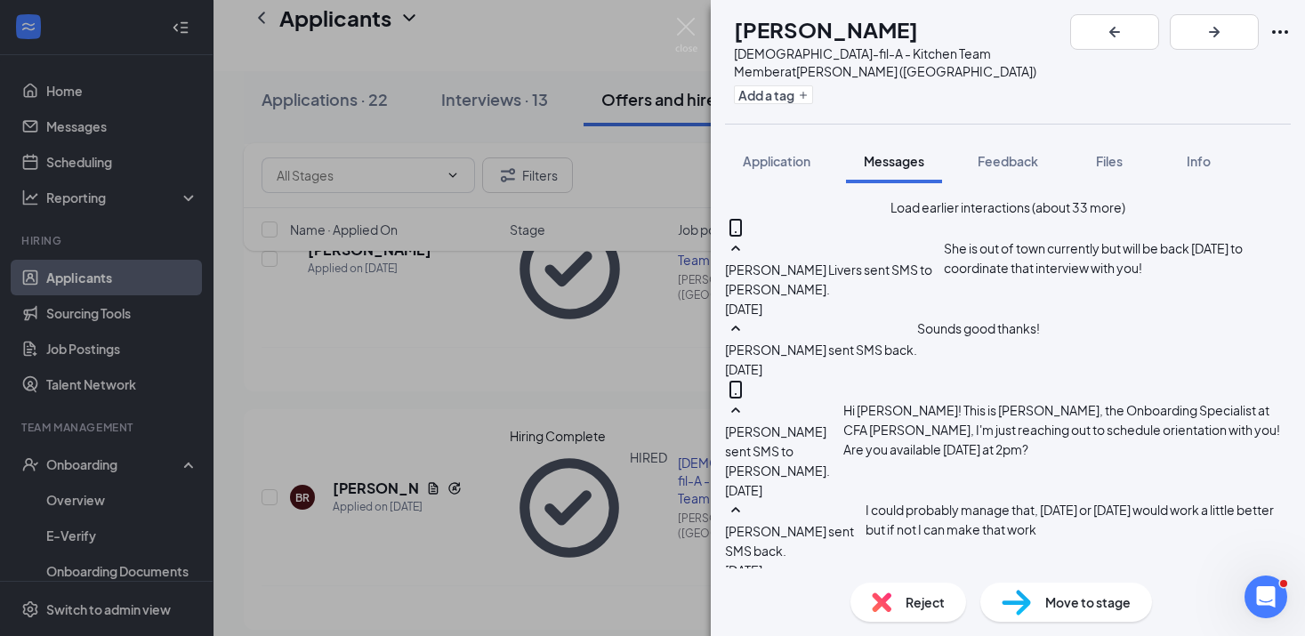
scroll to position [730, 0]
click at [687, 28] on img at bounding box center [686, 35] width 22 height 35
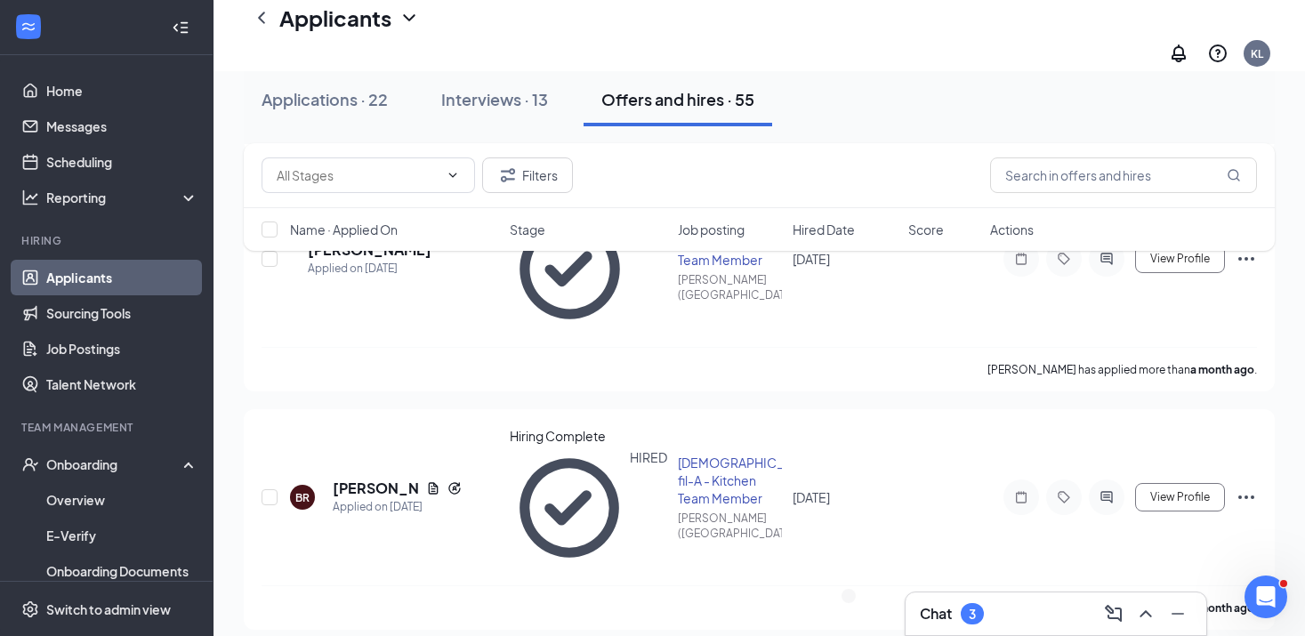
click at [1005, 608] on div "Chat 3" at bounding box center [1056, 613] width 272 height 28
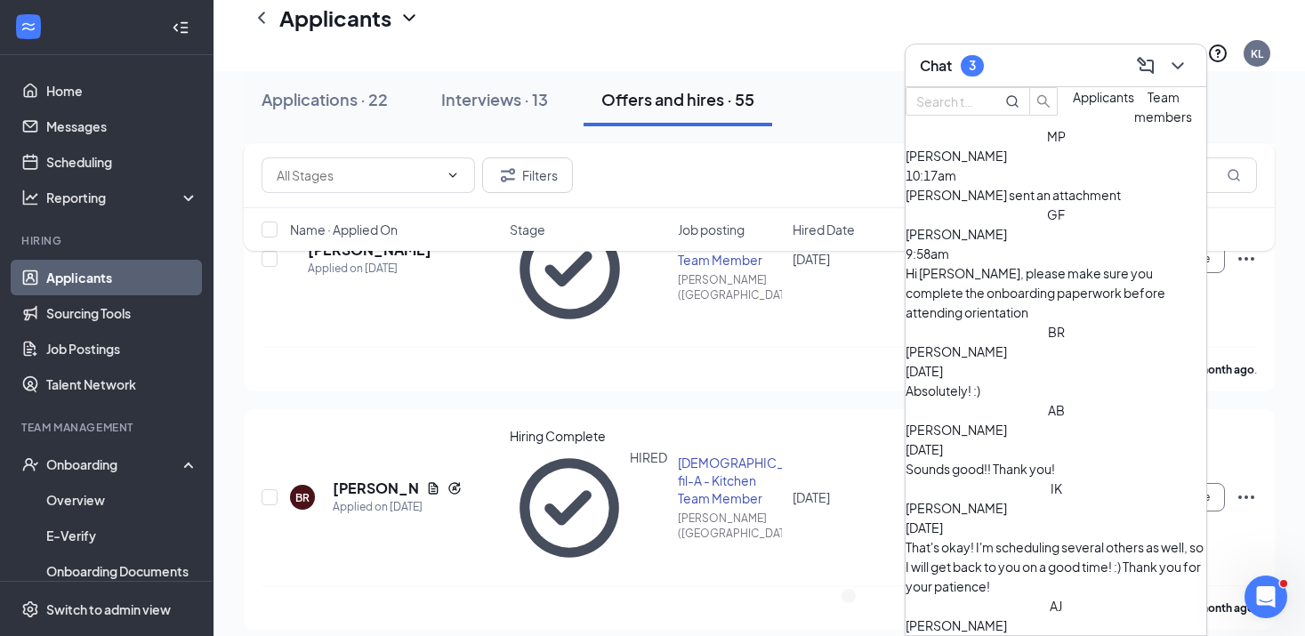
click at [1032, 205] on div "[PERSON_NAME] sent an attachment" at bounding box center [1055, 195] width 301 height 20
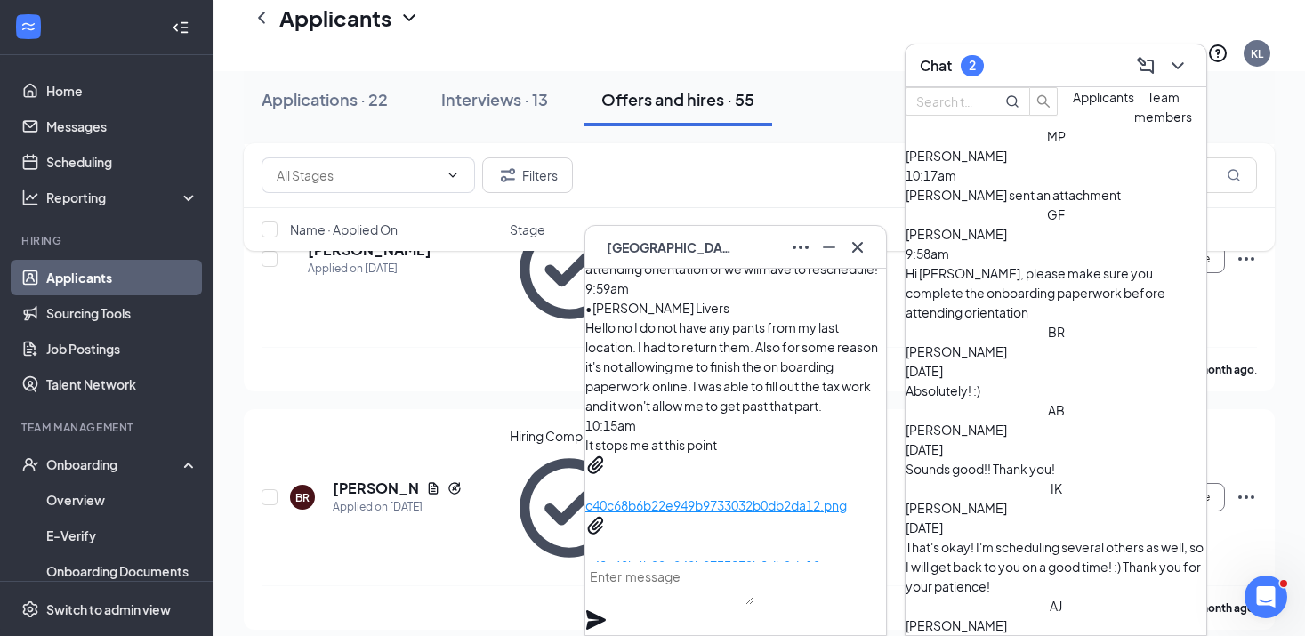
scroll to position [-28, 0]
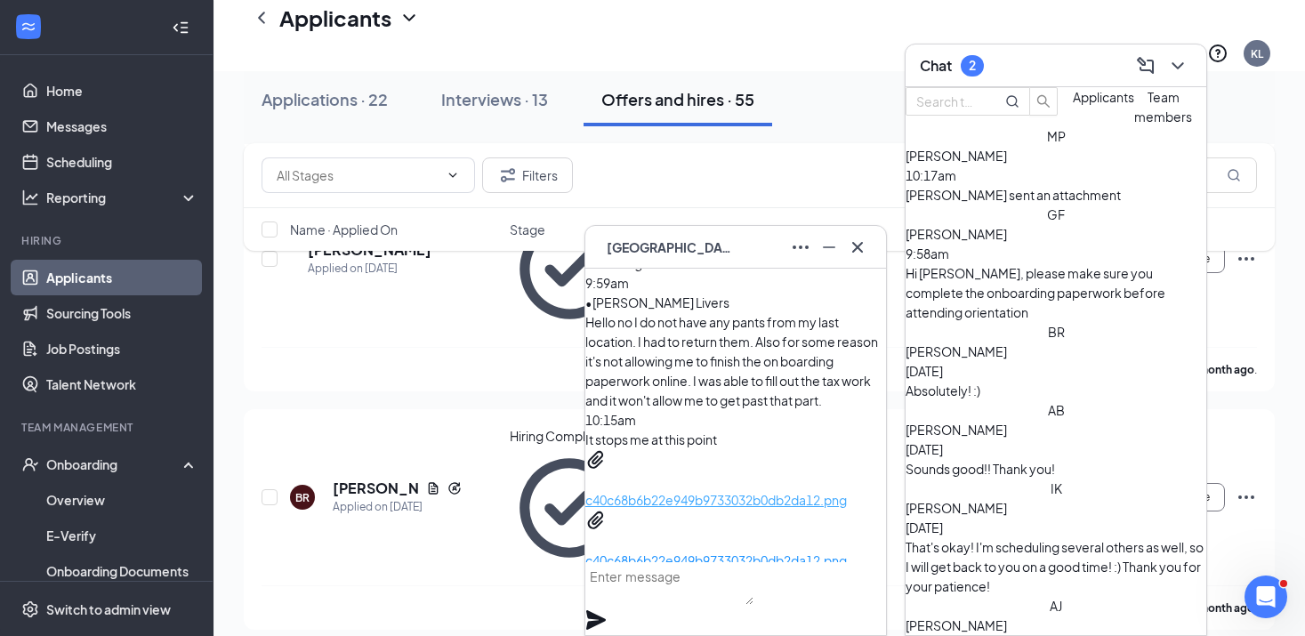
click at [753, 490] on p "c40c68b6b22e949b9733032b0db2da12.png" at bounding box center [735, 500] width 301 height 20
click at [742, 550] on p "c40c68b6b22e949b9733032b0db2da12.png" at bounding box center [735, 560] width 301 height 20
click at [656, 602] on textarea at bounding box center [669, 583] width 168 height 43
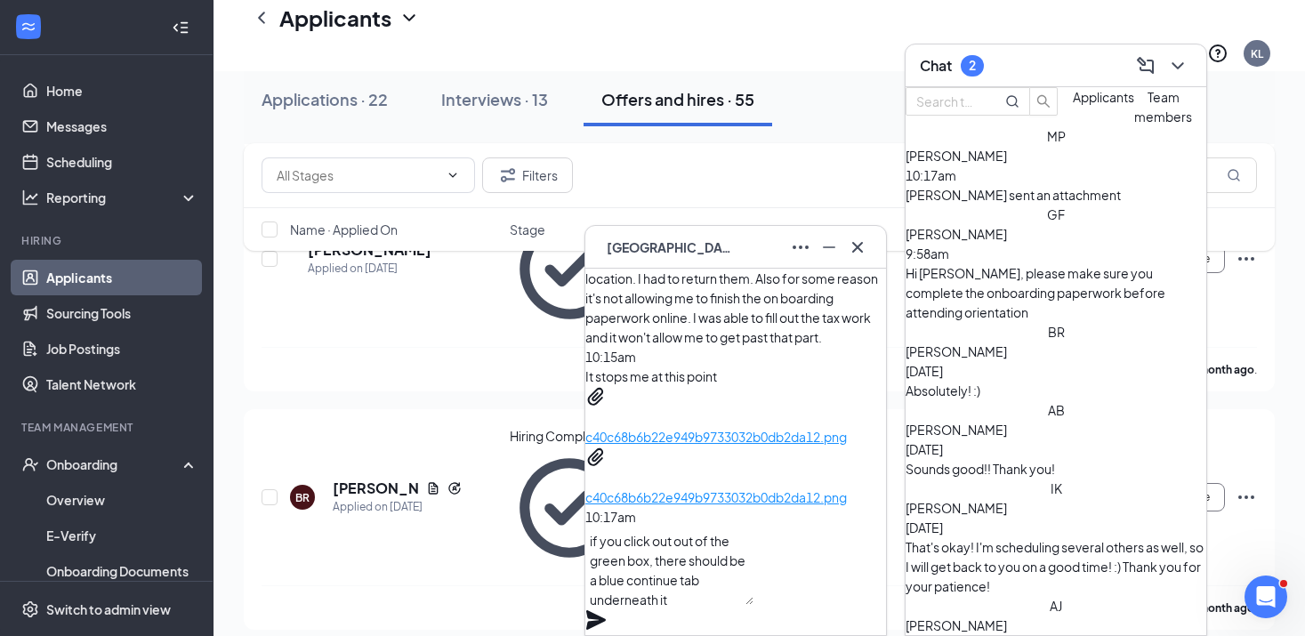
type textarea "if you click out out of the green box, there should be a blue continue tab unde…"
click at [607, 609] on icon "Plane" at bounding box center [595, 619] width 21 height 21
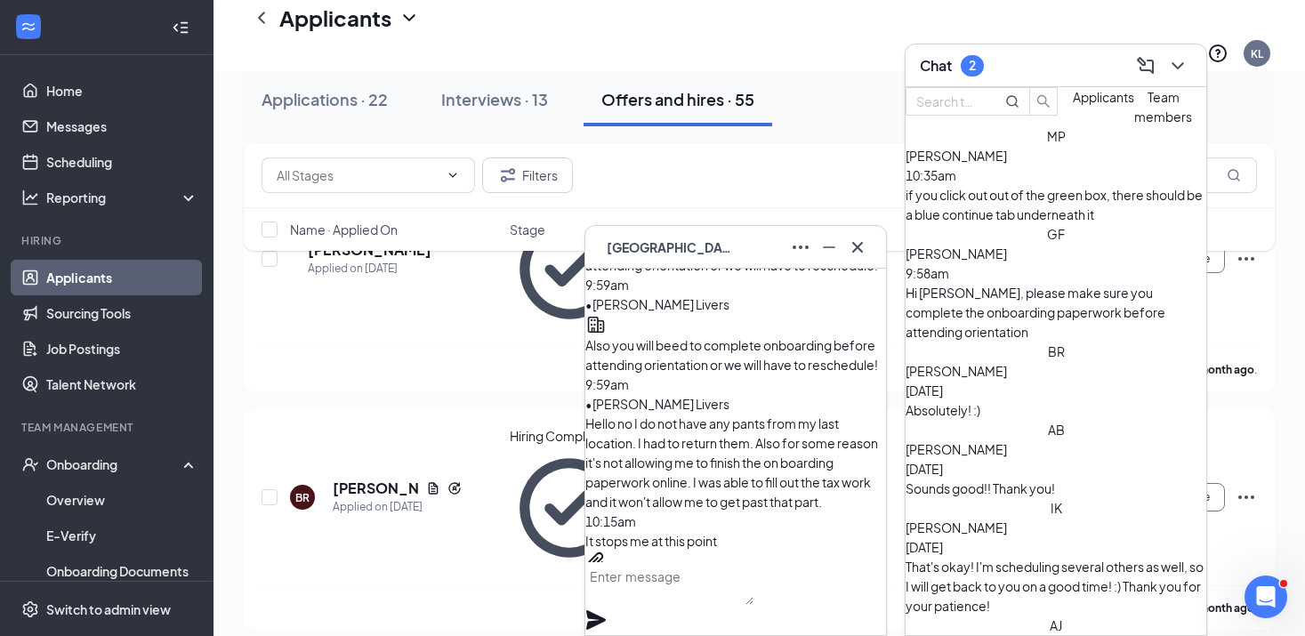
scroll to position [-434, 0]
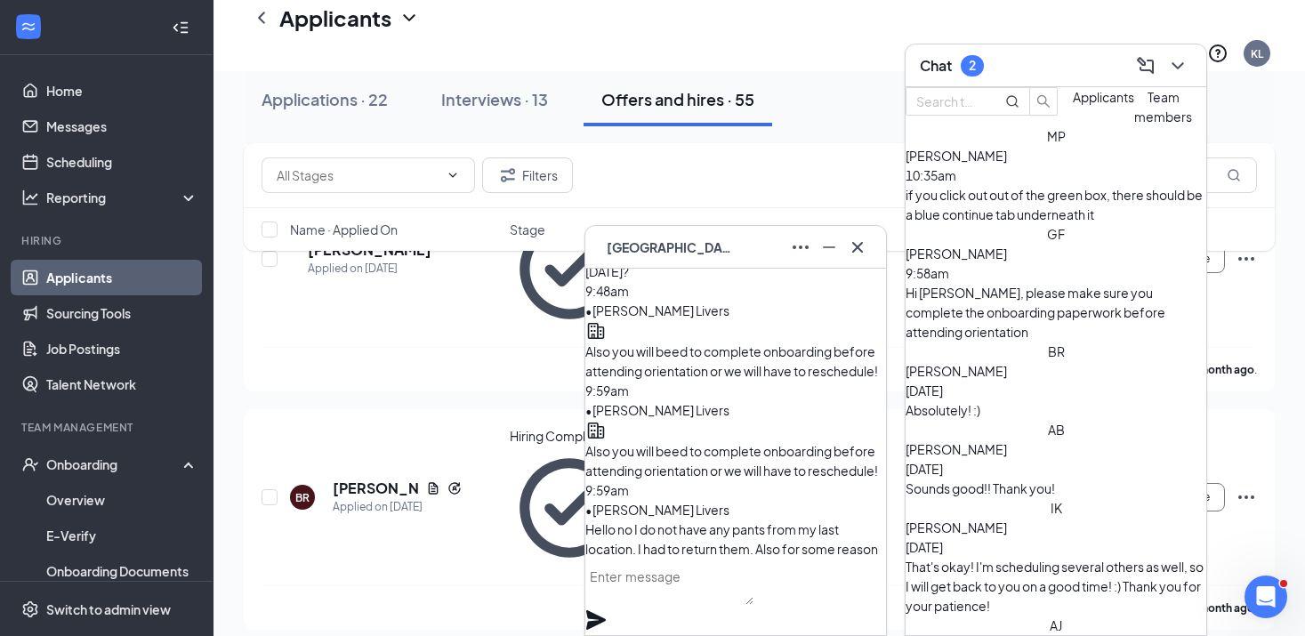
click at [634, 601] on textarea at bounding box center [669, 583] width 168 height 43
type textarea "E"
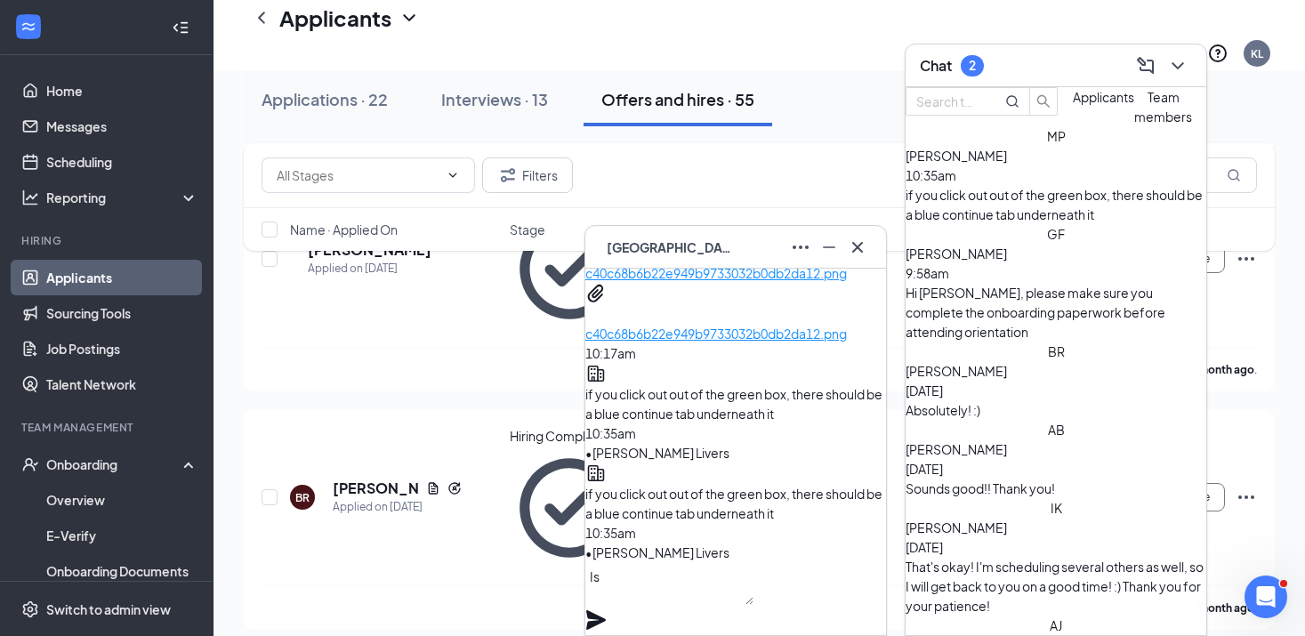
type textarea "I"
click at [1007, 261] on span "[PERSON_NAME]" at bounding box center [955, 253] width 101 height 16
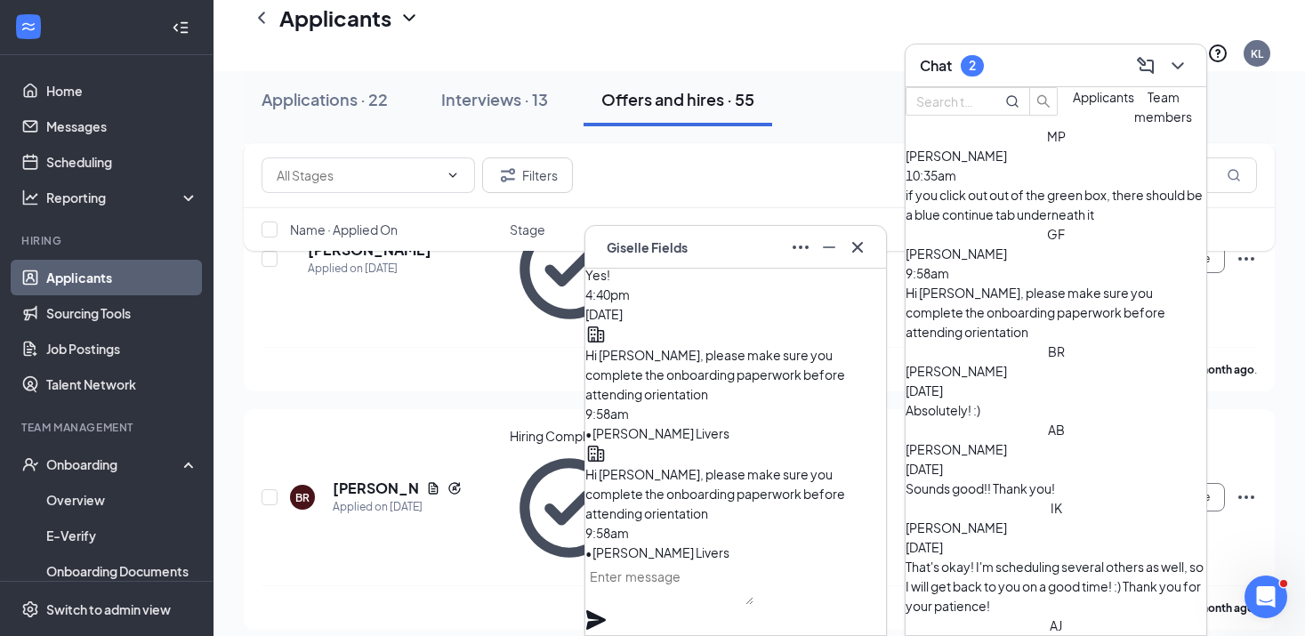
scroll to position [435, 0]
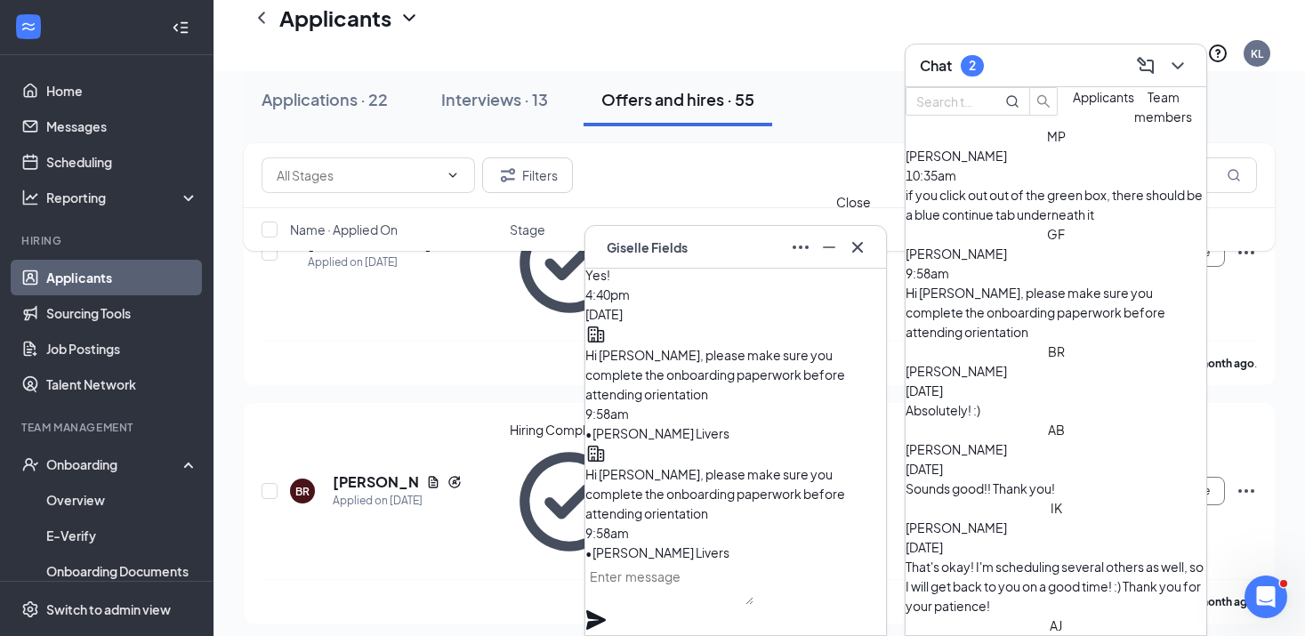
click at [863, 251] on icon "Cross" at bounding box center [857, 247] width 21 height 21
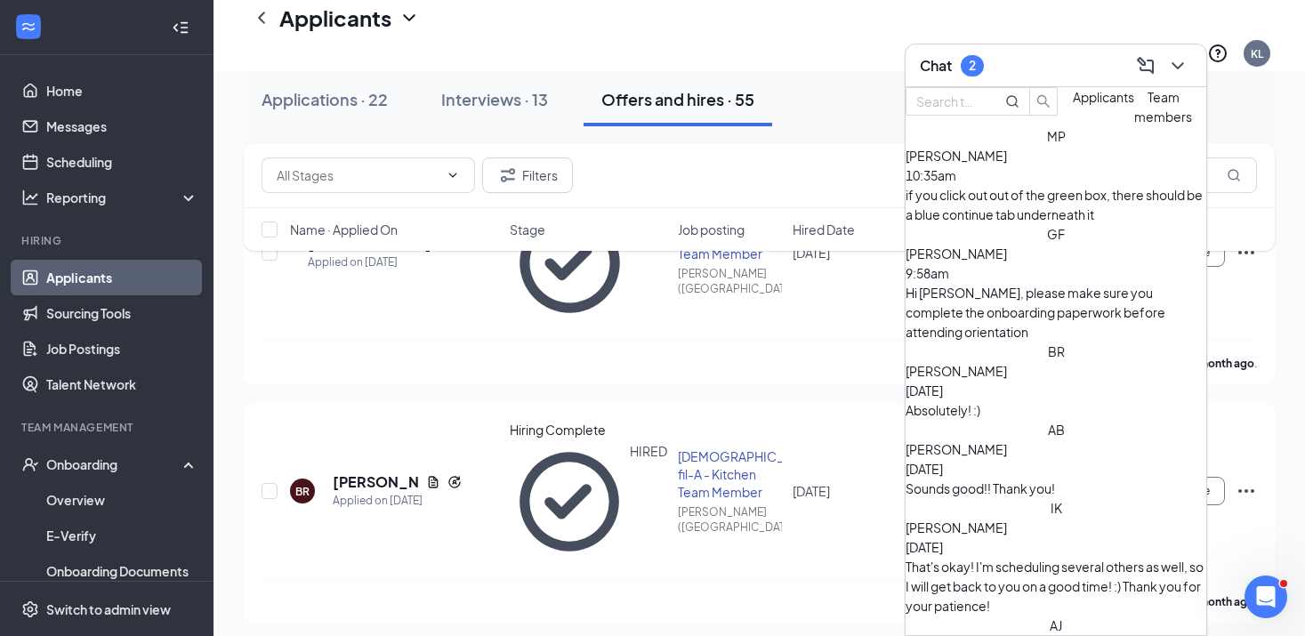
click at [1007, 164] on span "[PERSON_NAME]" at bounding box center [955, 156] width 101 height 16
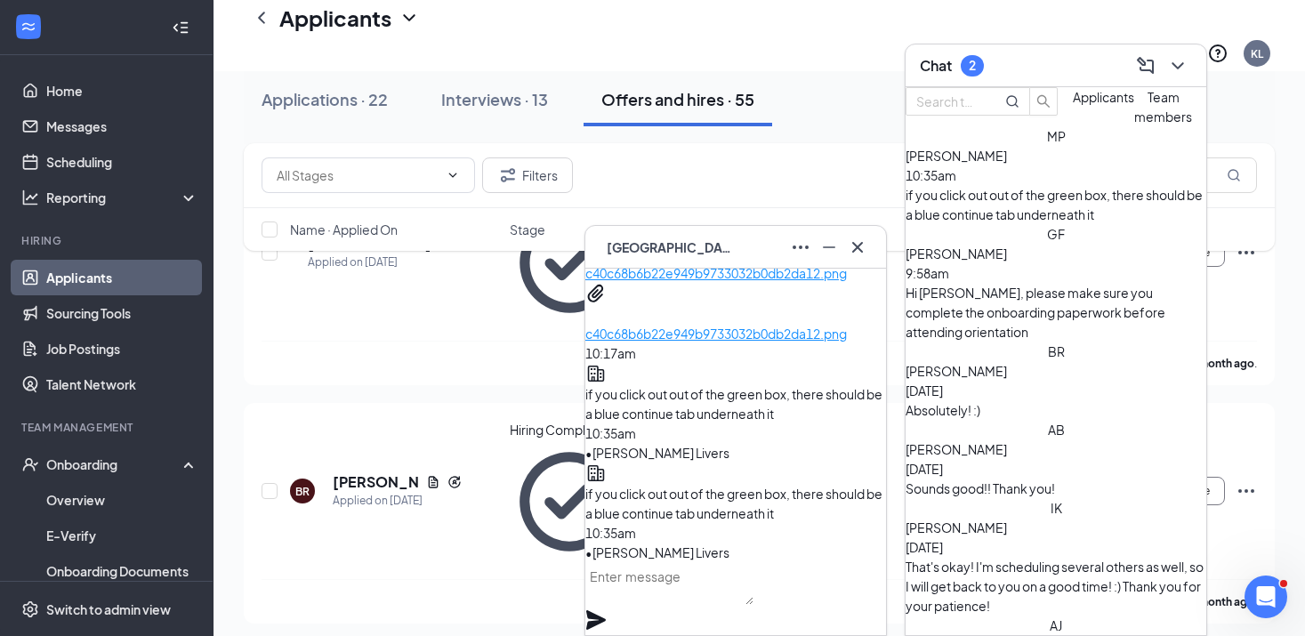
click at [727, 577] on div at bounding box center [735, 598] width 301 height 73
click at [698, 603] on textarea at bounding box center [669, 583] width 168 height 43
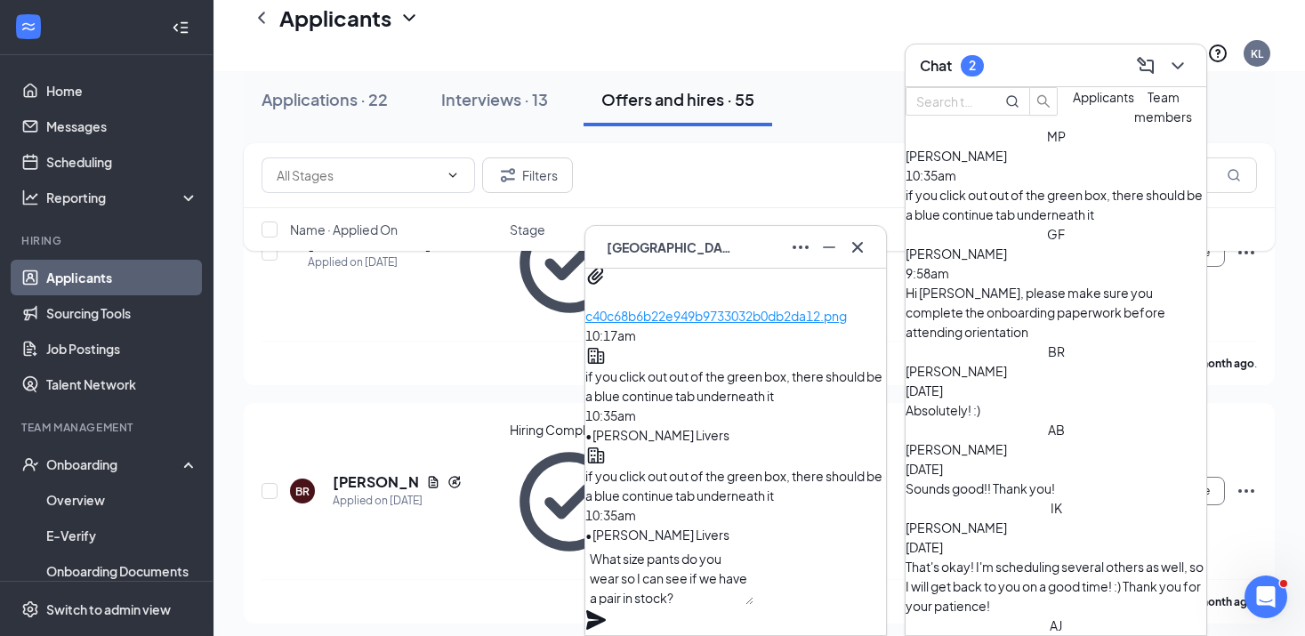
type textarea "What size pants do you wear so I can see if we have a pair in stock?"
click at [606, 610] on icon "Plane" at bounding box center [596, 620] width 20 height 20
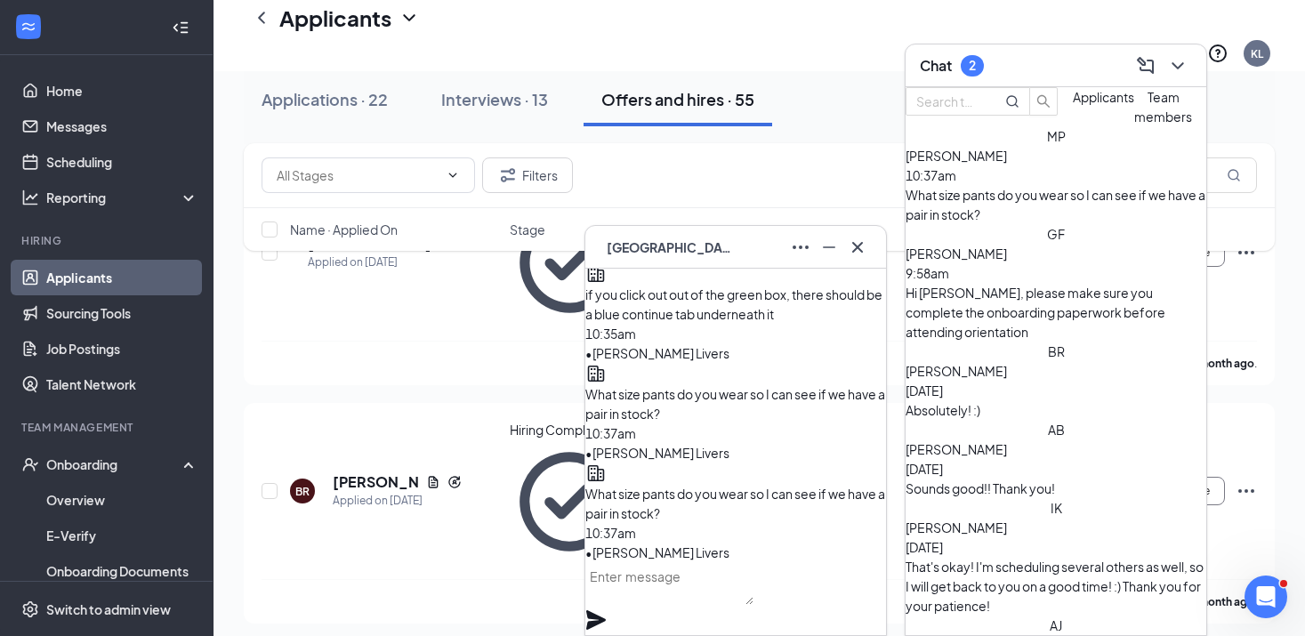
click at [740, 249] on div "[PERSON_NAME]" at bounding box center [735, 247] width 272 height 28
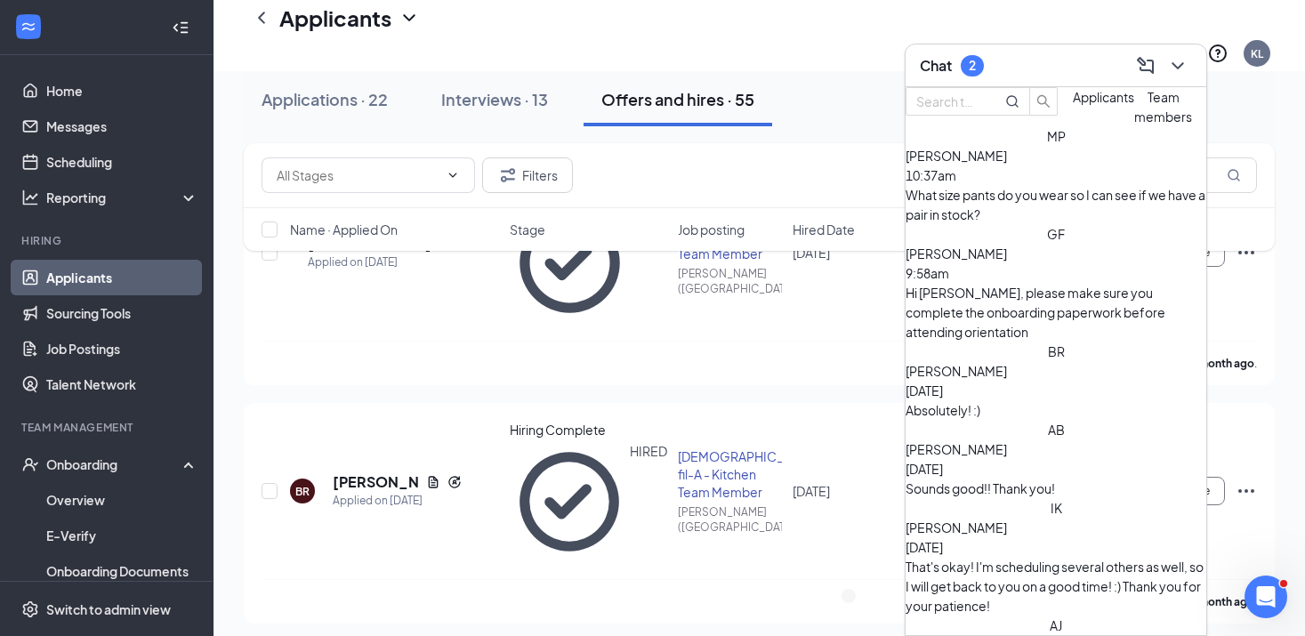
click at [1014, 60] on div "Chat 2" at bounding box center [1056, 66] width 272 height 28
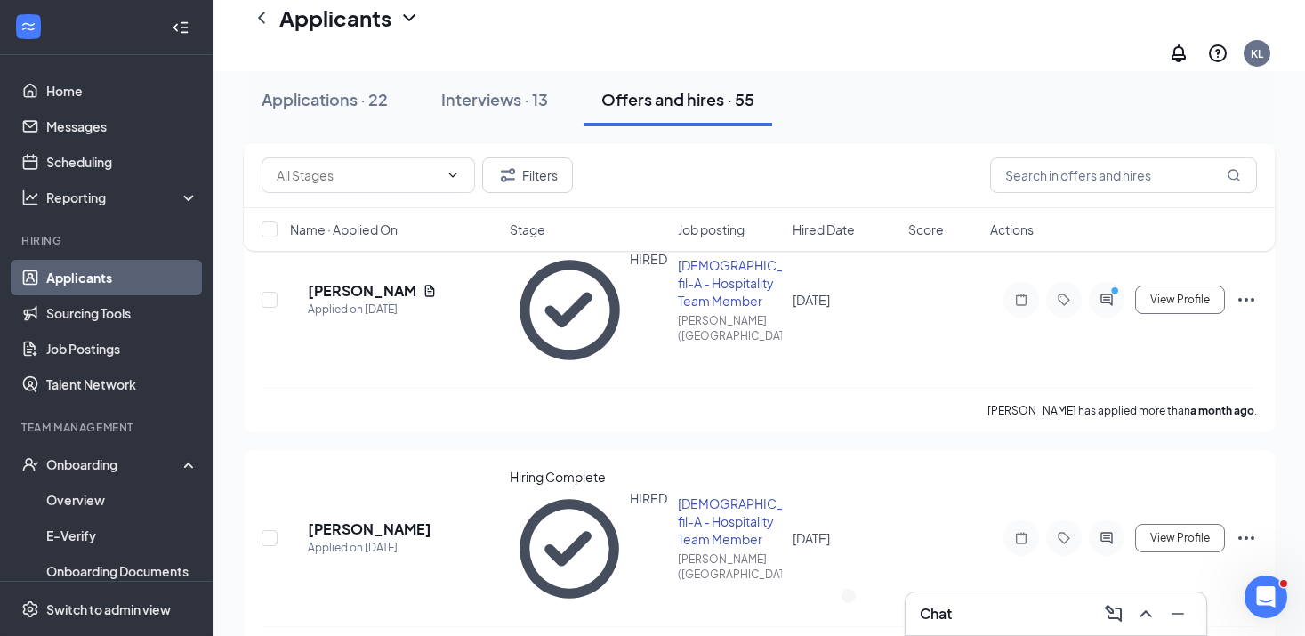
scroll to position [883, 0]
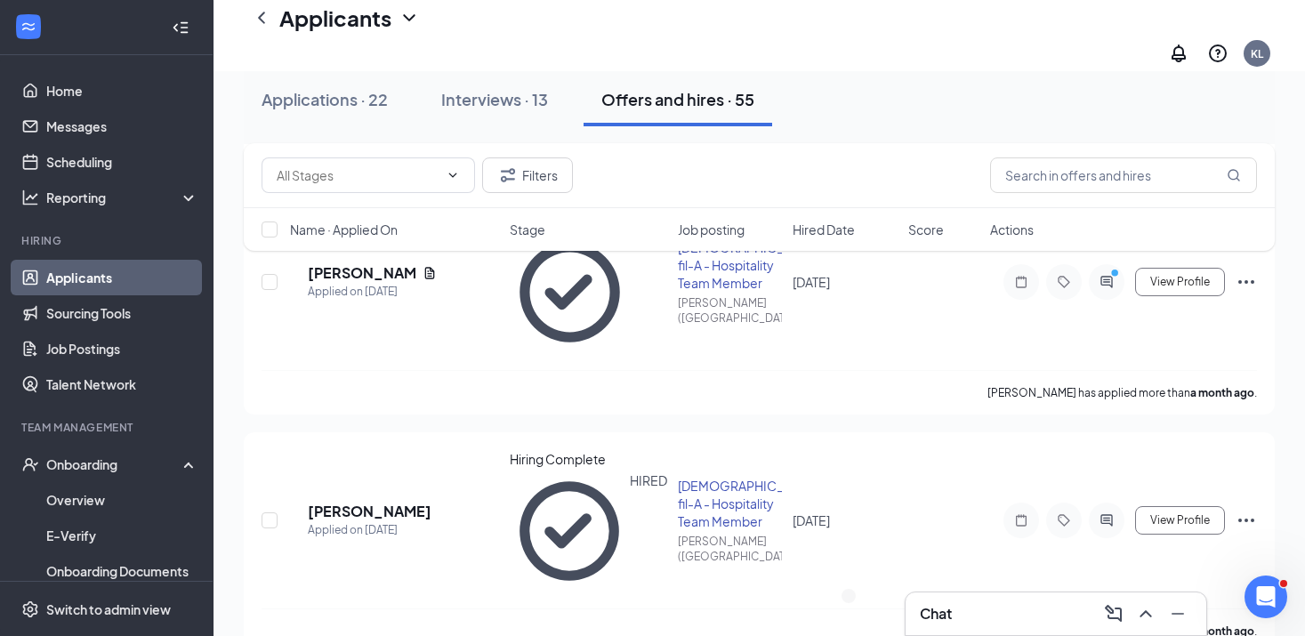
click at [945, 619] on h3 "Chat" at bounding box center [936, 614] width 32 height 20
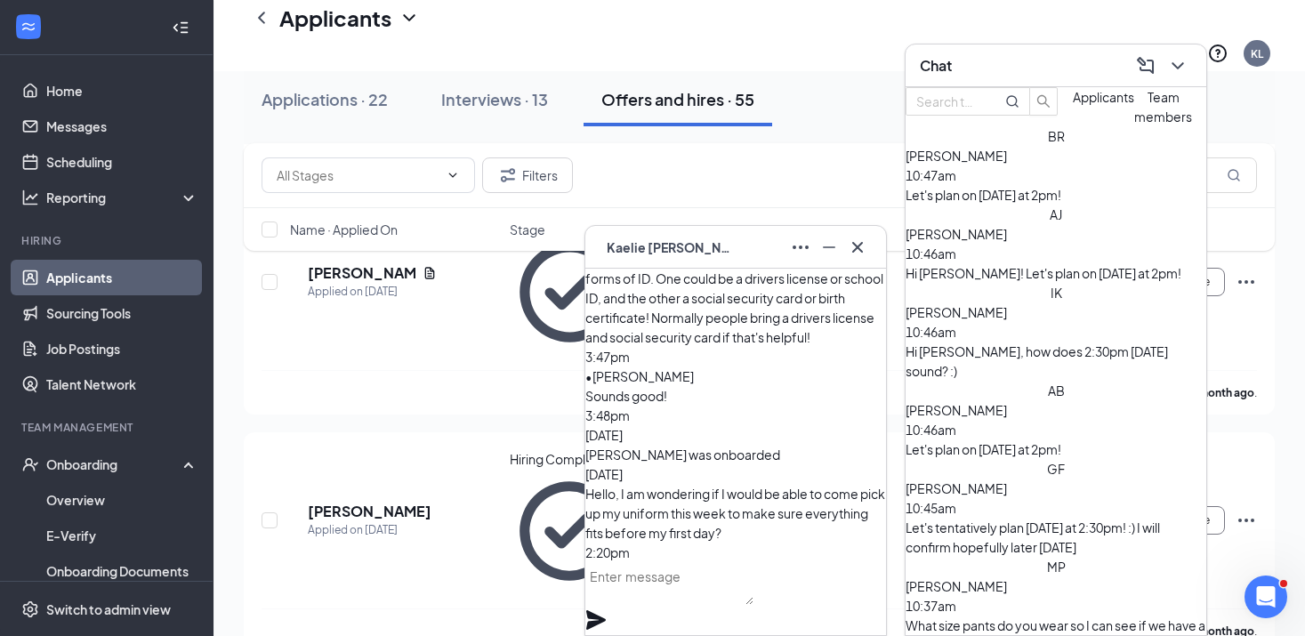
click at [736, 245] on div "KF [PERSON_NAME]" at bounding box center [735, 247] width 272 height 28
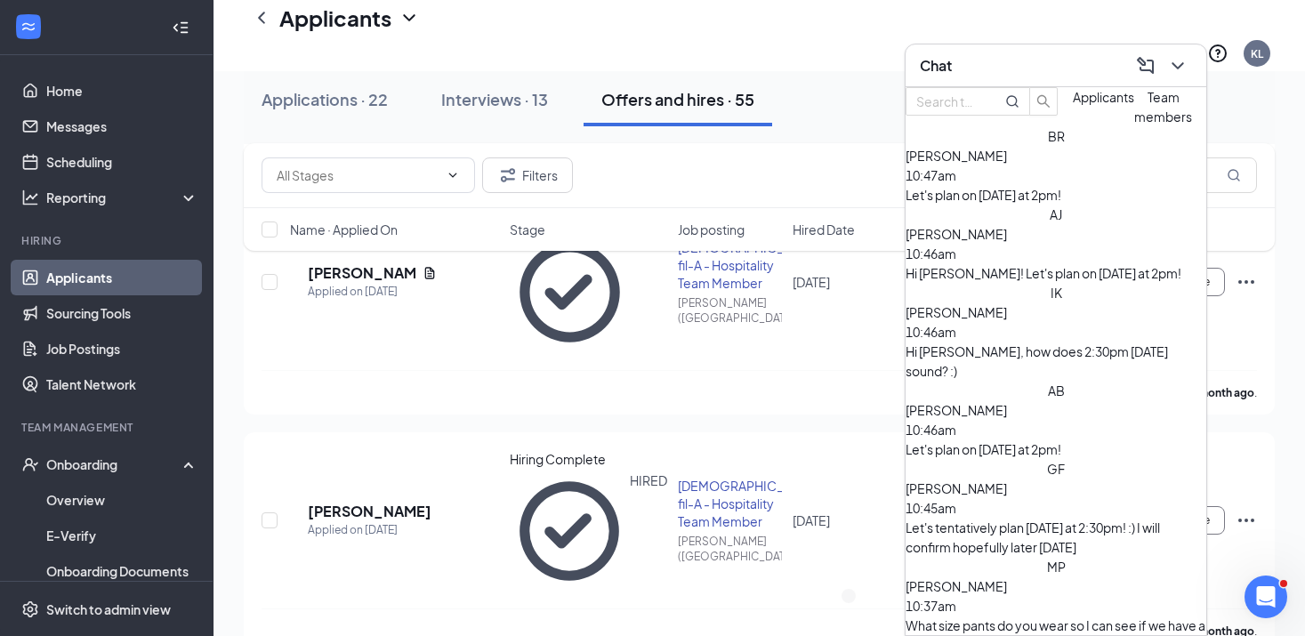
click at [990, 79] on div "Chat" at bounding box center [1055, 65] width 301 height 43
